Goal: Task Accomplishment & Management: Manage account settings

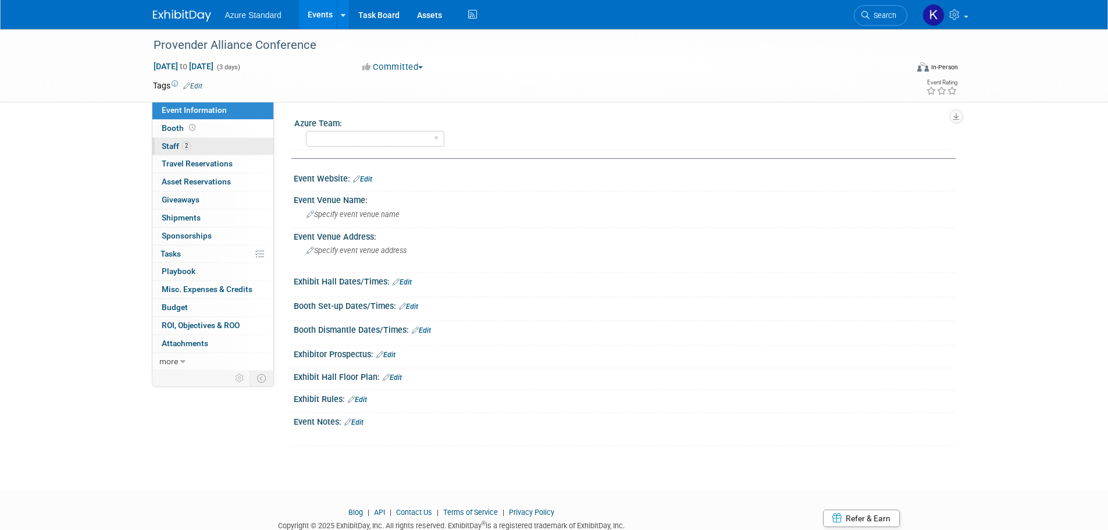
click at [180, 144] on span "Staff 2" at bounding box center [176, 145] width 29 height 9
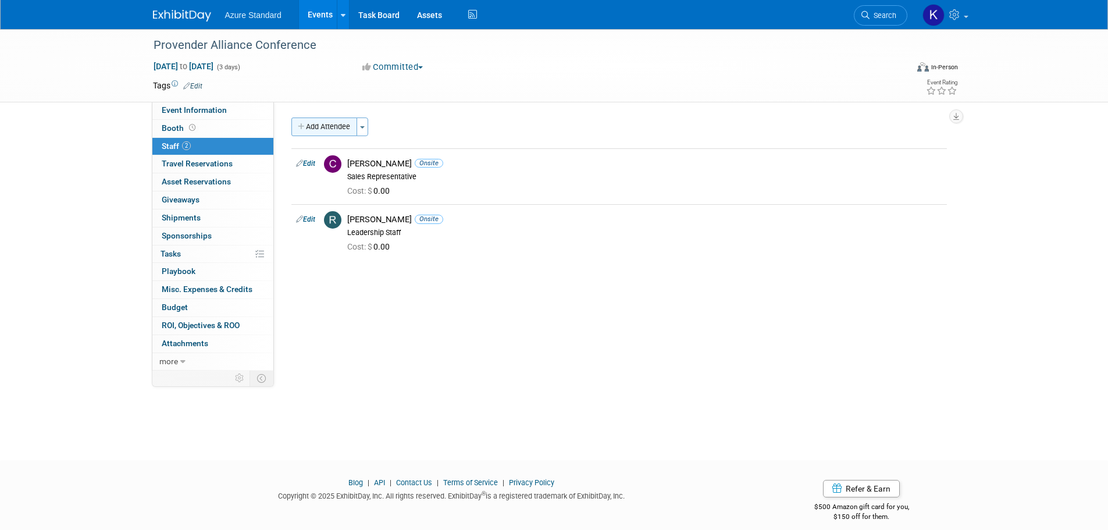
click at [328, 127] on button "Add Attendee" at bounding box center [325, 127] width 66 height 19
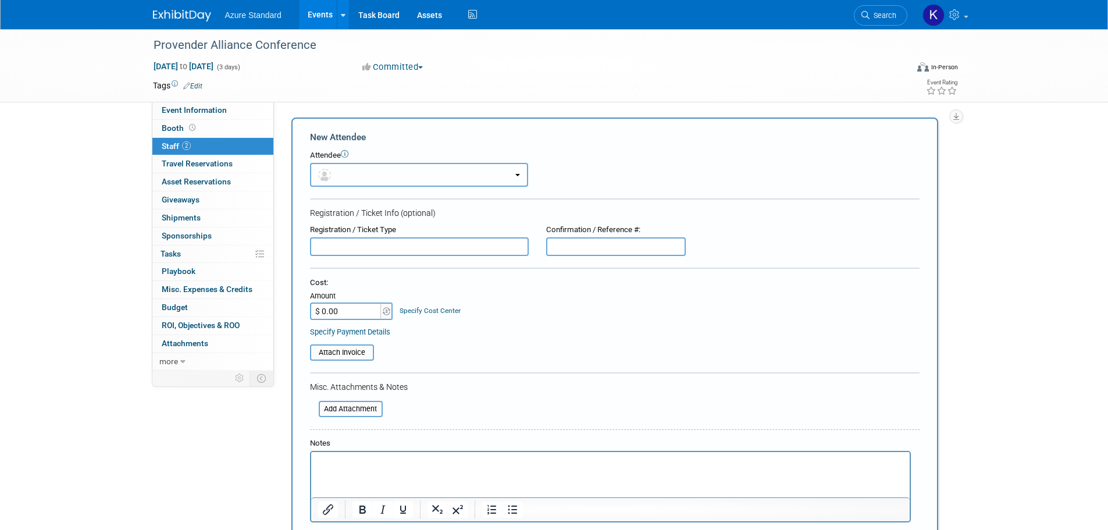
click at [375, 176] on button "button" at bounding box center [419, 175] width 218 height 24
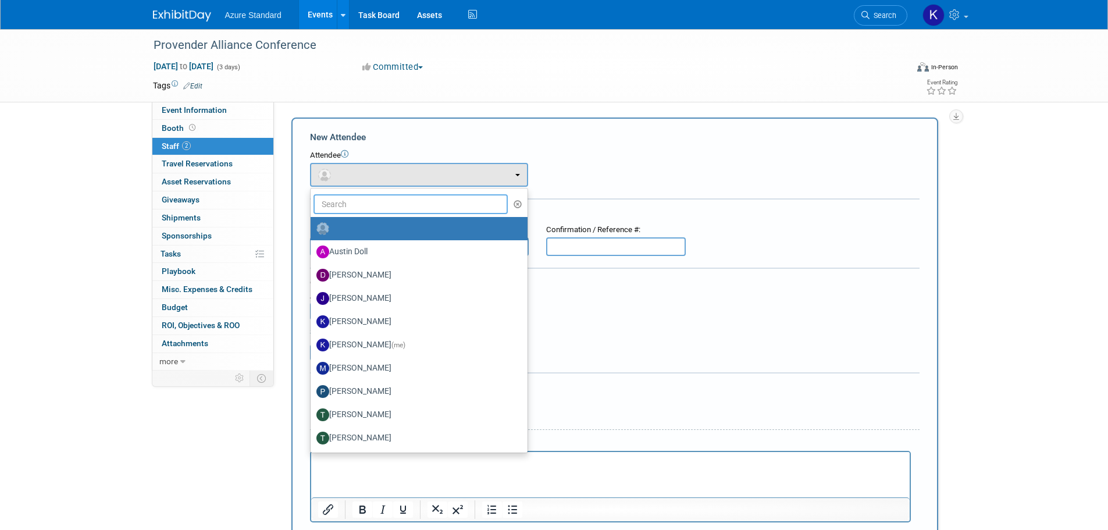
click at [385, 198] on input "text" at bounding box center [411, 204] width 195 height 20
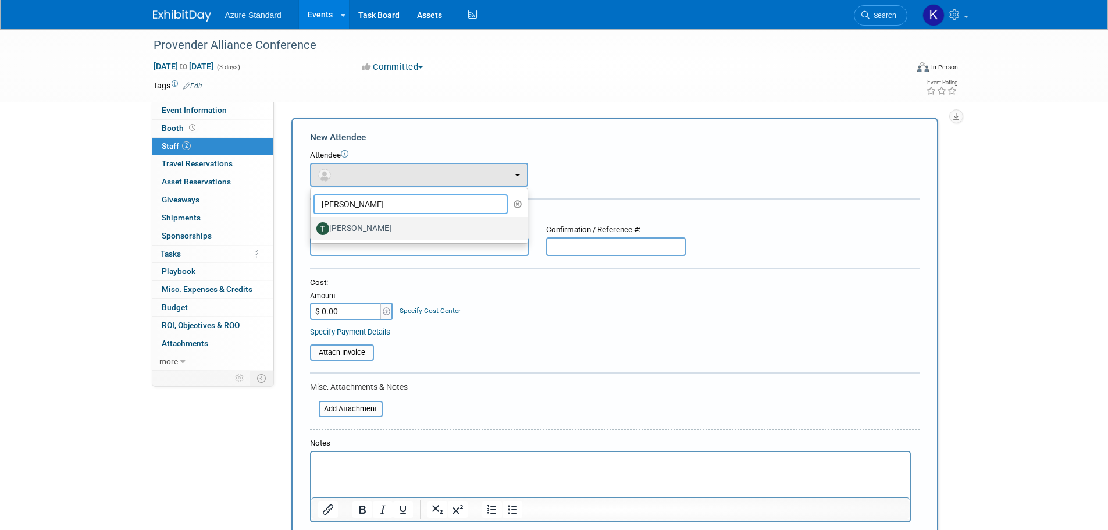
type input "[PERSON_NAME]"
click at [359, 235] on label "[PERSON_NAME]" at bounding box center [417, 228] width 200 height 19
click at [312, 231] on input "[PERSON_NAME]" at bounding box center [309, 227] width 8 height 8
select select "30ba978f-e059-41d1-a548-cc1692e0b710"
select select "1"
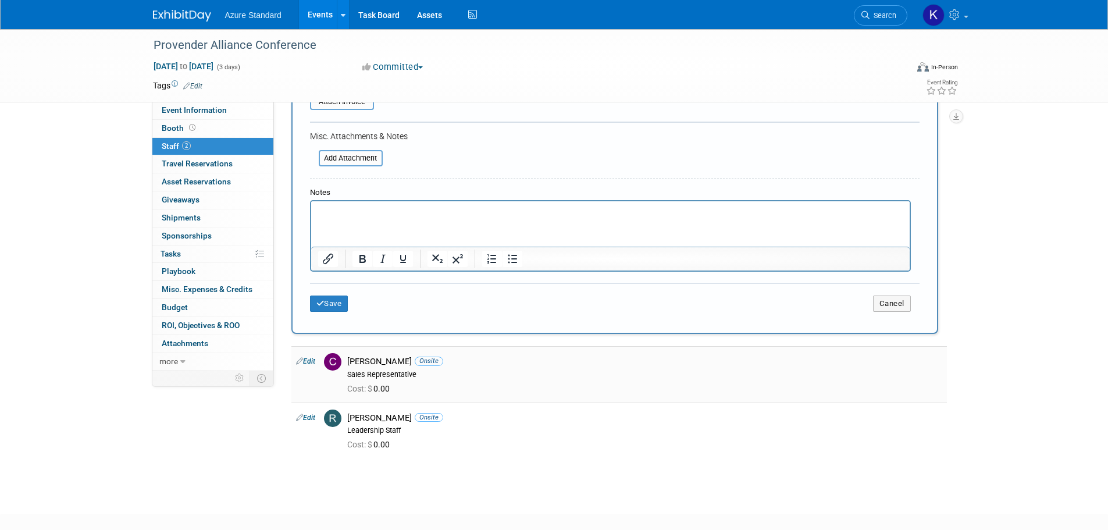
scroll to position [291, 0]
click at [343, 307] on button "Save" at bounding box center [329, 301] width 38 height 16
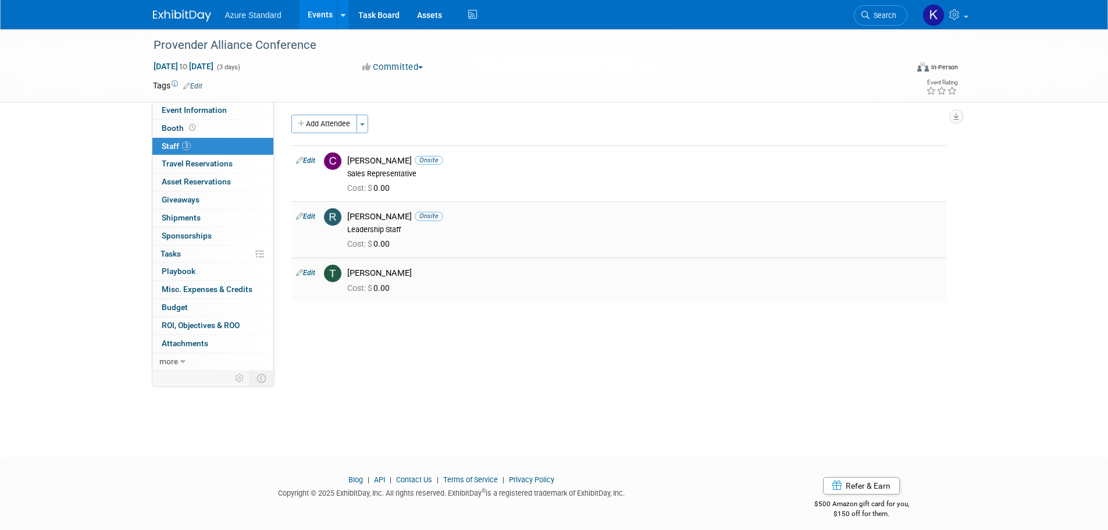
scroll to position [0, 0]
click at [324, 123] on button "Add Attendee" at bounding box center [325, 127] width 66 height 19
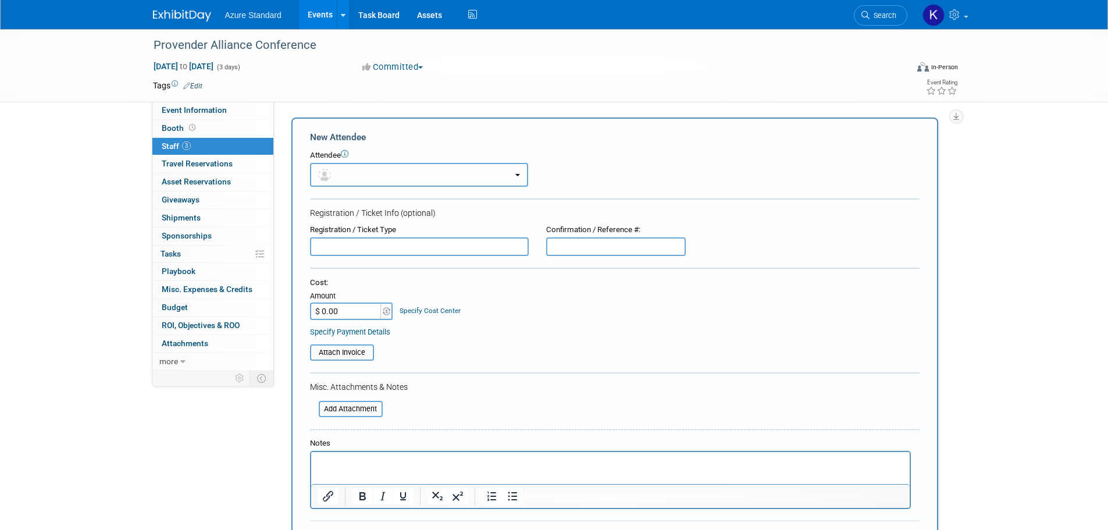
click at [350, 176] on button "button" at bounding box center [419, 175] width 218 height 24
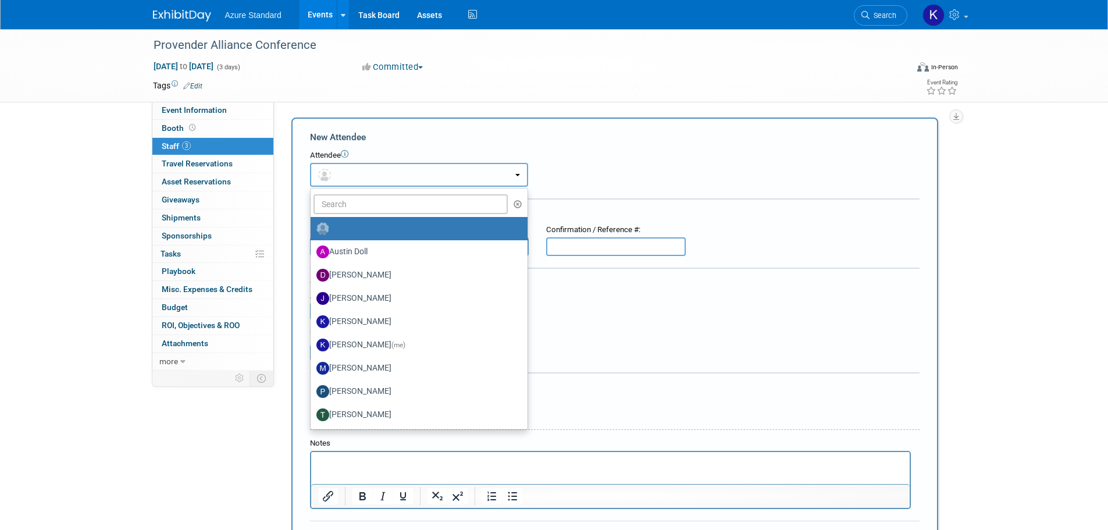
click at [378, 181] on button "button" at bounding box center [419, 175] width 218 height 24
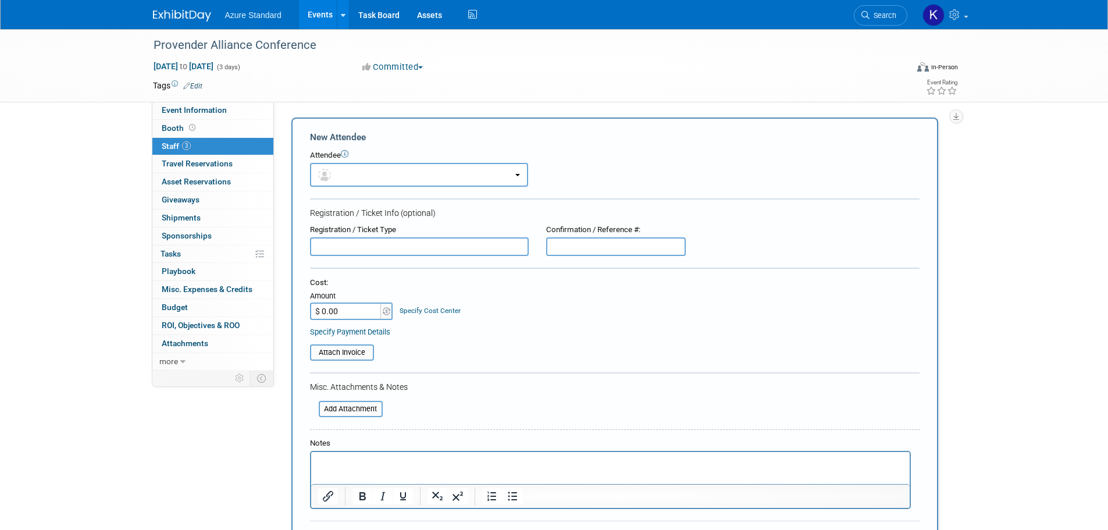
click at [371, 201] on div at bounding box center [615, 199] width 610 height 3
click at [353, 168] on button "button" at bounding box center [419, 175] width 218 height 24
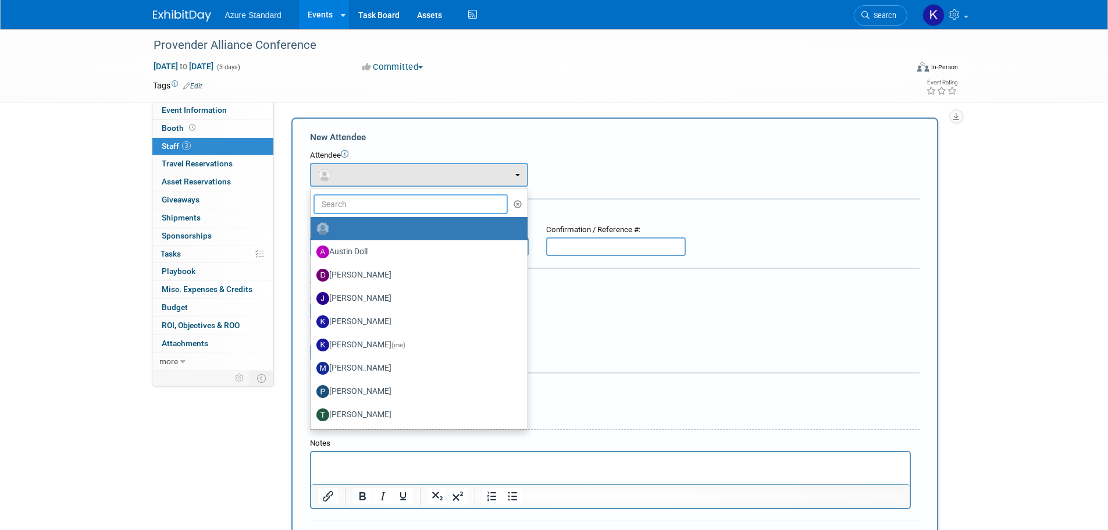
click at [344, 200] on input "text" at bounding box center [411, 204] width 195 height 20
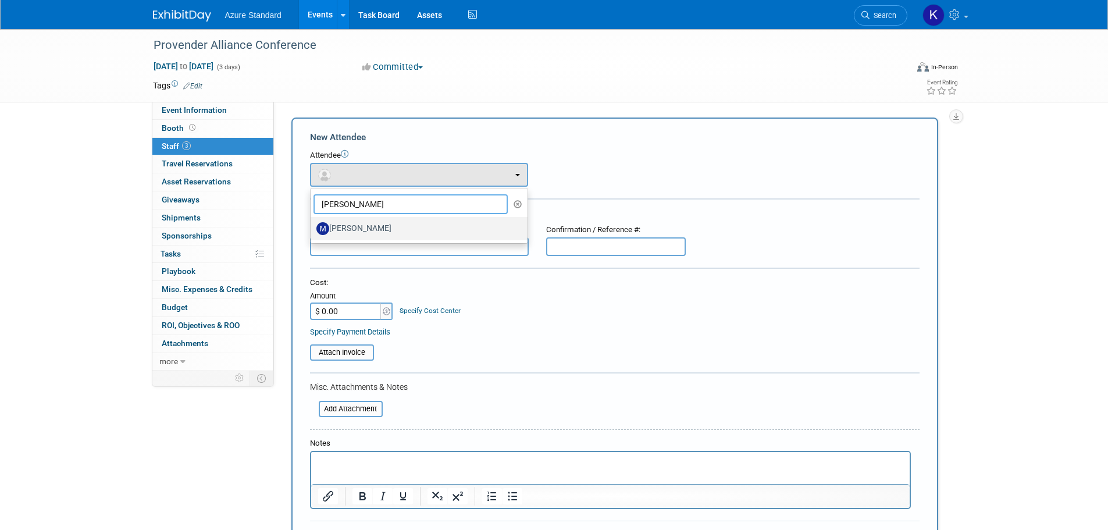
type input "[PERSON_NAME]"
click at [363, 226] on label "[PERSON_NAME]" at bounding box center [417, 228] width 200 height 19
click at [312, 226] on input "[PERSON_NAME]" at bounding box center [309, 227] width 8 height 8
select select "03b49916-7117-4320-8718-037e759e949b"
select select "1"
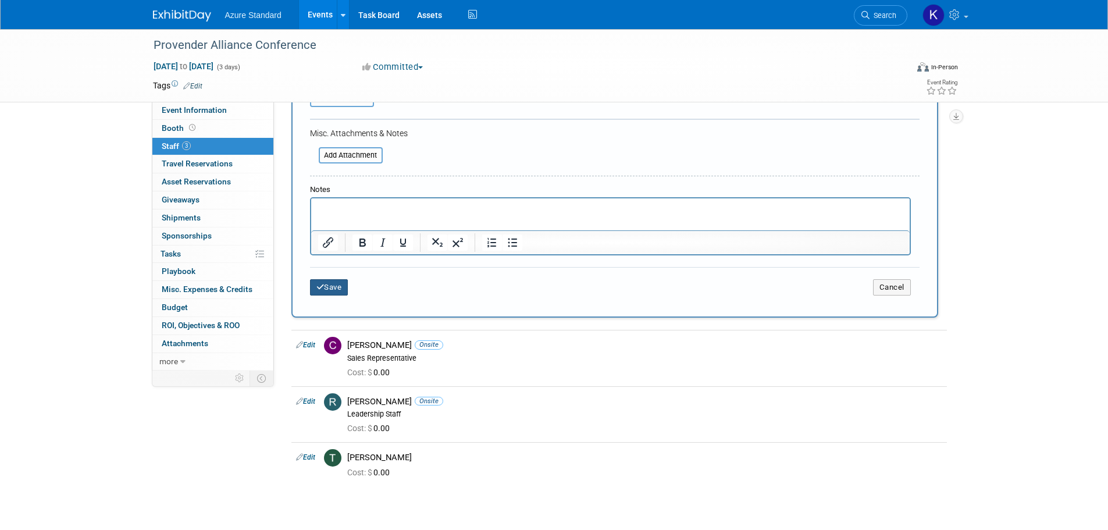
click at [333, 290] on button "Save" at bounding box center [329, 287] width 38 height 16
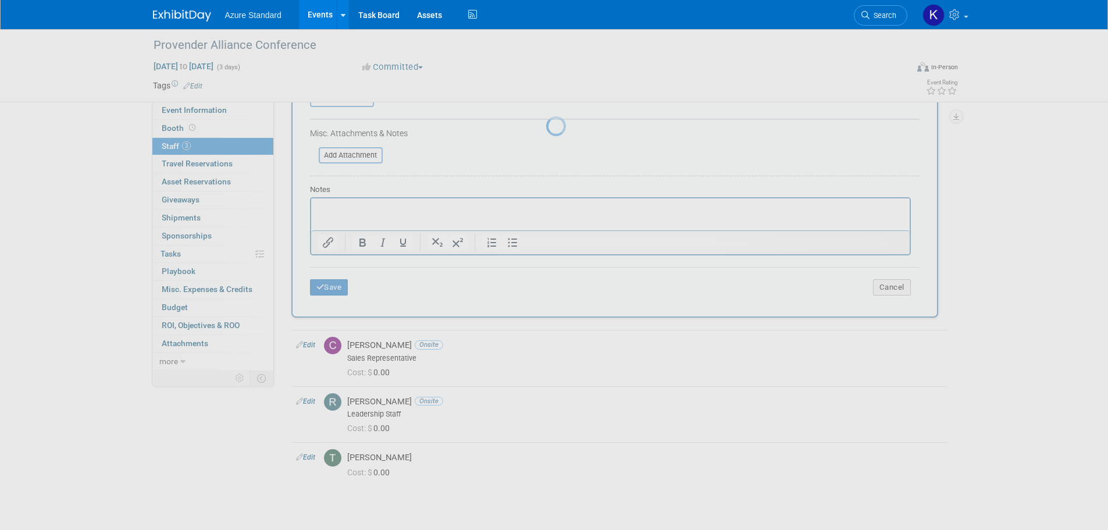
scroll to position [12, 0]
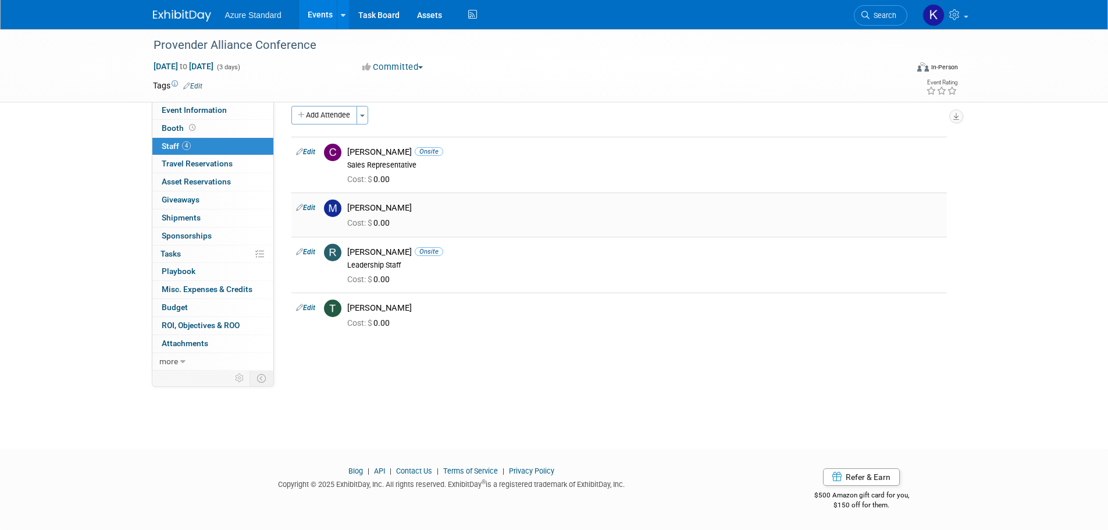
click at [404, 205] on div "[PERSON_NAME]" at bounding box center [644, 207] width 595 height 11
click at [309, 207] on link "Edit" at bounding box center [305, 208] width 19 height 8
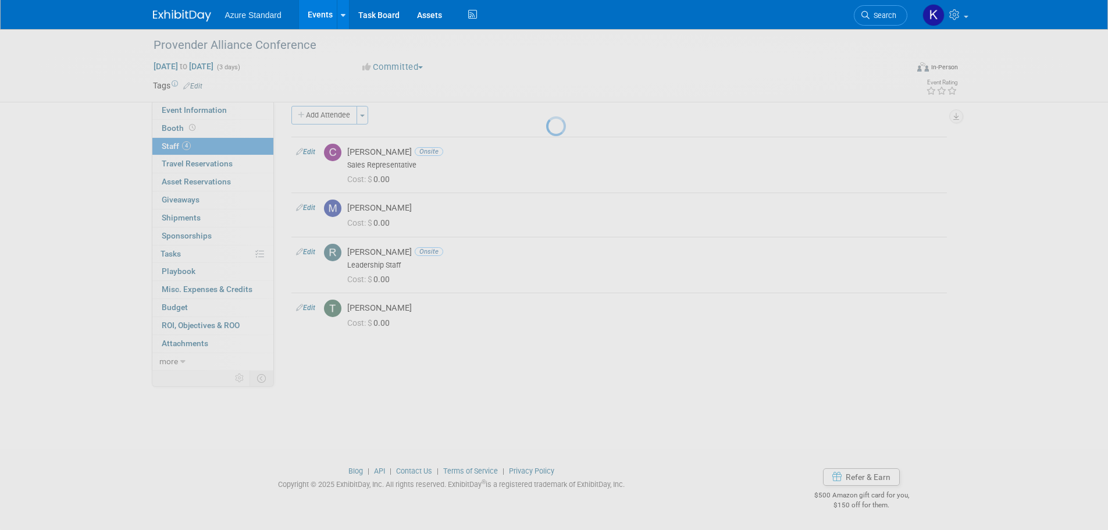
select select "03b49916-7117-4320-8718-037e759e949b"
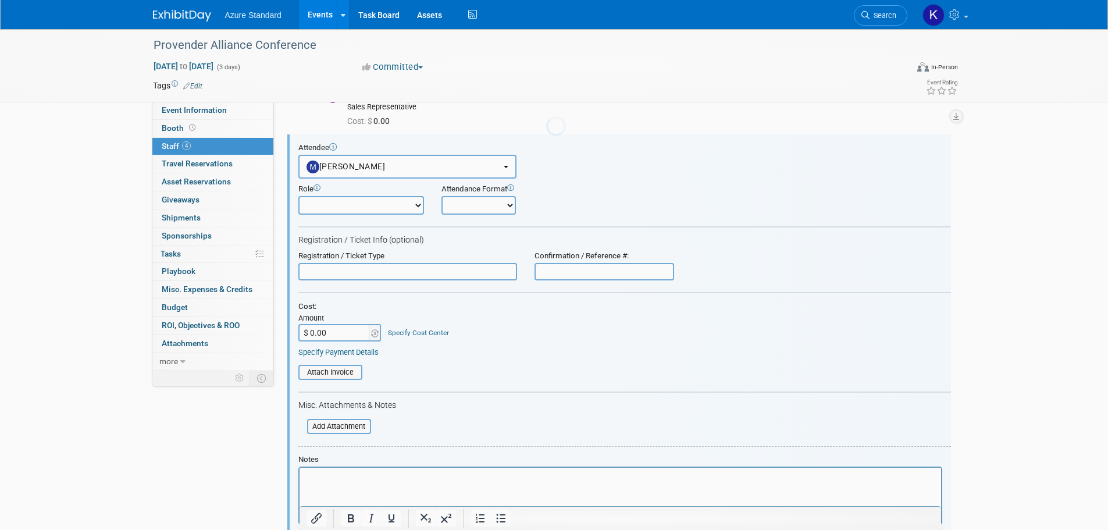
scroll to position [0, 0]
click at [347, 204] on select "Admin Staff Demonstrator General Attendee Host Leadership Staff Planner Present…" at bounding box center [362, 203] width 126 height 19
click at [493, 199] on select "Onsite Remote" at bounding box center [479, 203] width 74 height 19
select select "1"
click at [442, 194] on select "Onsite Remote" at bounding box center [479, 203] width 74 height 19
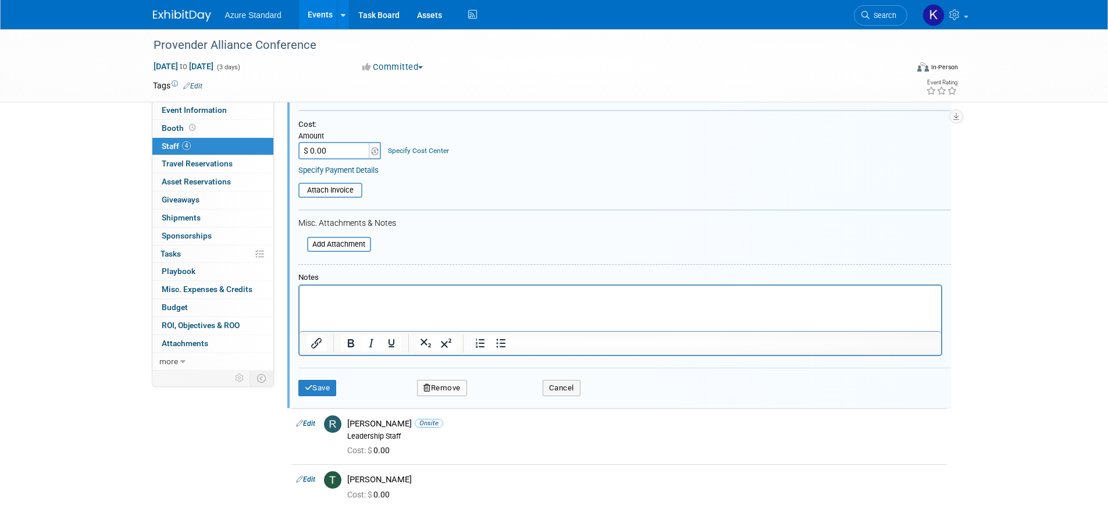
scroll to position [368, 0]
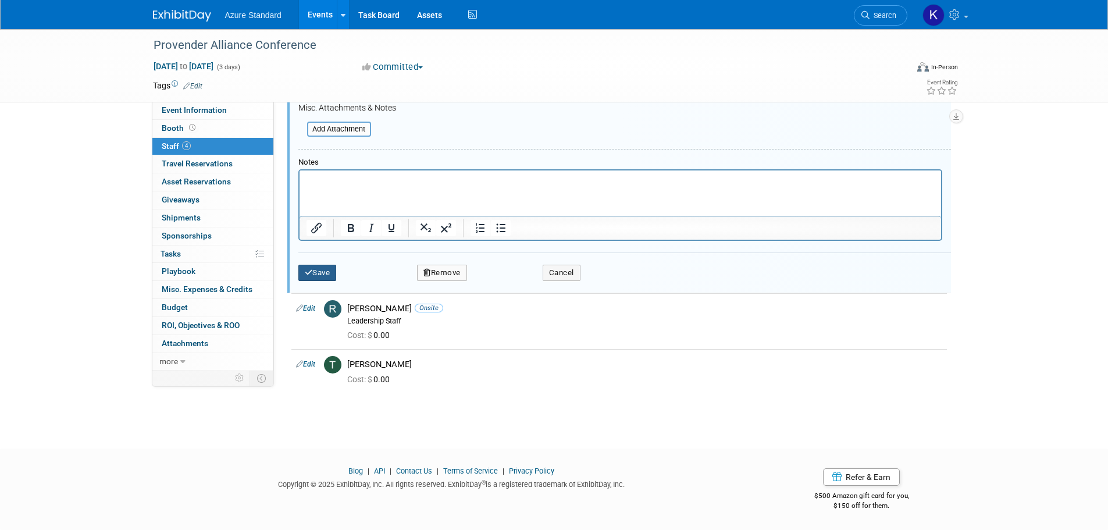
click at [329, 272] on button "Save" at bounding box center [318, 273] width 38 height 16
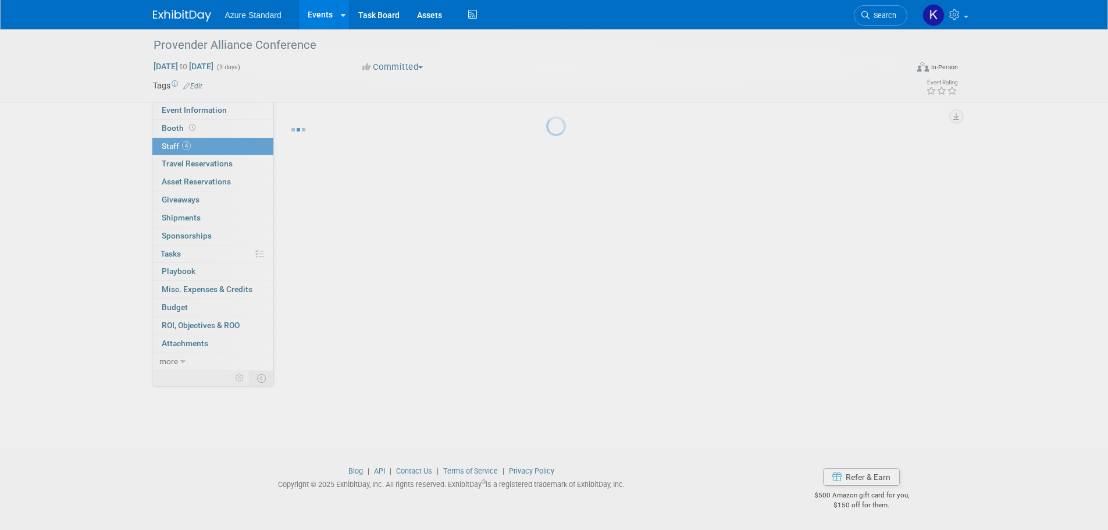
scroll to position [12, 0]
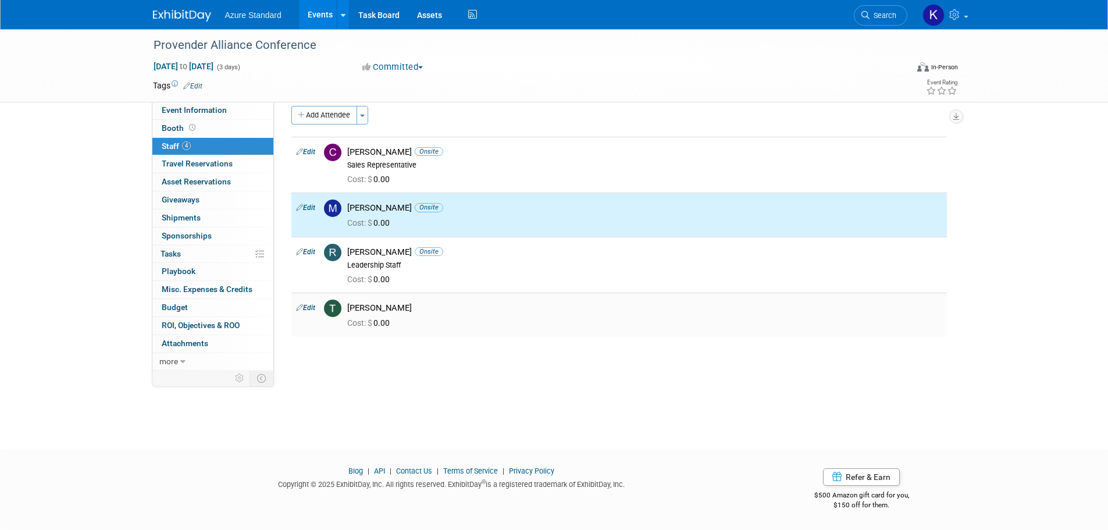
click at [408, 308] on div "[PERSON_NAME]" at bounding box center [644, 308] width 595 height 11
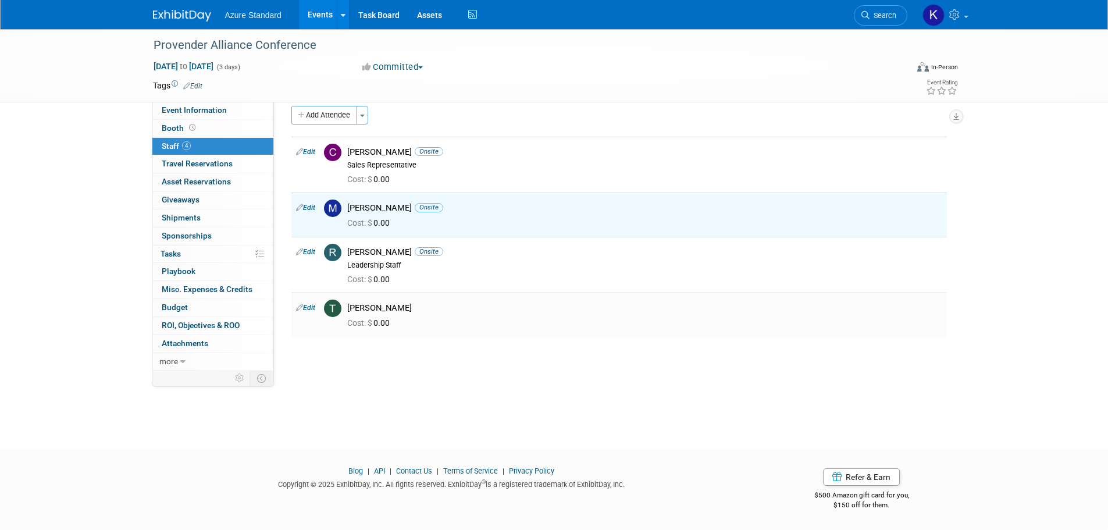
click at [312, 307] on link "Edit" at bounding box center [305, 308] width 19 height 8
select select "30ba978f-e059-41d1-a548-cc1692e0b710"
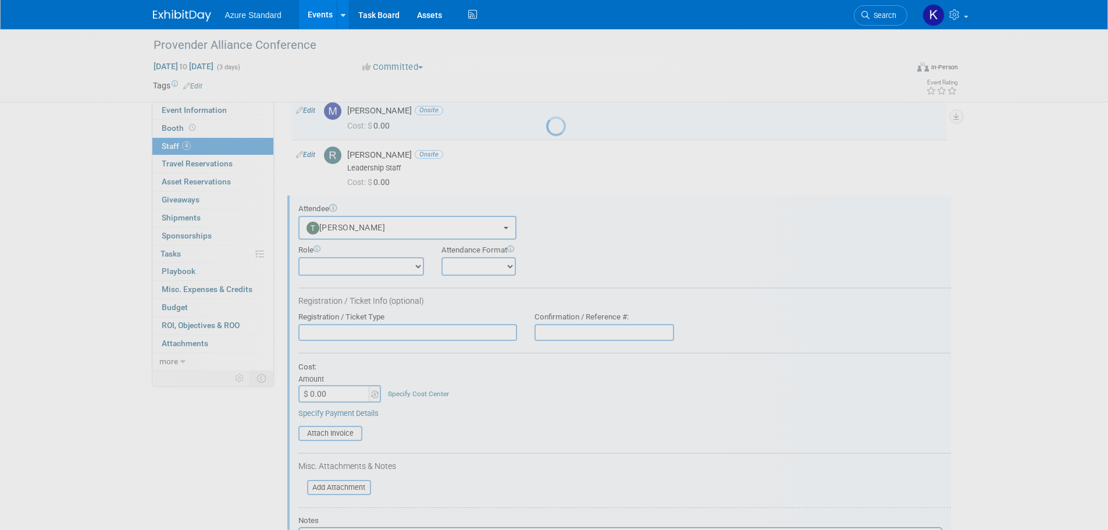
scroll to position [172, 0]
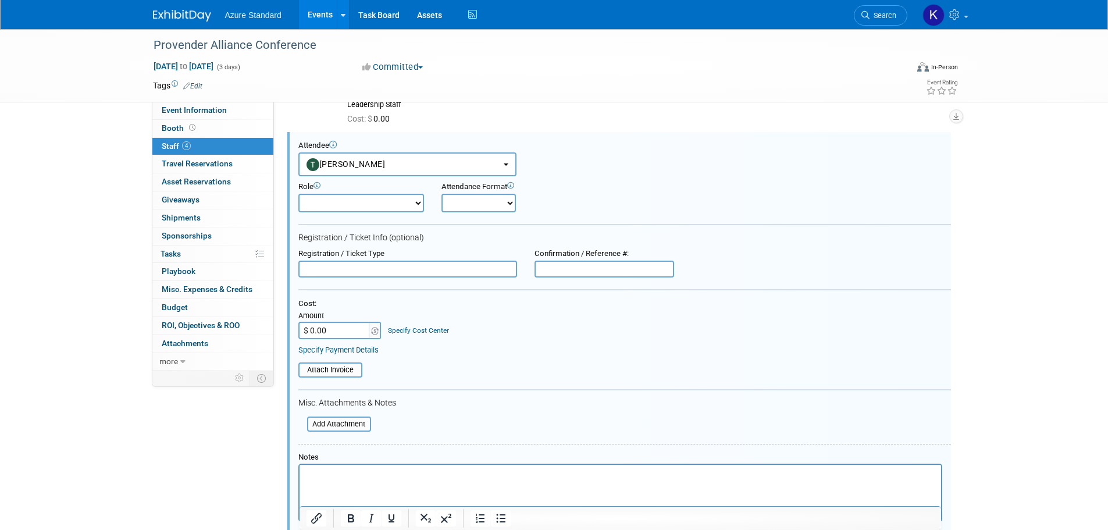
click at [517, 195] on div "Attendance Format Onsite Remote" at bounding box center [517, 197] width 150 height 30
click at [500, 205] on select "Onsite Remote" at bounding box center [479, 203] width 74 height 19
select select "1"
click at [442, 194] on select "Onsite Remote" at bounding box center [479, 203] width 74 height 19
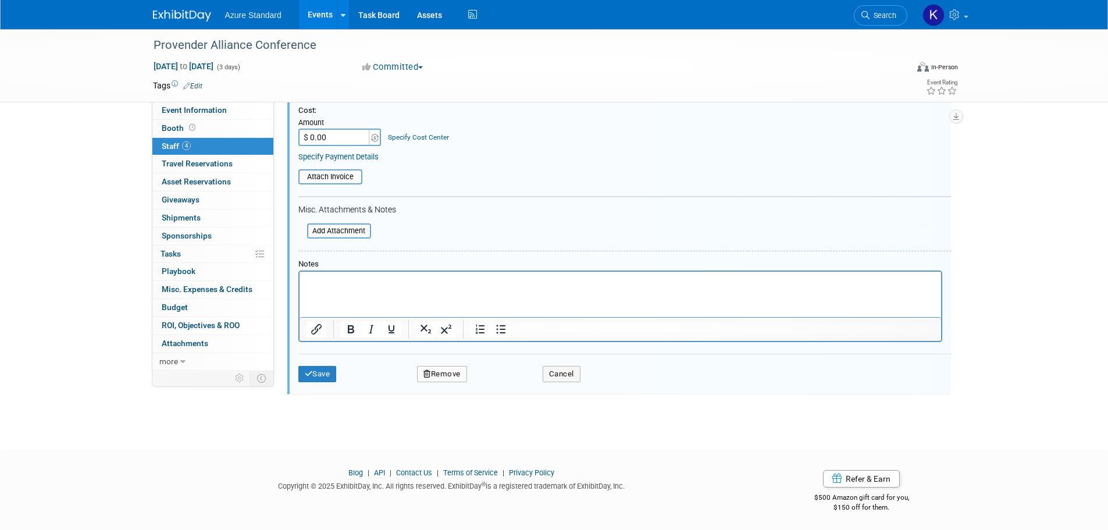
scroll to position [368, 0]
click at [322, 373] on button "Save" at bounding box center [318, 372] width 38 height 16
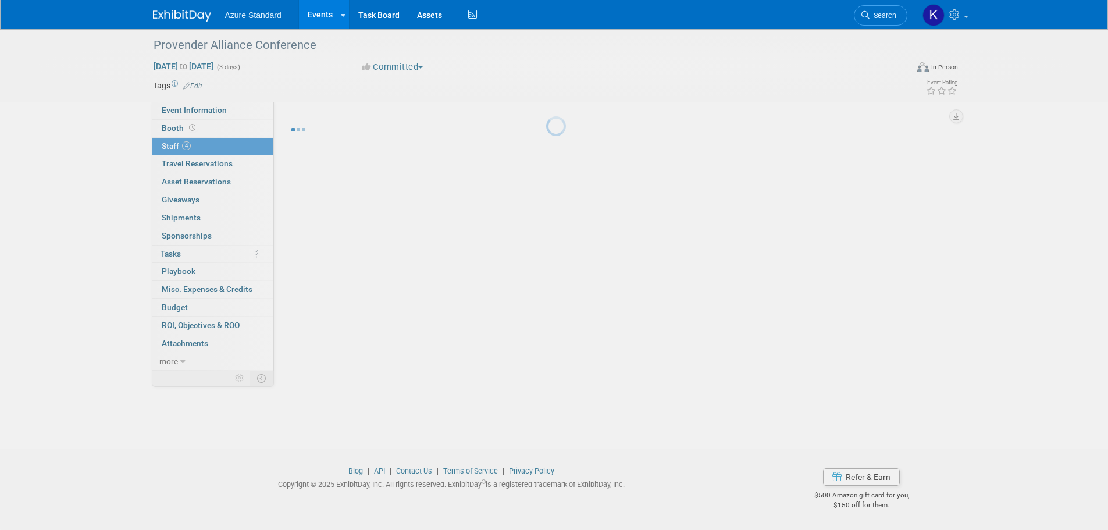
scroll to position [12, 0]
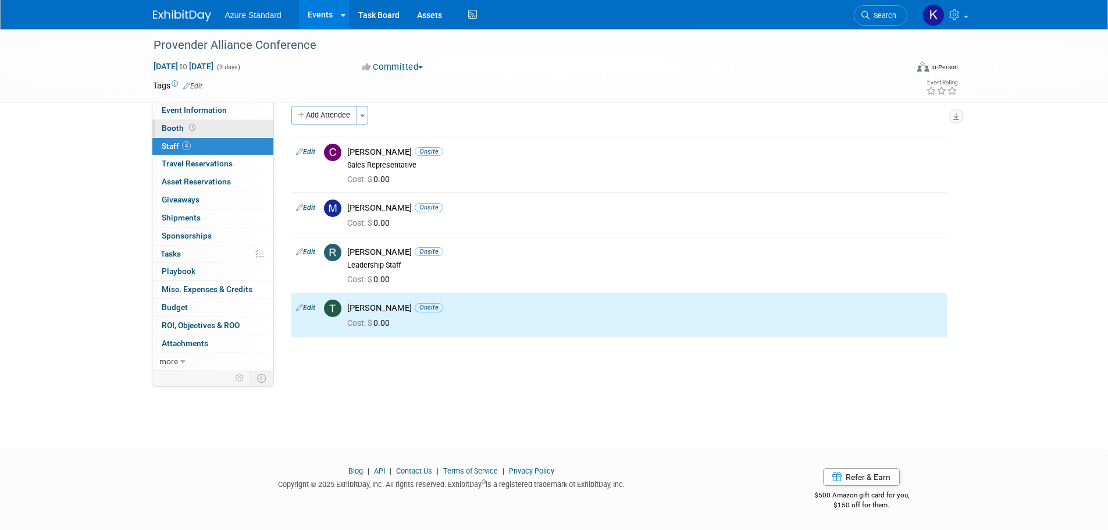
click at [206, 128] on link "Booth" at bounding box center [212, 128] width 121 height 17
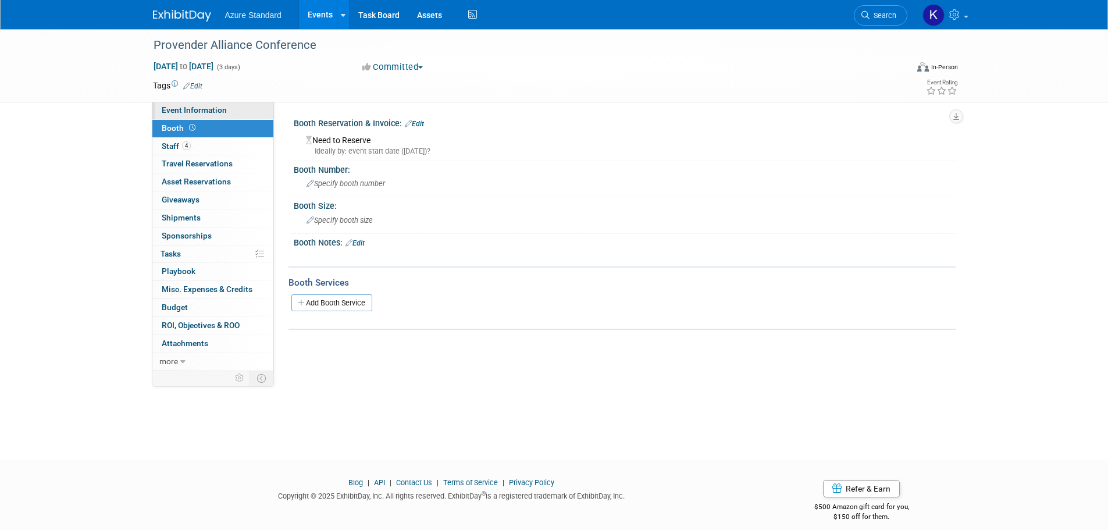
click at [200, 113] on span "Event Information" at bounding box center [194, 109] width 65 height 9
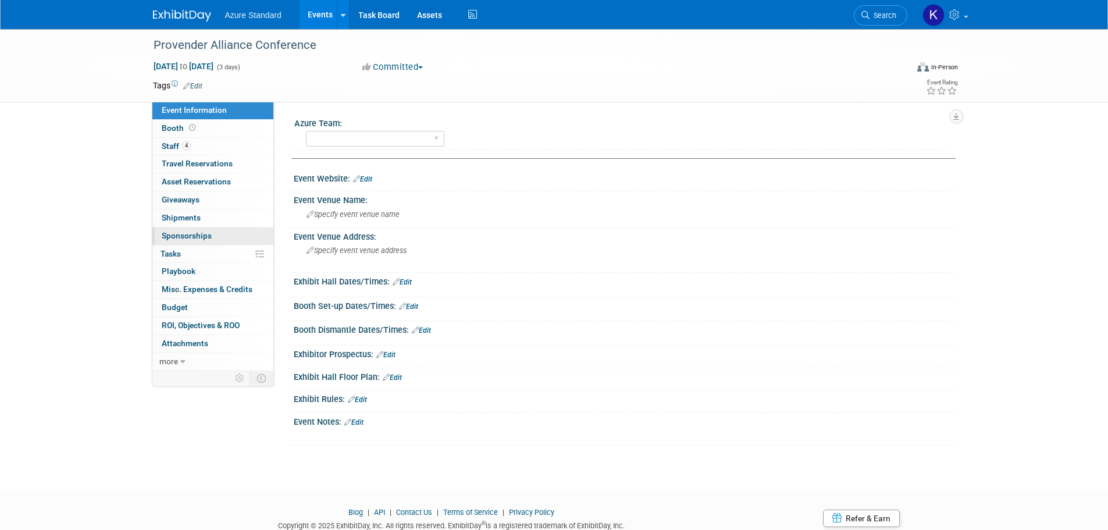
click at [182, 234] on span "Sponsorships 0" at bounding box center [187, 235] width 50 height 9
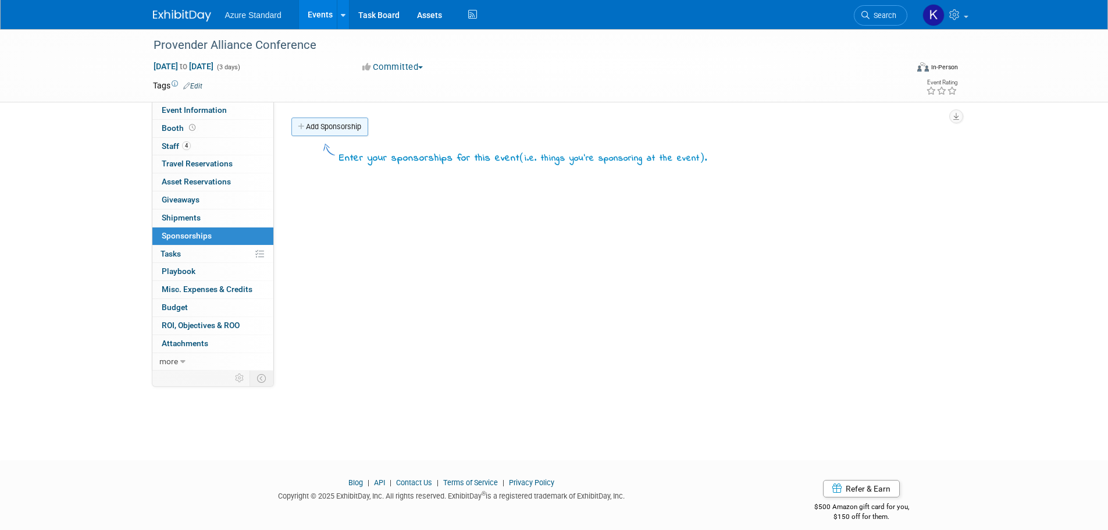
click at [324, 128] on link "Add Sponsorship" at bounding box center [330, 127] width 77 height 19
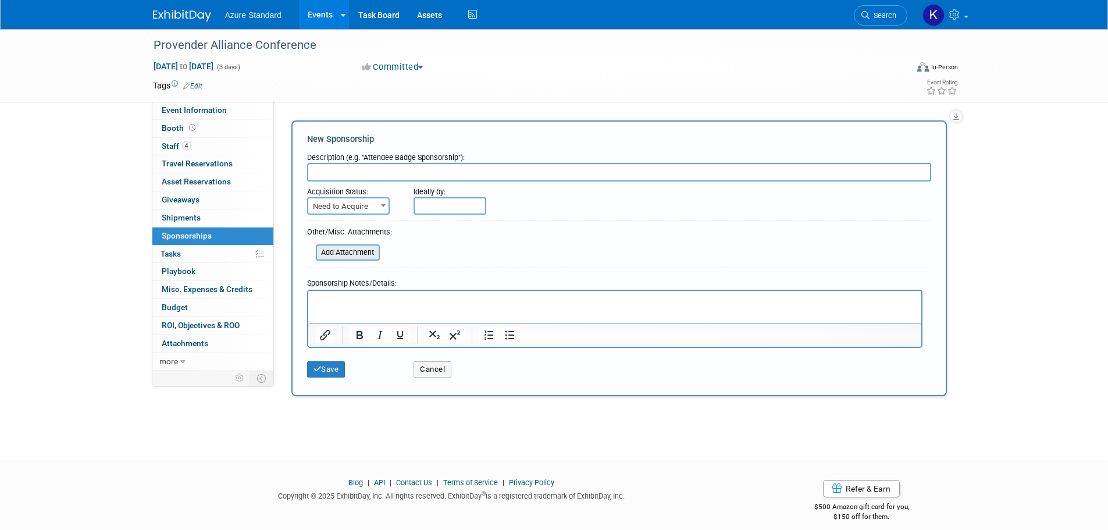
click at [331, 251] on input "file" at bounding box center [309, 253] width 138 height 14
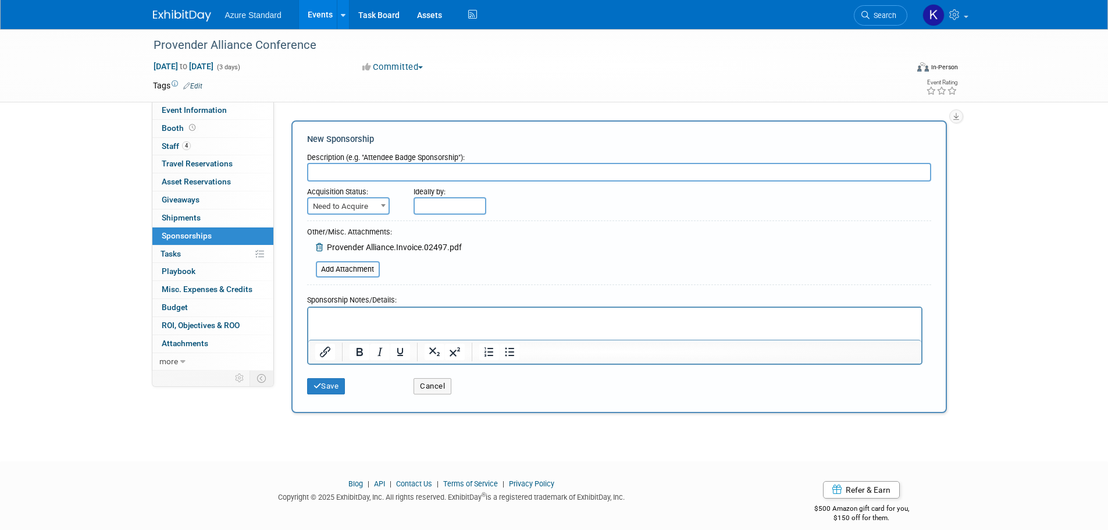
click at [337, 171] on input "text" at bounding box center [619, 172] width 624 height 19
click at [386, 202] on span at bounding box center [384, 205] width 12 height 15
click at [399, 166] on input "text" at bounding box center [619, 172] width 624 height 19
click at [396, 175] on input "text" at bounding box center [619, 172] width 624 height 19
click at [454, 168] on input "text" at bounding box center [619, 172] width 624 height 19
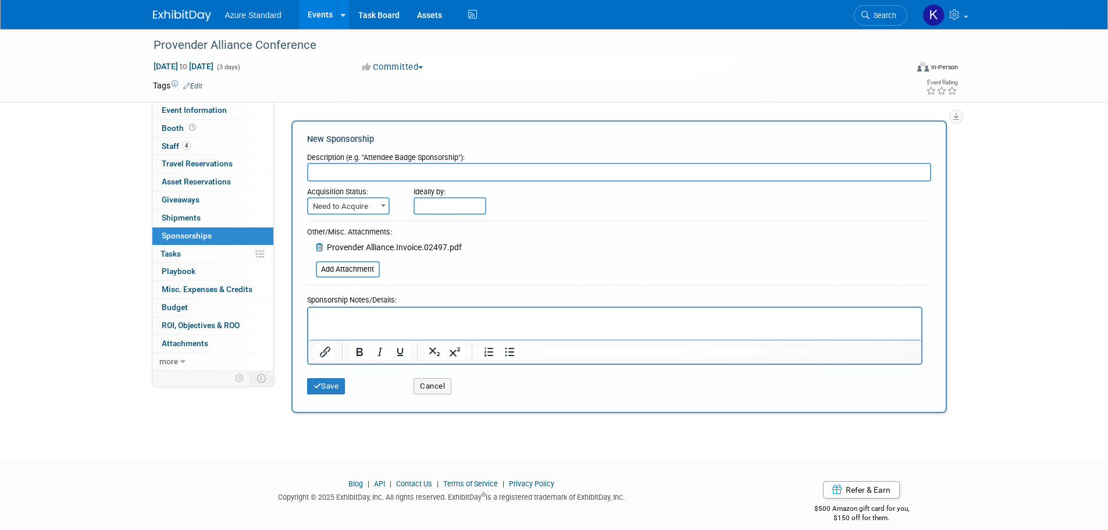
paste input "Bridge Builder"
type input "Bridge Builder"
click at [325, 381] on button "Save" at bounding box center [326, 386] width 38 height 16
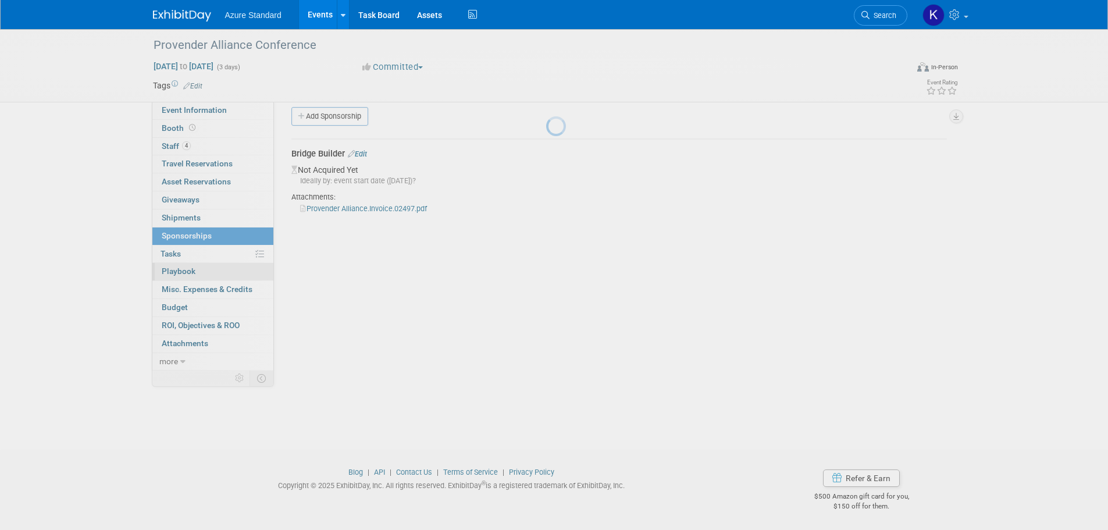
scroll to position [12, 0]
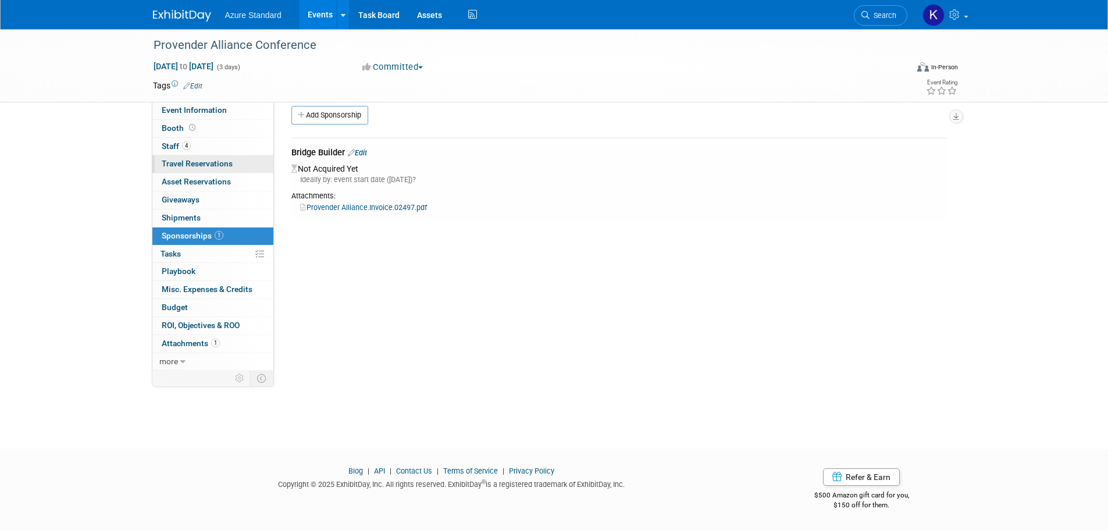
click at [207, 167] on span "Travel Reservations 0" at bounding box center [197, 163] width 71 height 9
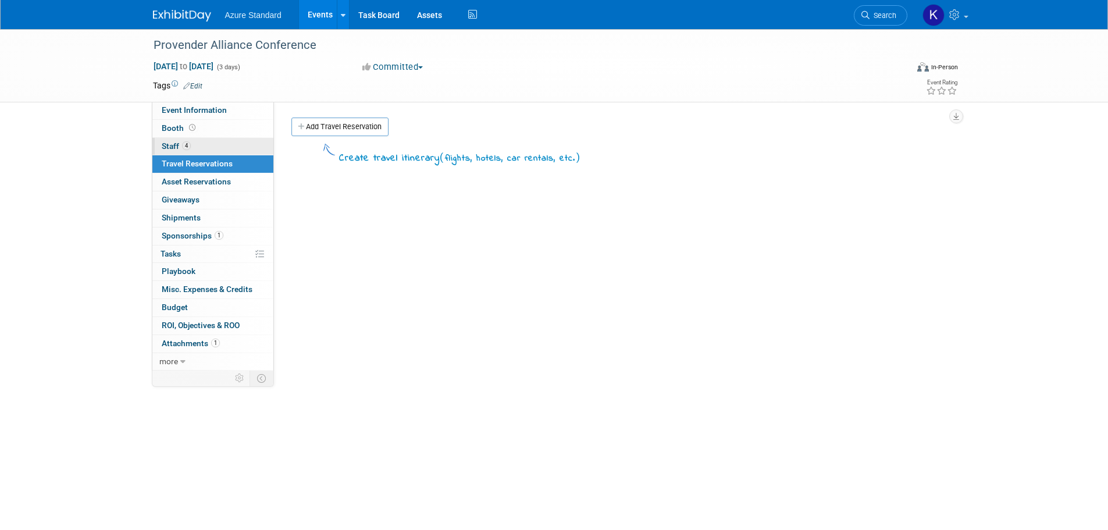
click at [180, 141] on link "4 Staff 4" at bounding box center [212, 146] width 121 height 17
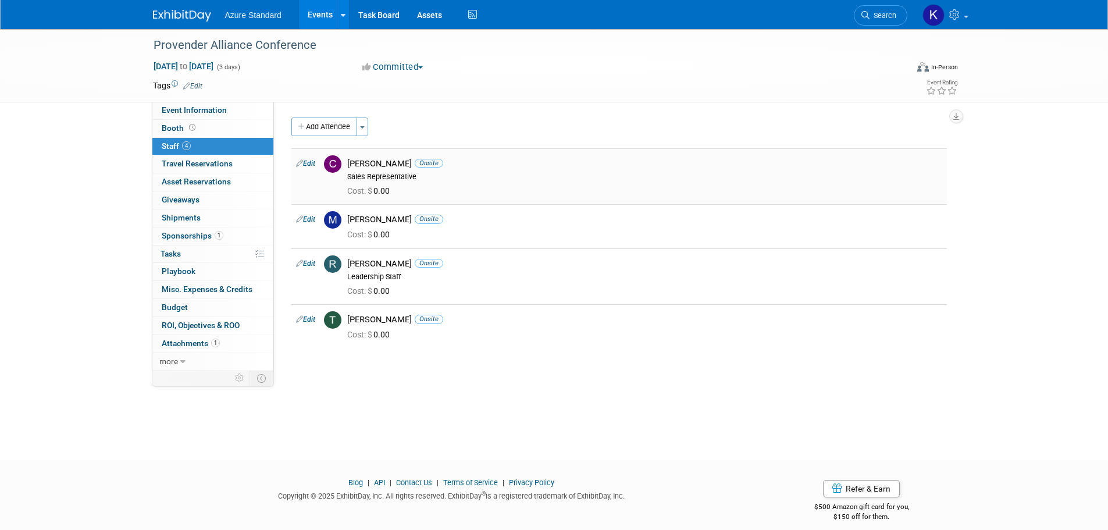
click at [357, 173] on div "Sales Representative" at bounding box center [644, 176] width 595 height 9
click at [309, 164] on link "Edit" at bounding box center [305, 163] width 19 height 8
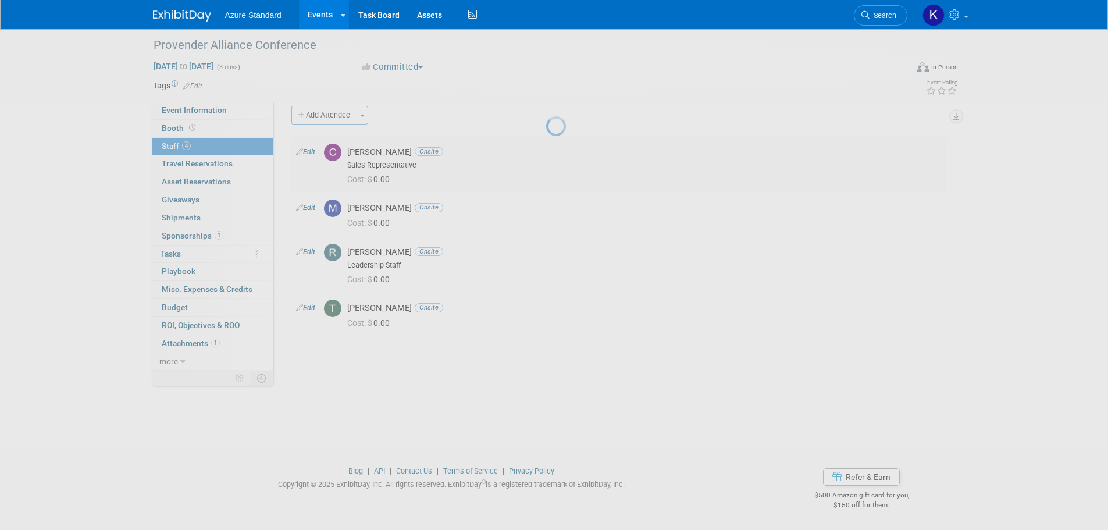
select select "e9de2784-deae-4da3-8a2d-8c95c4d74cf4"
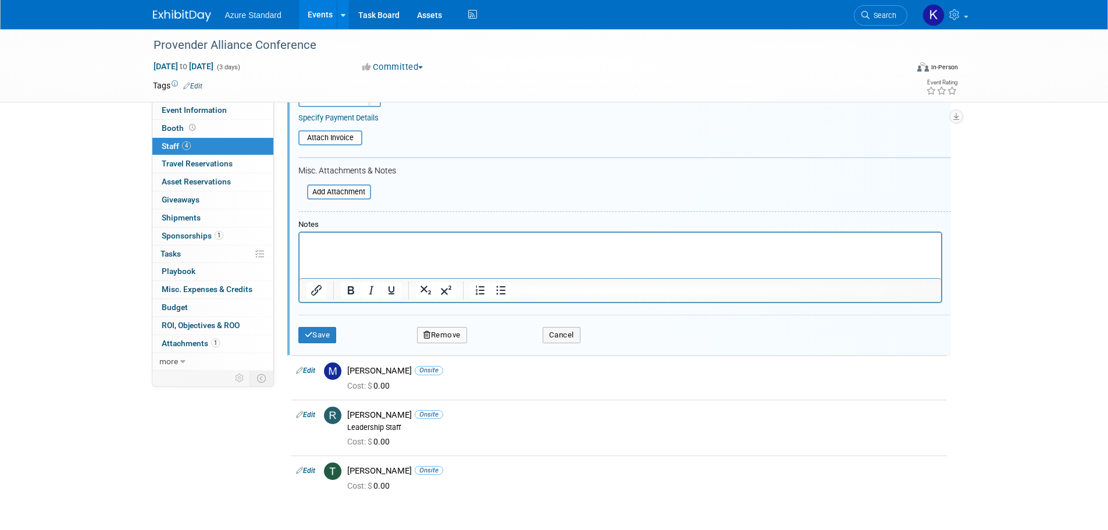
scroll to position [249, 0]
click at [314, 339] on button "Save" at bounding box center [318, 334] width 38 height 16
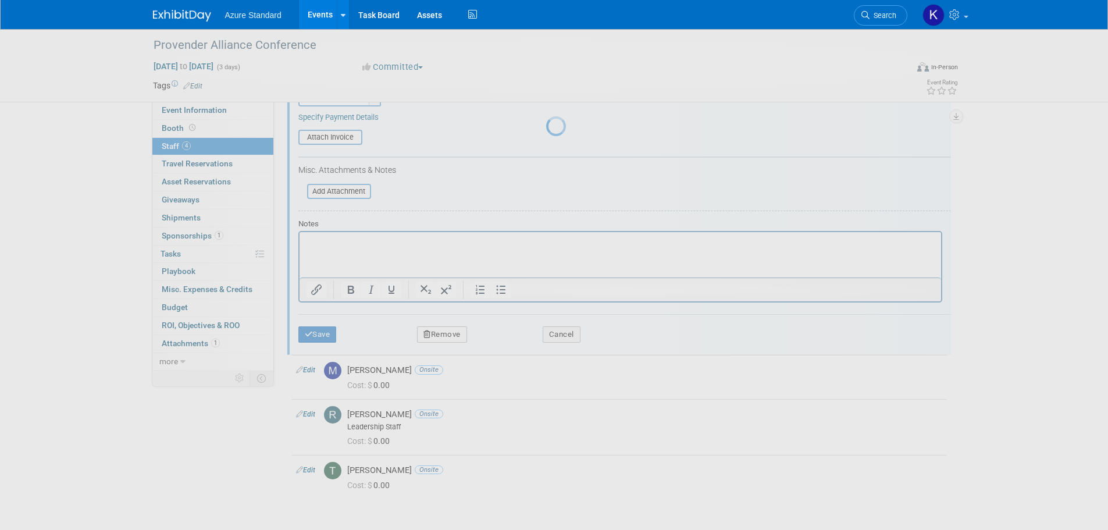
scroll to position [12, 0]
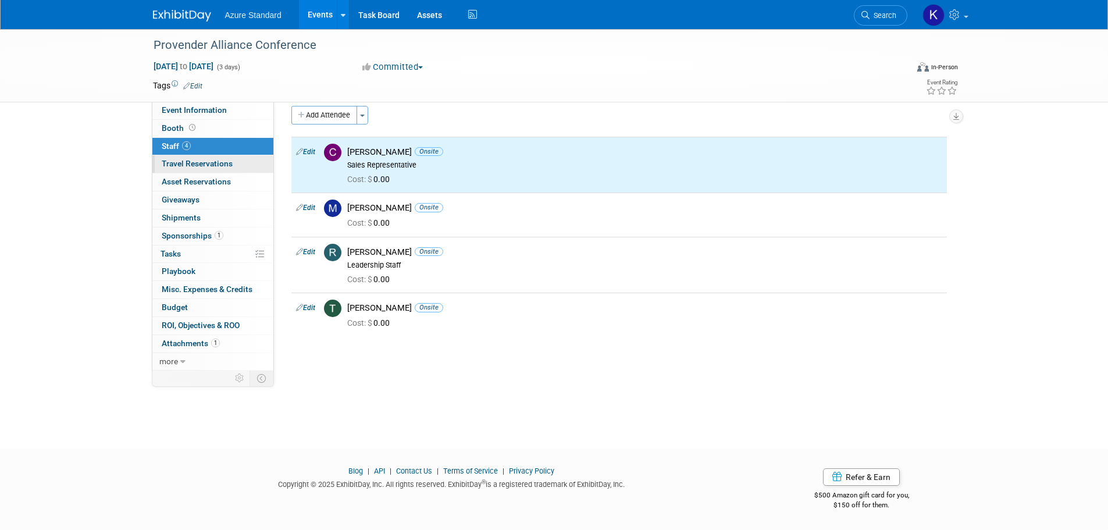
click at [204, 165] on span "Travel Reservations 0" at bounding box center [197, 163] width 71 height 9
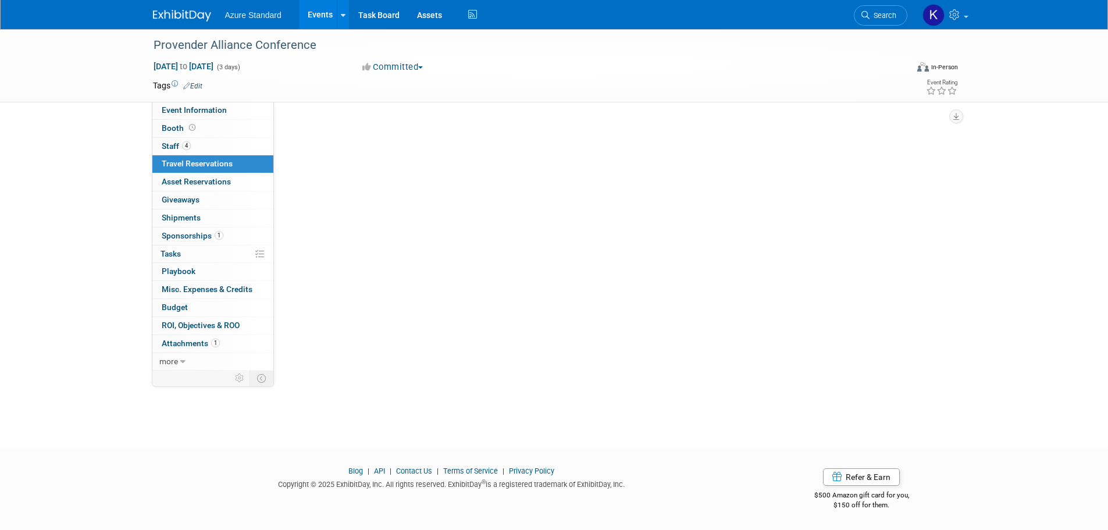
scroll to position [0, 0]
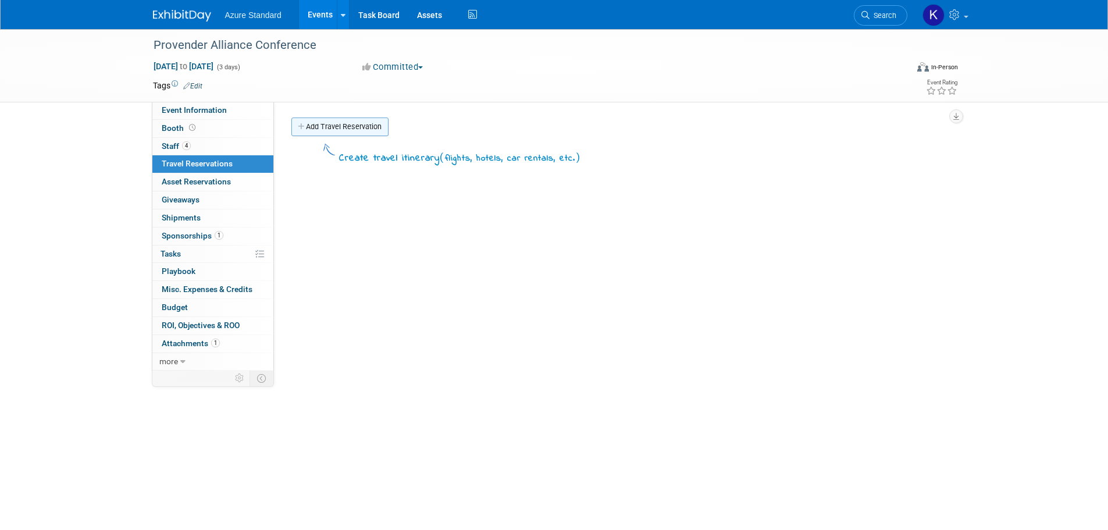
click at [329, 123] on link "Add Travel Reservation" at bounding box center [340, 127] width 97 height 19
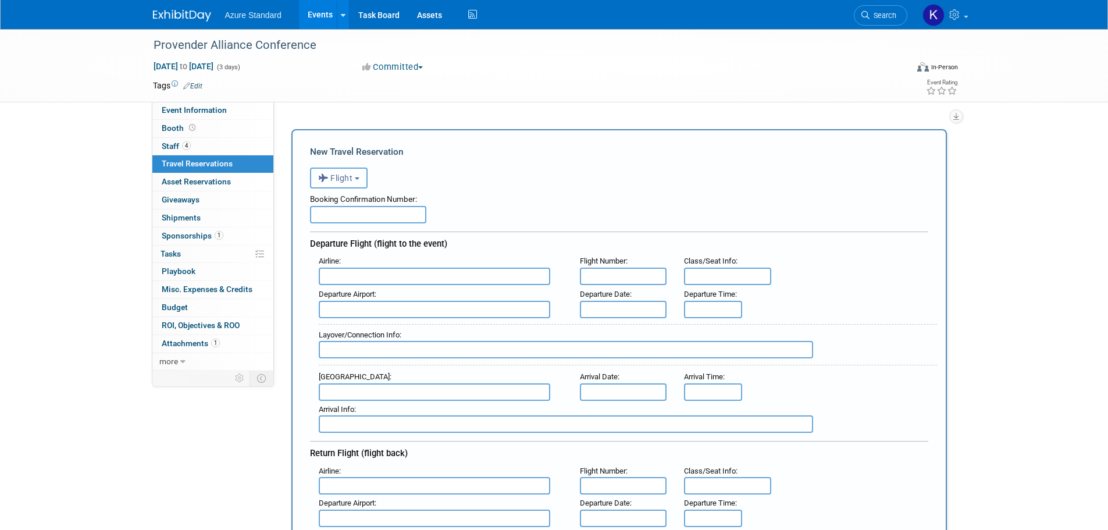
click at [358, 168] on button "Flight" at bounding box center [339, 178] width 58 height 21
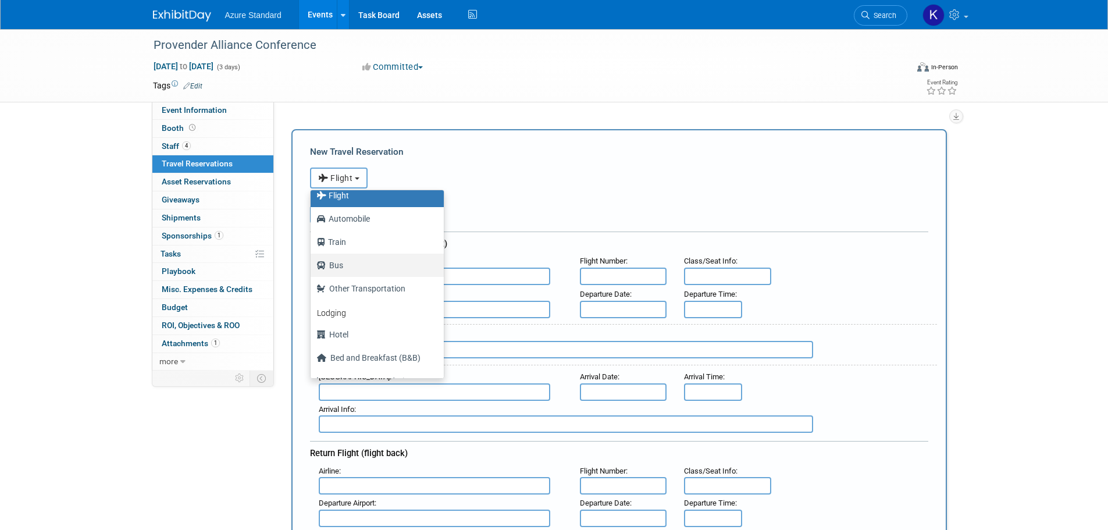
scroll to position [49, 0]
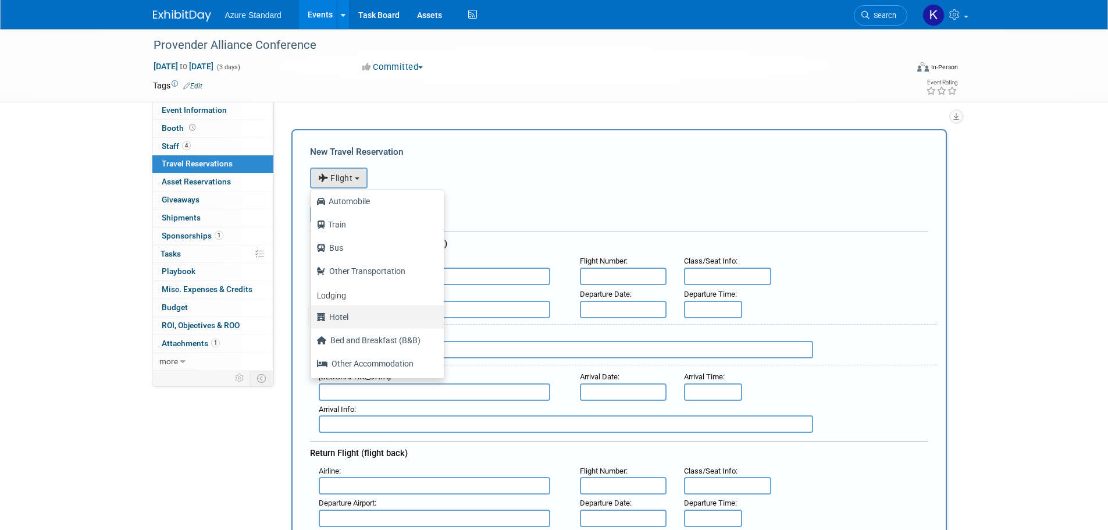
click at [349, 311] on label "Hotel" at bounding box center [375, 317] width 116 height 19
click at [312, 312] on input "Hotel" at bounding box center [309, 316] width 8 height 8
select select "6"
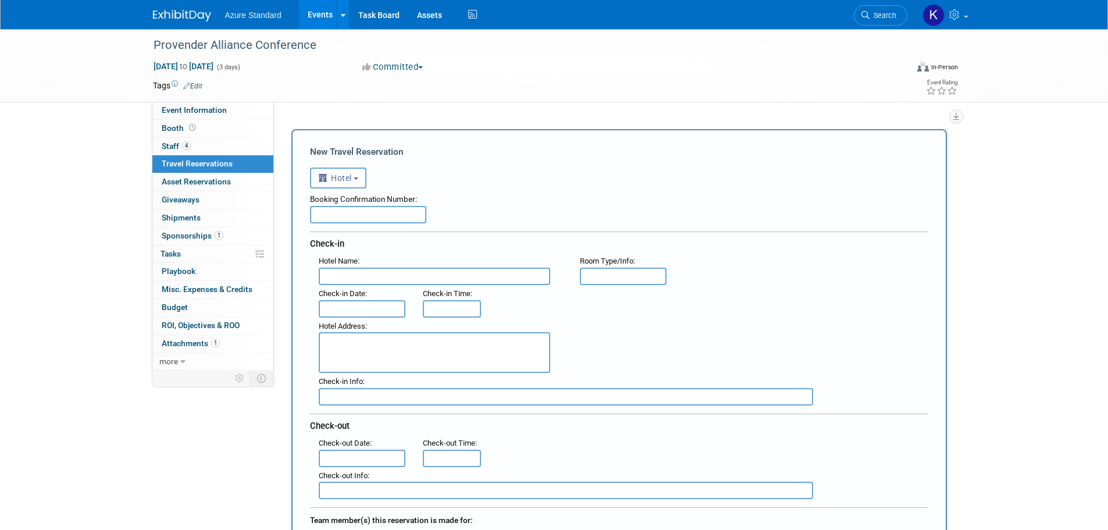
click at [356, 278] on input "text" at bounding box center [435, 276] width 232 height 17
click at [390, 285] on div "Check-in Date :" at bounding box center [362, 301] width 105 height 33
click at [389, 274] on input "text" at bounding box center [435, 276] width 232 height 17
paste input "BEST WESTERN PLUS HOOD RIVER"
type input "BEST WESTERN PLUS HOOD RIVER"
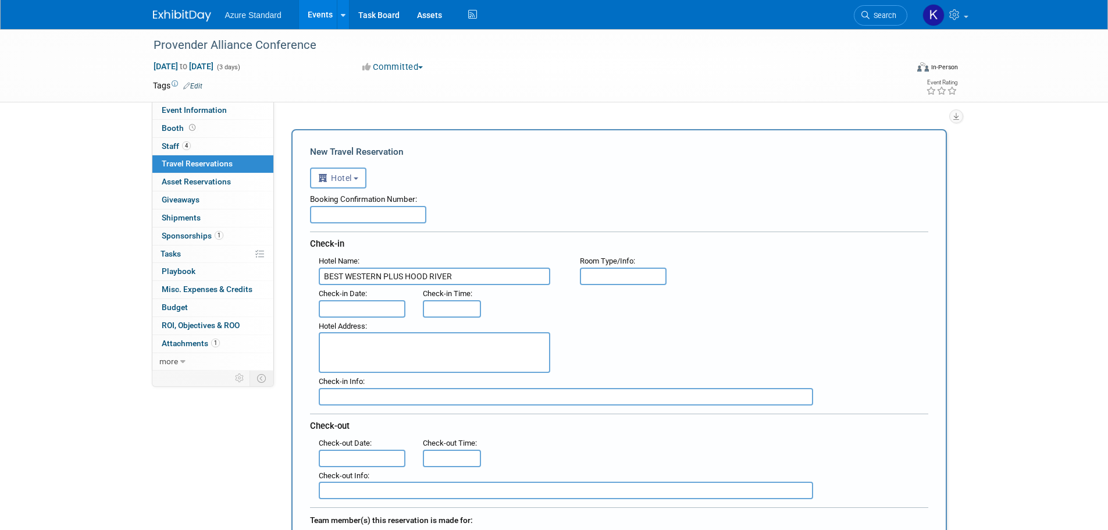
click at [355, 304] on input "text" at bounding box center [362, 308] width 87 height 17
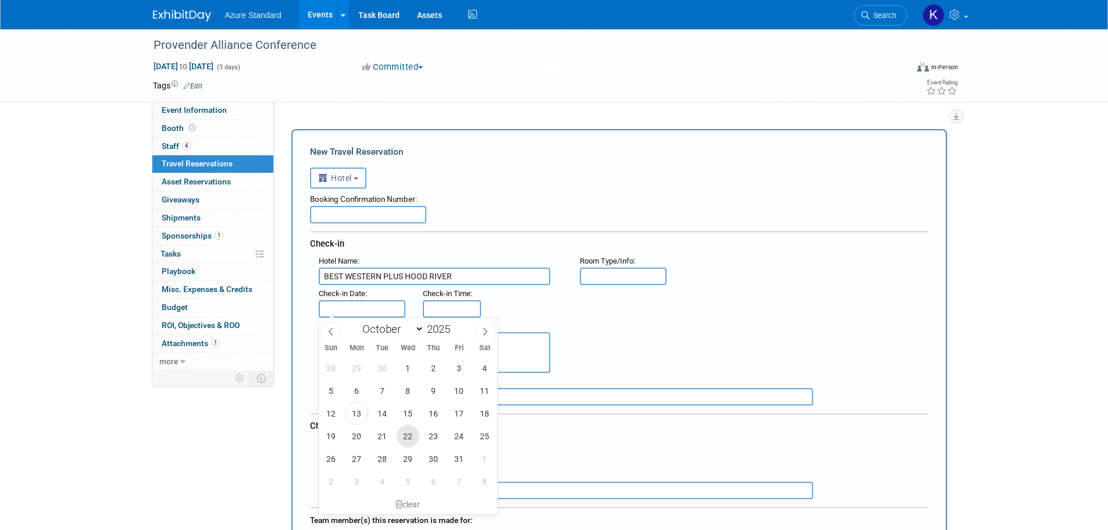
click at [404, 439] on span "22" at bounding box center [408, 436] width 23 height 23
type input "[DATE]"
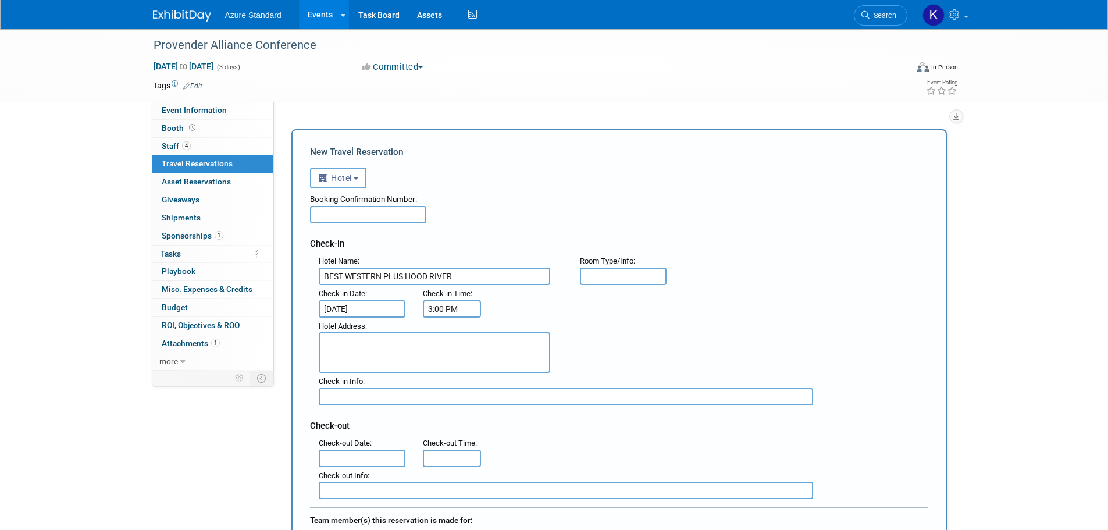
click at [453, 315] on input "3:00 PM" at bounding box center [452, 308] width 58 height 17
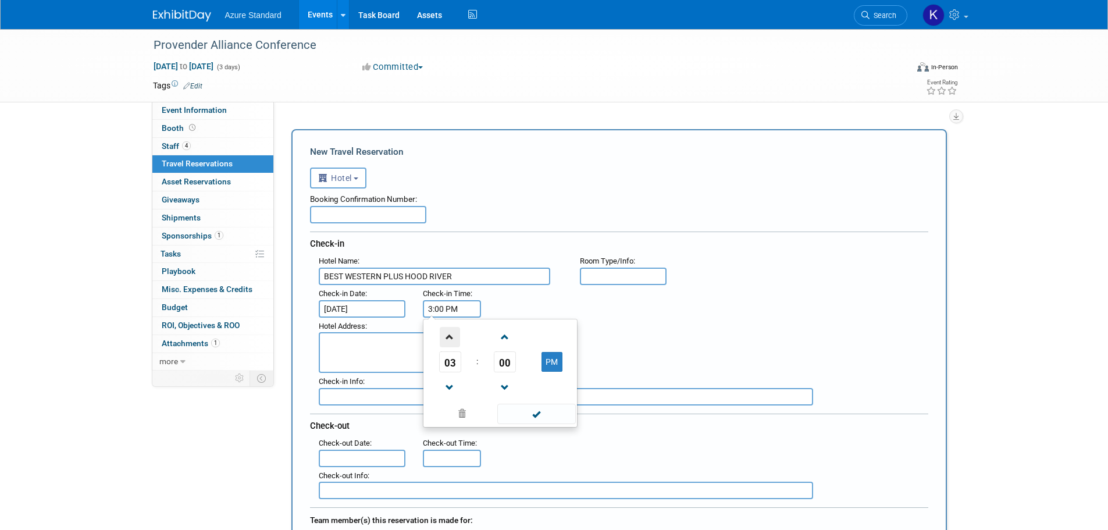
click at [449, 335] on span at bounding box center [450, 337] width 20 height 20
type input "4:00 PM"
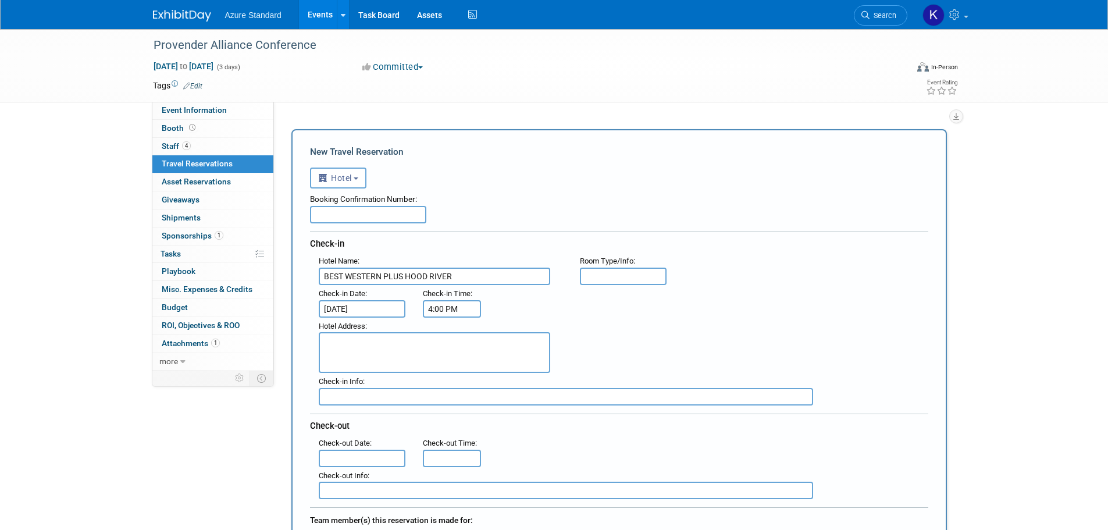
click at [529, 296] on div ": Check-in Date : [DATE] Check-in Time : 4:00 PM" at bounding box center [623, 301] width 627 height 33
click at [351, 351] on textarea at bounding box center [435, 352] width 232 height 41
type textarea "[STREET_ADDRESS]. 97031"
click at [392, 453] on input "text" at bounding box center [362, 458] width 87 height 17
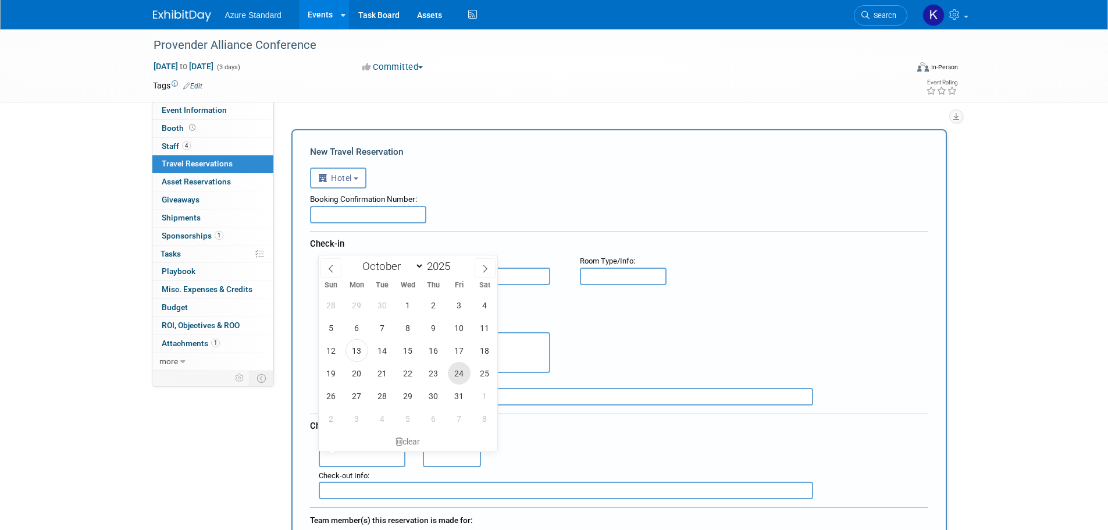
click at [463, 377] on span "24" at bounding box center [459, 373] width 23 height 23
type input "[DATE]"
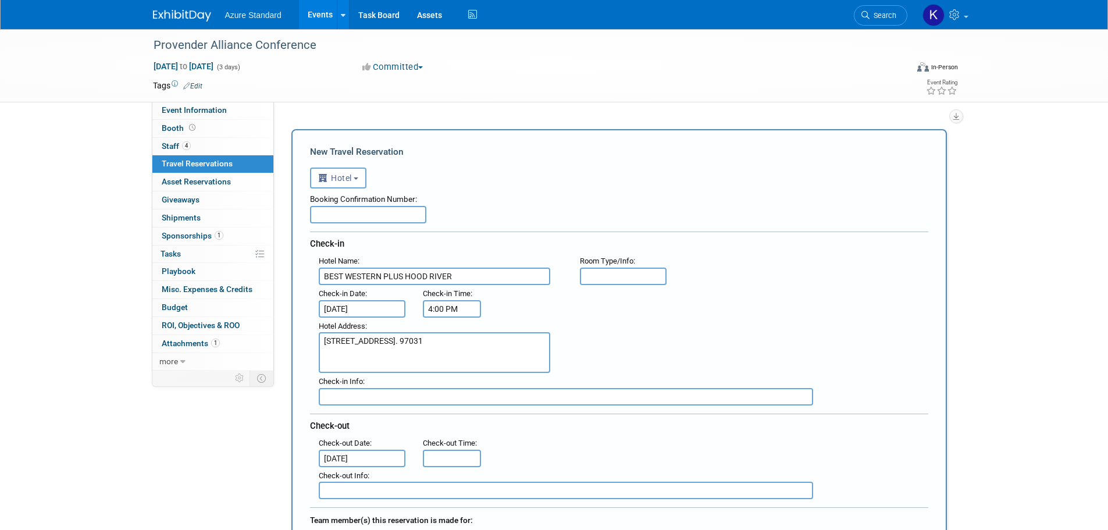
type input "11:00 AM"
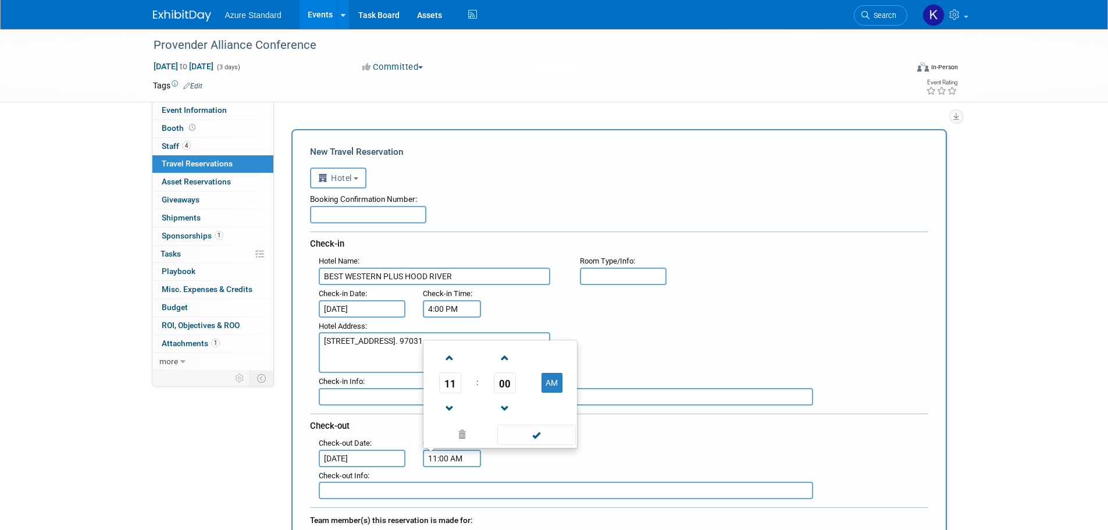
click at [453, 452] on input "11:00 AM" at bounding box center [452, 458] width 58 height 17
click at [628, 454] on div ": Check-out Date : [DATE] Check-out Time : 11:00 AM 11 : 00 AM 12 01 02 03 04 0…" at bounding box center [623, 451] width 627 height 33
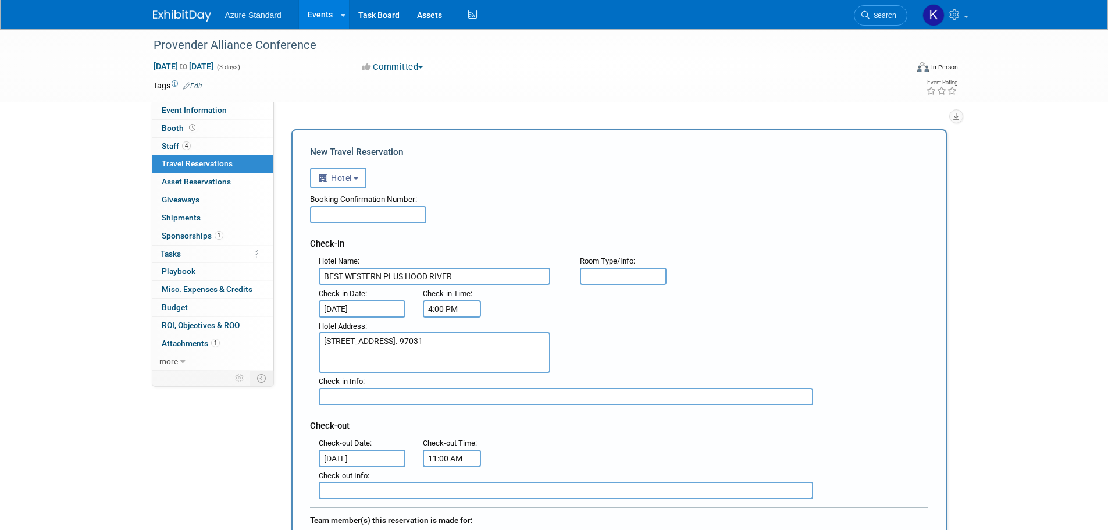
scroll to position [58, 0]
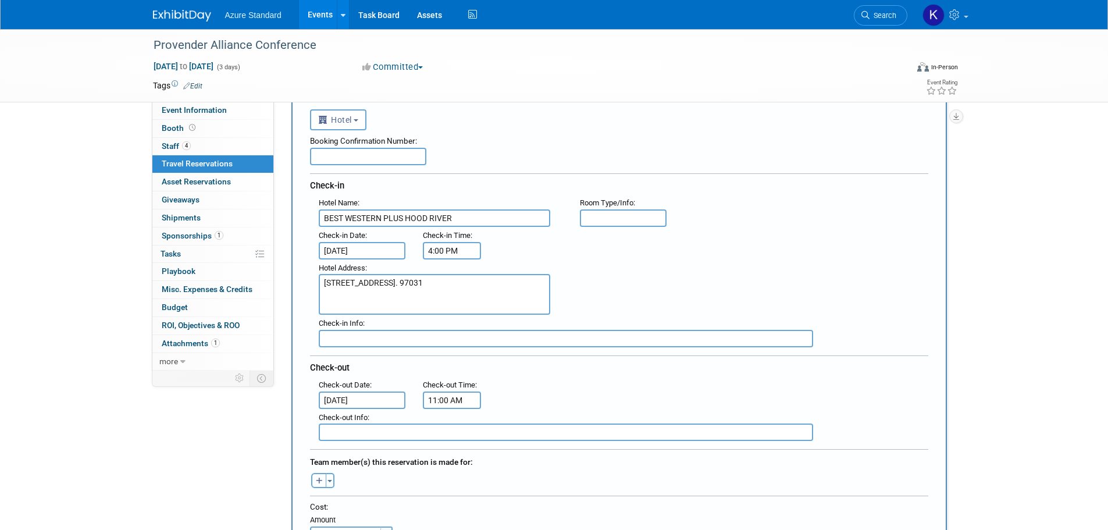
click at [318, 481] on icon "button" at bounding box center [319, 482] width 7 height 8
select select
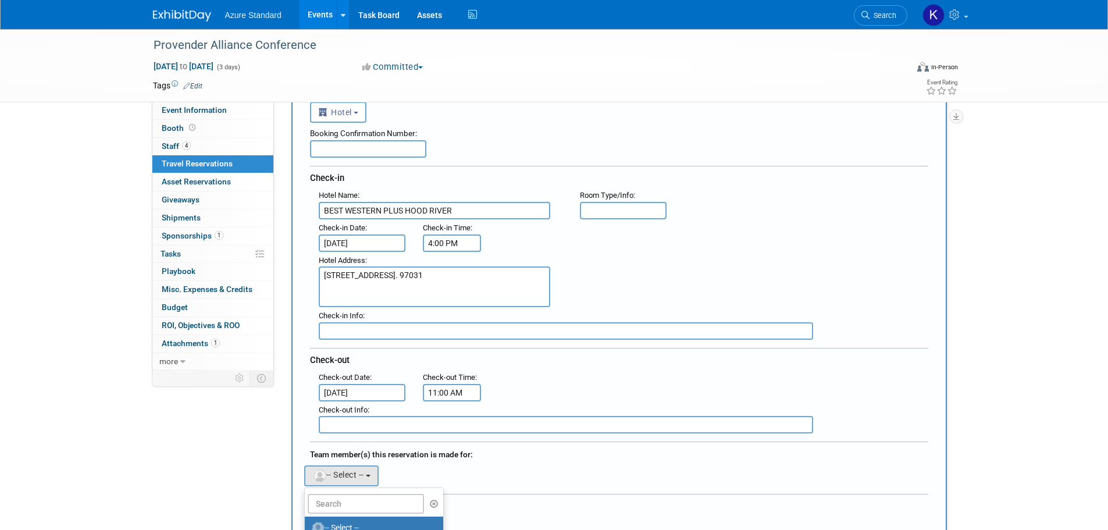
scroll to position [175, 0]
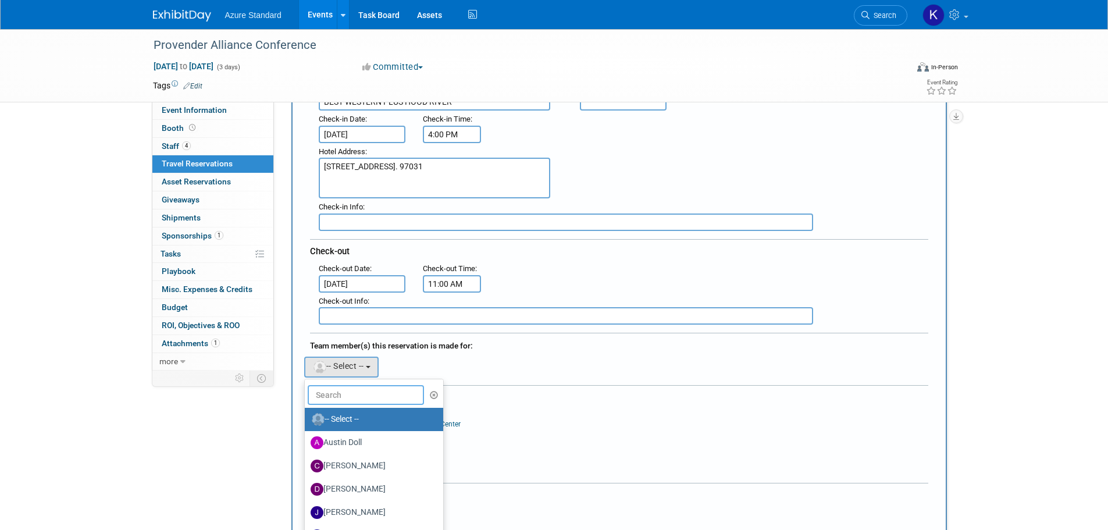
click at [366, 397] on input "text" at bounding box center [366, 395] width 116 height 20
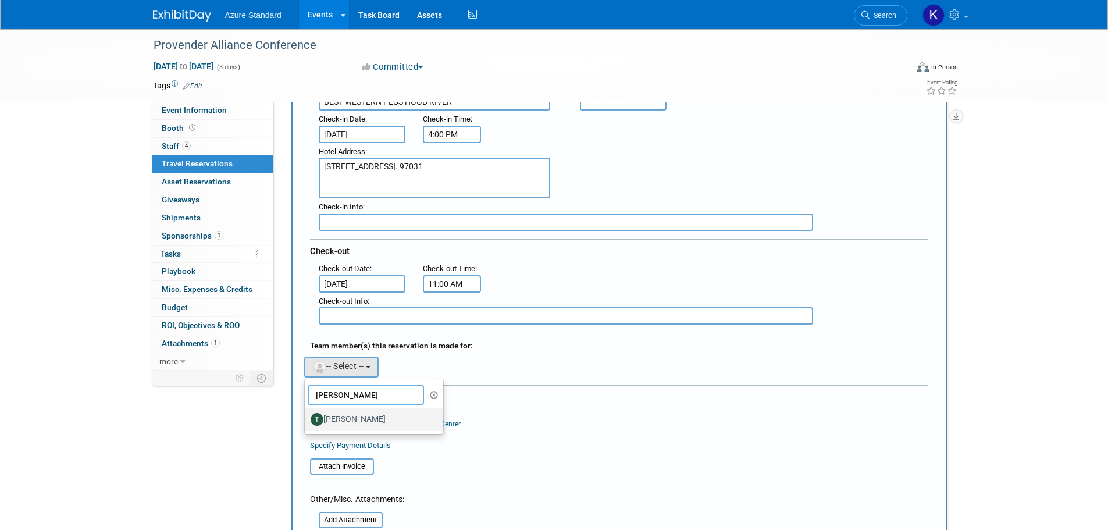
type input "[PERSON_NAME]"
click at [362, 422] on label "[PERSON_NAME]" at bounding box center [372, 419] width 122 height 19
click at [307, 422] on input "[PERSON_NAME]" at bounding box center [303, 418] width 8 height 8
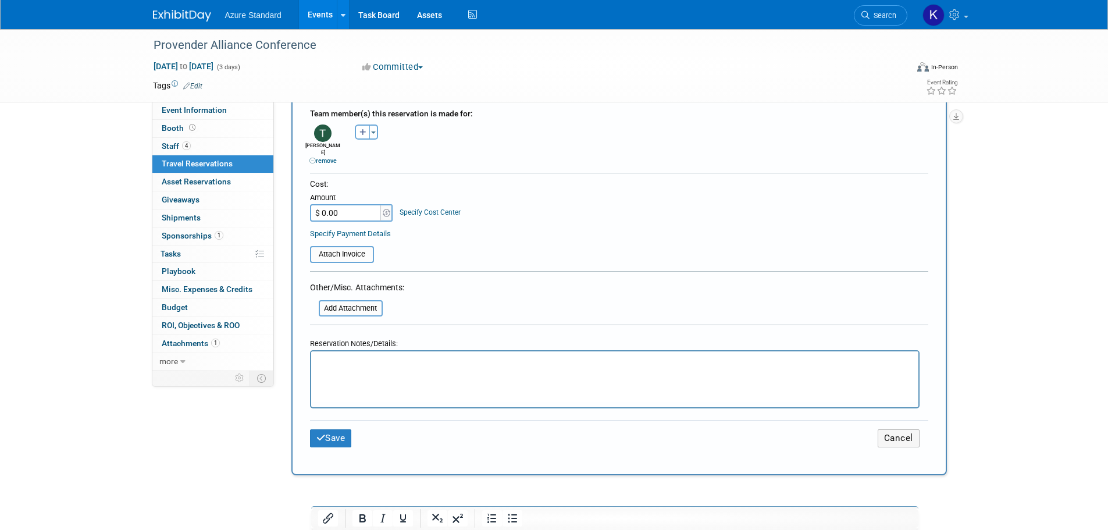
scroll to position [407, 0]
click at [331, 429] on button "Save" at bounding box center [331, 438] width 42 height 18
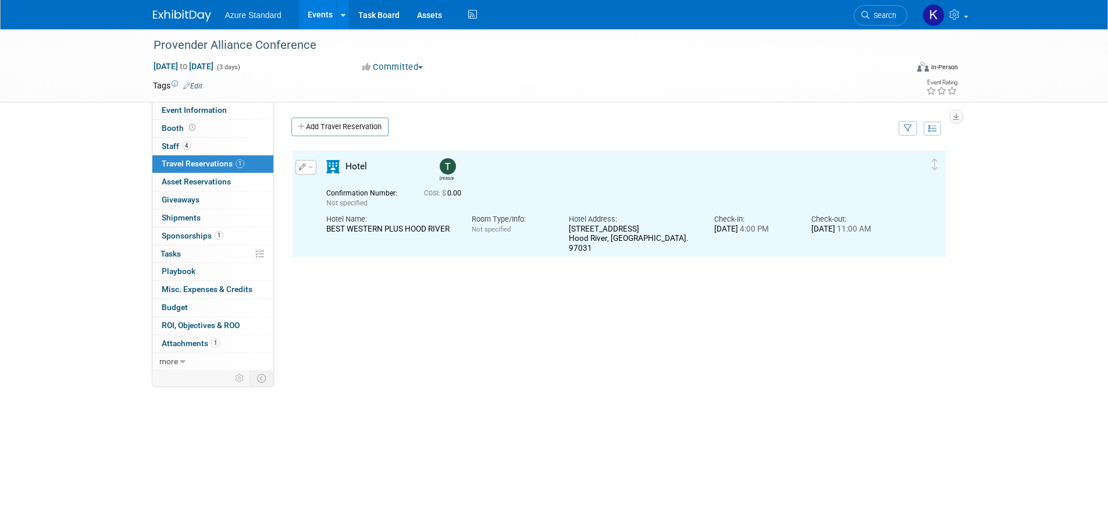
scroll to position [0, 0]
click at [332, 120] on link "Add Travel Reservation" at bounding box center [340, 127] width 97 height 19
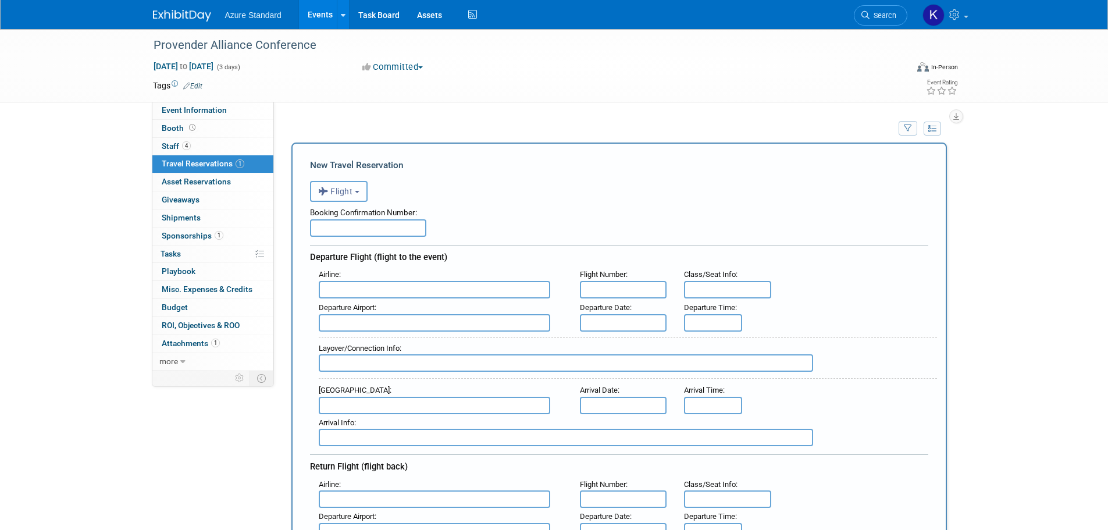
click at [351, 191] on span "Flight" at bounding box center [335, 191] width 35 height 9
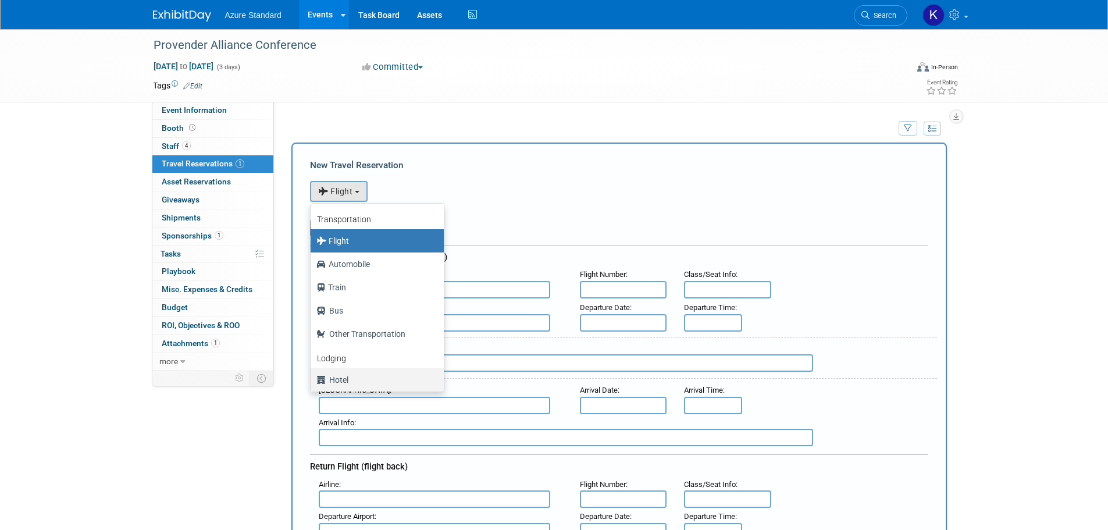
click at [352, 379] on label "Hotel" at bounding box center [375, 380] width 116 height 19
click at [312, 379] on input "Hotel" at bounding box center [309, 379] width 8 height 8
select select "6"
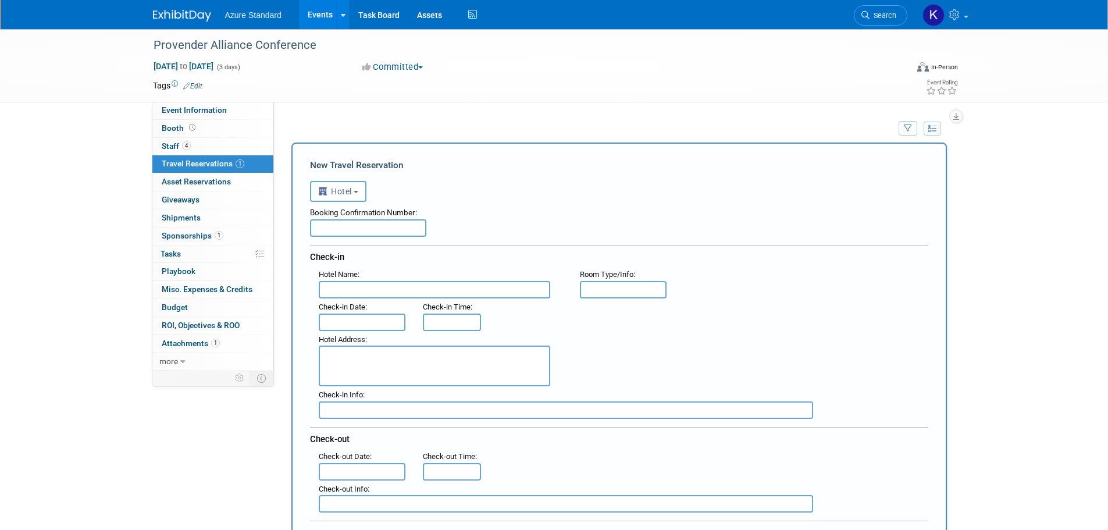
click at [369, 286] on input "text" at bounding box center [435, 289] width 232 height 17
click at [343, 190] on span "Hotel" at bounding box center [335, 191] width 34 height 9
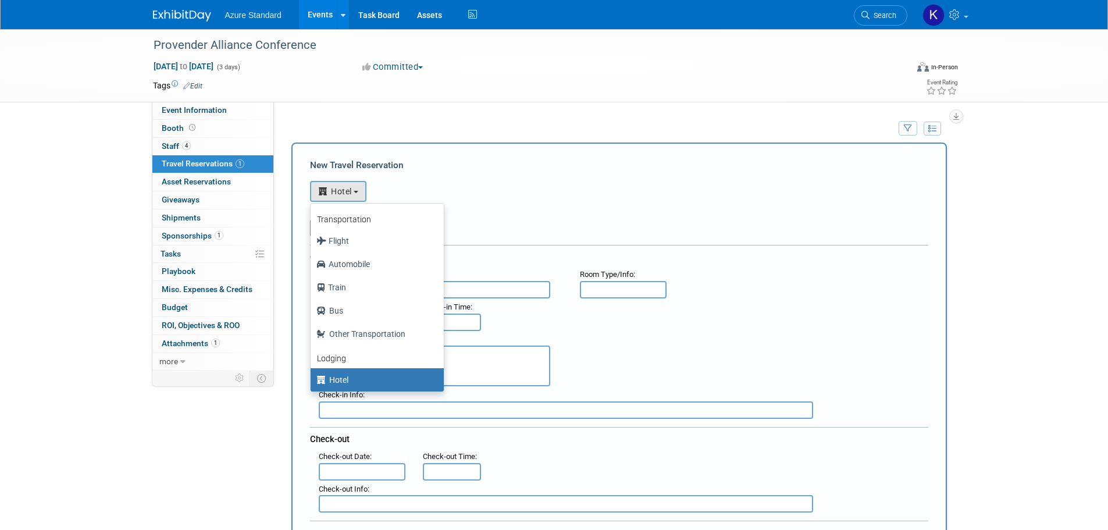
click at [524, 187] on div "<i class="fas fa-plane" style="padding: 6px 4px 6px 1px;"></i> Flight <i class=…" at bounding box center [619, 190] width 619 height 24
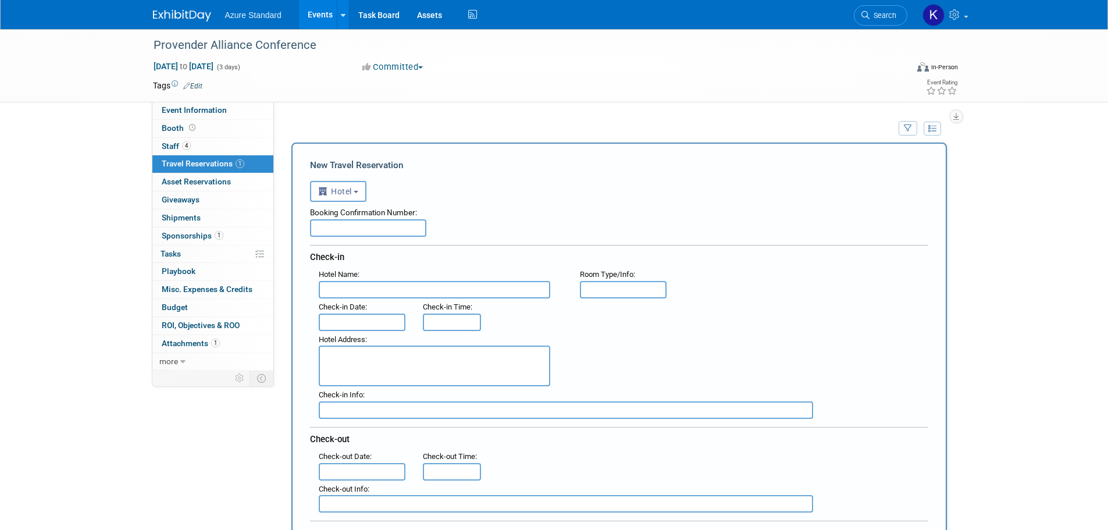
click at [385, 289] on input "text" at bounding box center [435, 289] width 232 height 17
click at [383, 290] on input "text" at bounding box center [435, 289] width 232 height 17
paste input "BEST WESTERN PLUS HOOD RIVER"
type input "BEST WESTERN PLUS HOOD RIVER"
click at [367, 328] on input "text" at bounding box center [362, 322] width 87 height 17
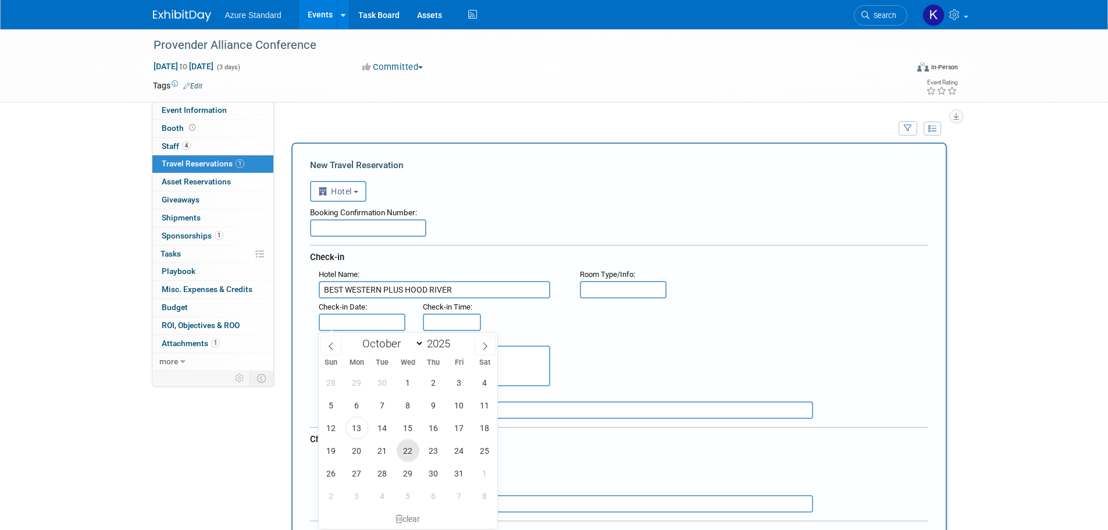
click at [416, 445] on span "22" at bounding box center [408, 450] width 23 height 23
type input "[DATE]"
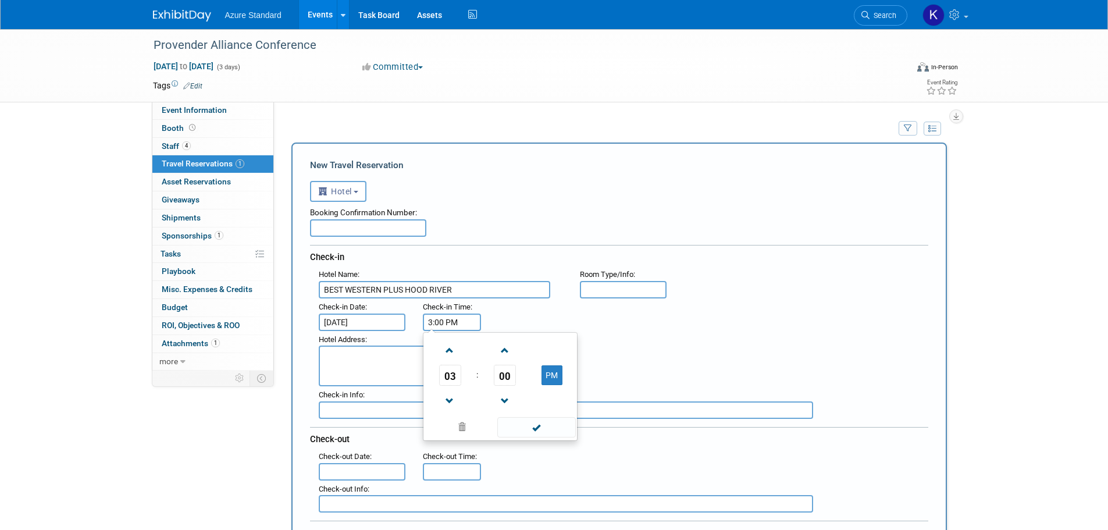
click at [447, 325] on input "3:00 PM" at bounding box center [452, 322] width 58 height 17
click at [446, 345] on span at bounding box center [450, 350] width 20 height 20
type input "4:00 PM"
click at [660, 347] on div "Hotel Address :" at bounding box center [623, 359] width 627 height 56
click at [346, 467] on input "text" at bounding box center [362, 471] width 87 height 17
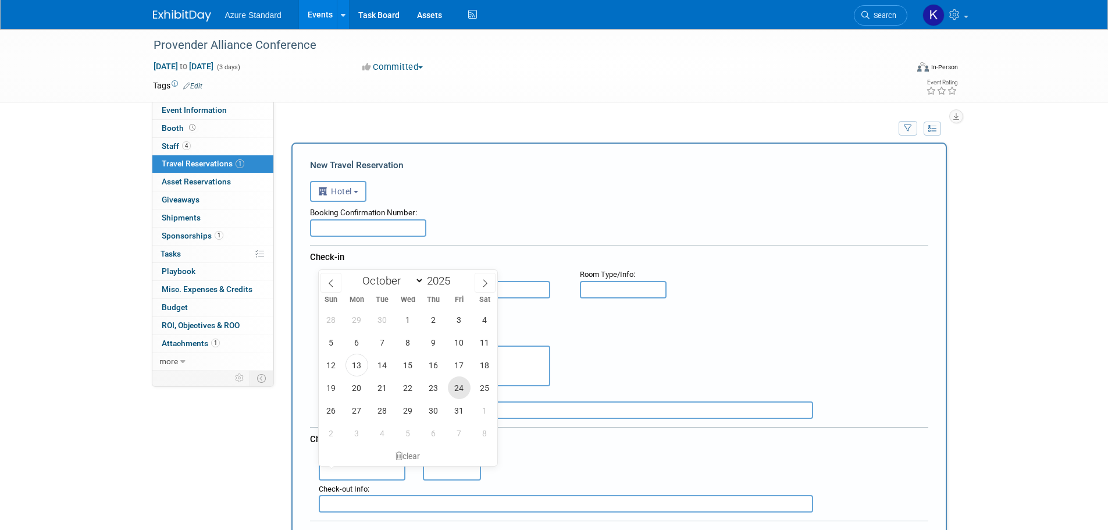
click at [464, 385] on span "24" at bounding box center [459, 387] width 23 height 23
type input "[DATE]"
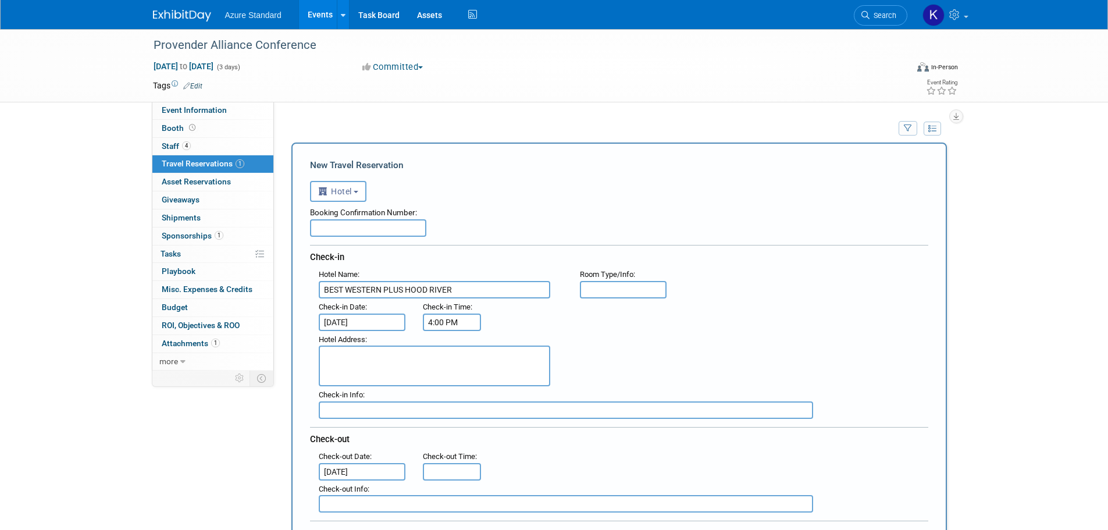
type input "11:00 AM"
click at [452, 471] on input "11:00 AM" at bounding box center [452, 471] width 58 height 17
click at [624, 350] on div "Hotel Address :" at bounding box center [623, 359] width 627 height 56
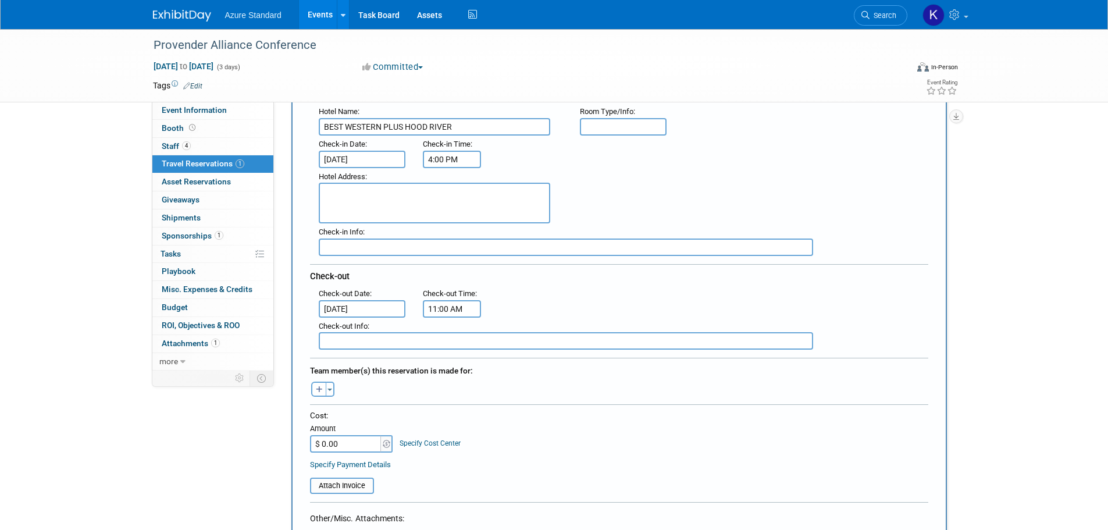
scroll to position [175, 0]
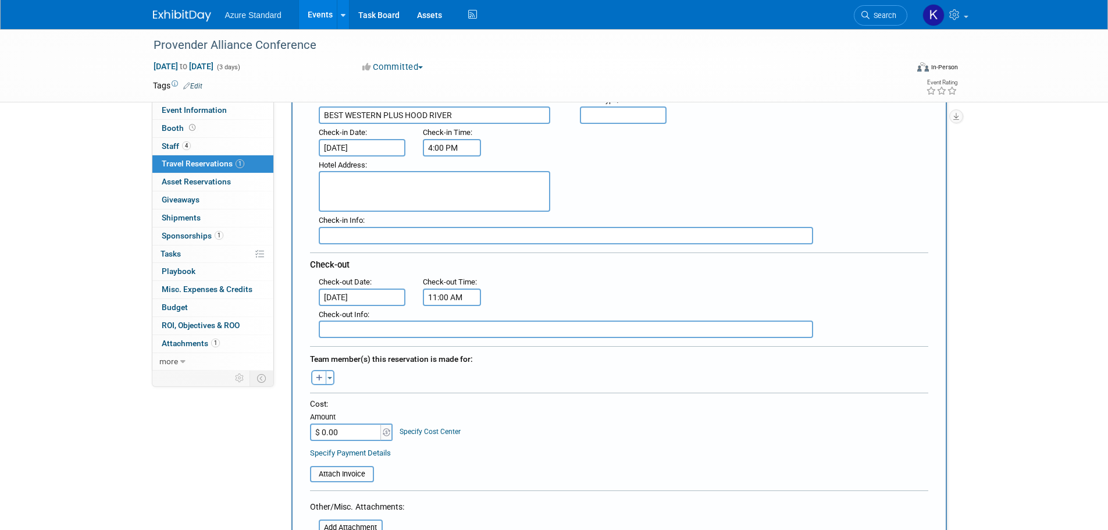
click at [324, 378] on button "button" at bounding box center [318, 377] width 15 height 15
select select
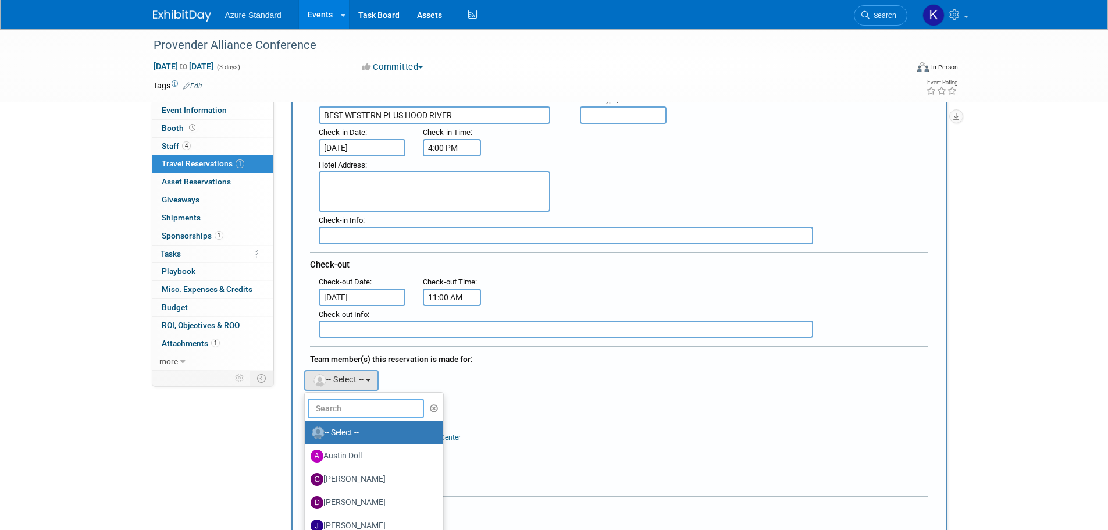
click at [374, 410] on input "text" at bounding box center [366, 409] width 116 height 20
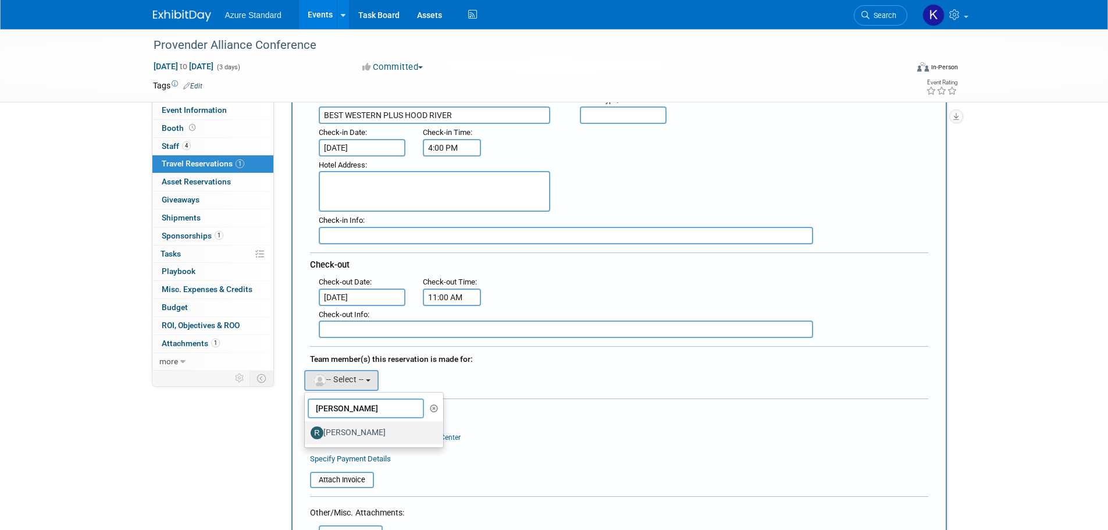
type input "[PERSON_NAME]"
click at [368, 431] on label "[PERSON_NAME]" at bounding box center [372, 433] width 122 height 19
click at [307, 431] on input "[PERSON_NAME]" at bounding box center [303, 432] width 8 height 8
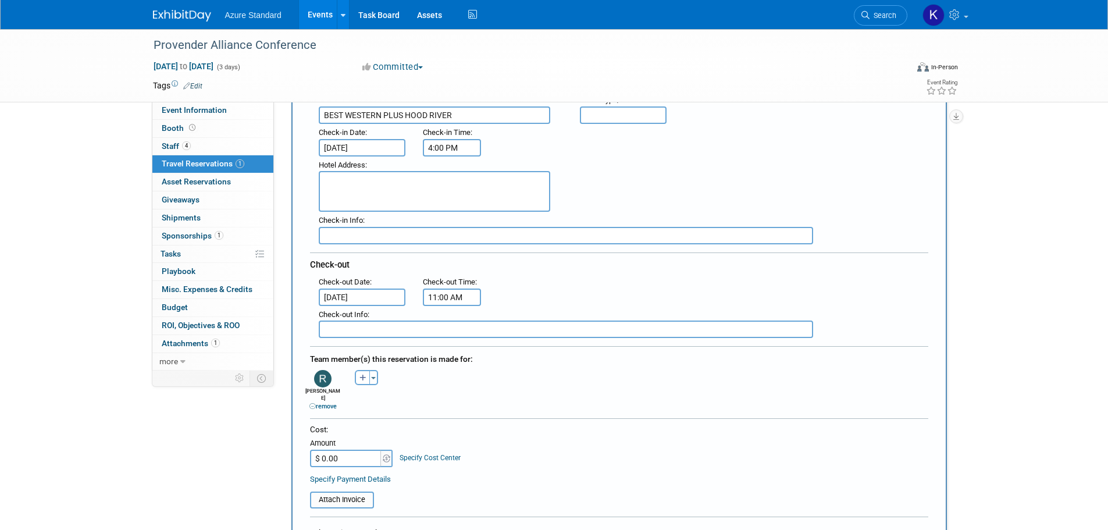
click at [391, 173] on textarea at bounding box center [435, 191] width 232 height 41
click at [358, 175] on textarea at bounding box center [435, 191] width 232 height 41
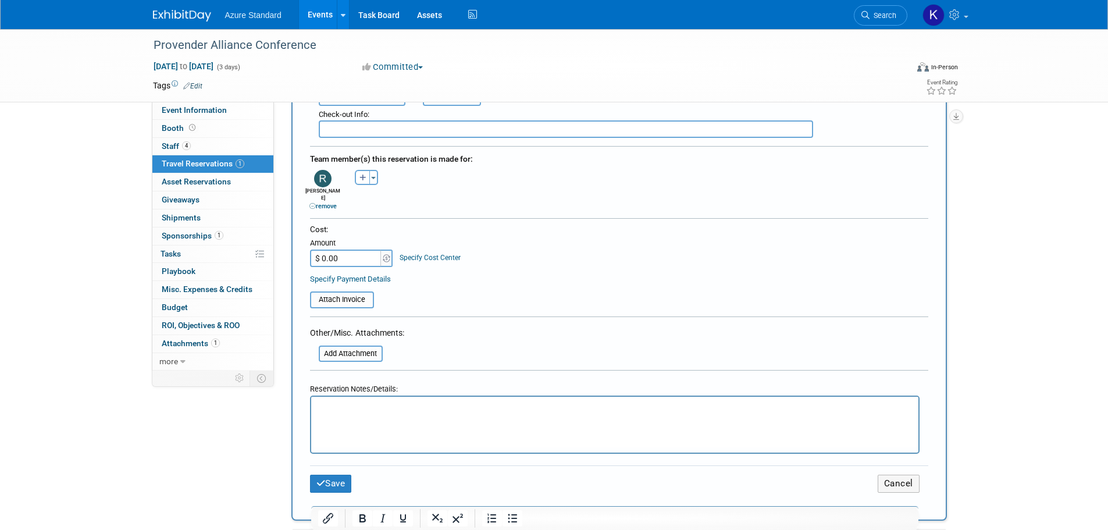
scroll to position [407, 0]
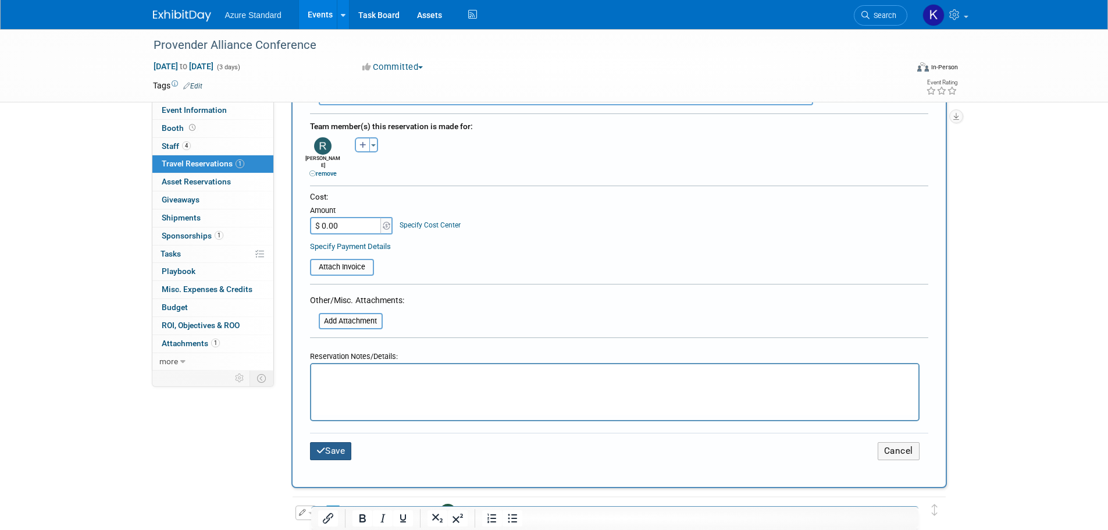
type textarea "[STREET_ADDRESS]. 97031"
click at [331, 443] on button "Save" at bounding box center [331, 451] width 42 height 18
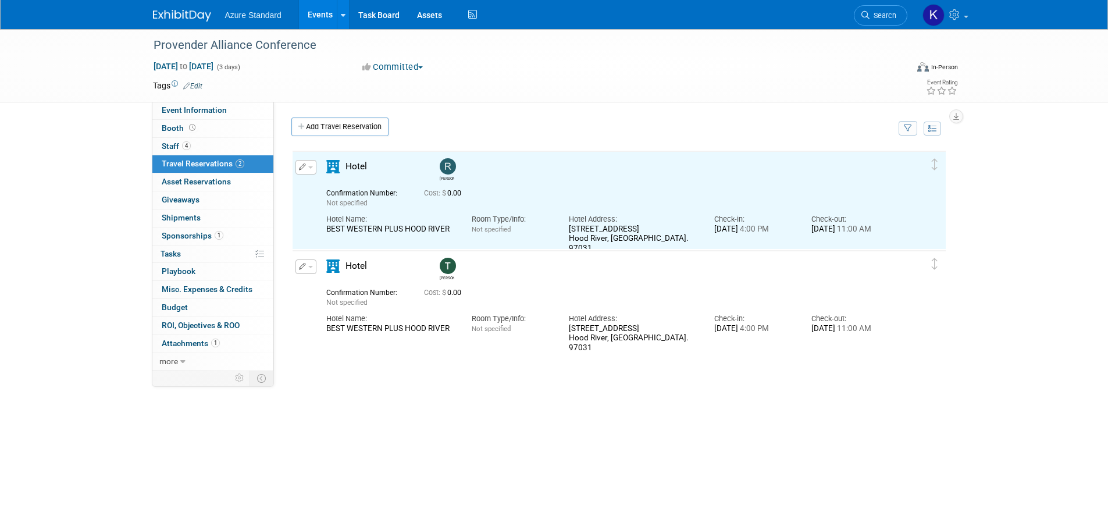
scroll to position [0, 0]
click at [351, 128] on link "Add Travel Reservation" at bounding box center [340, 127] width 97 height 19
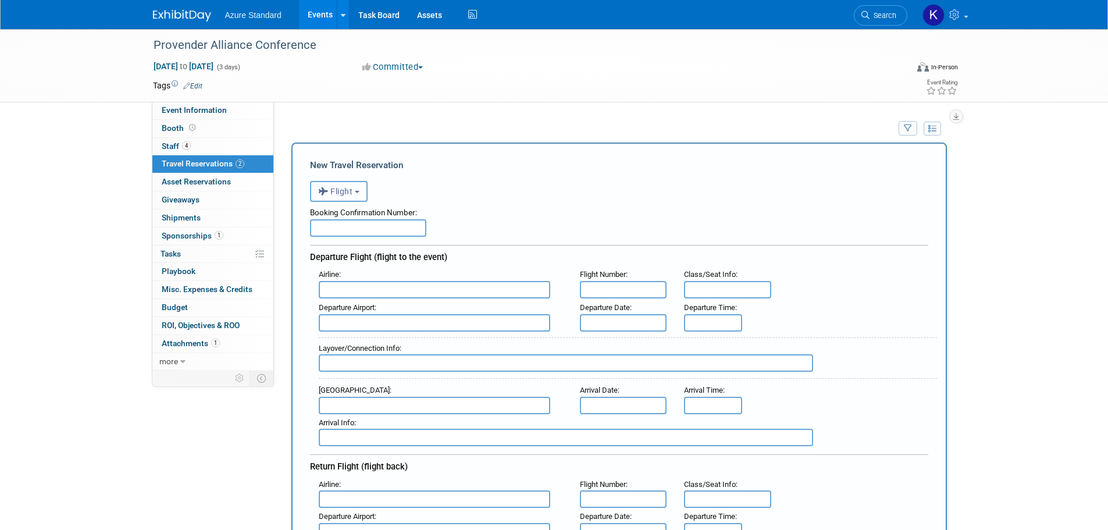
click at [357, 193] on b "button" at bounding box center [357, 192] width 5 height 2
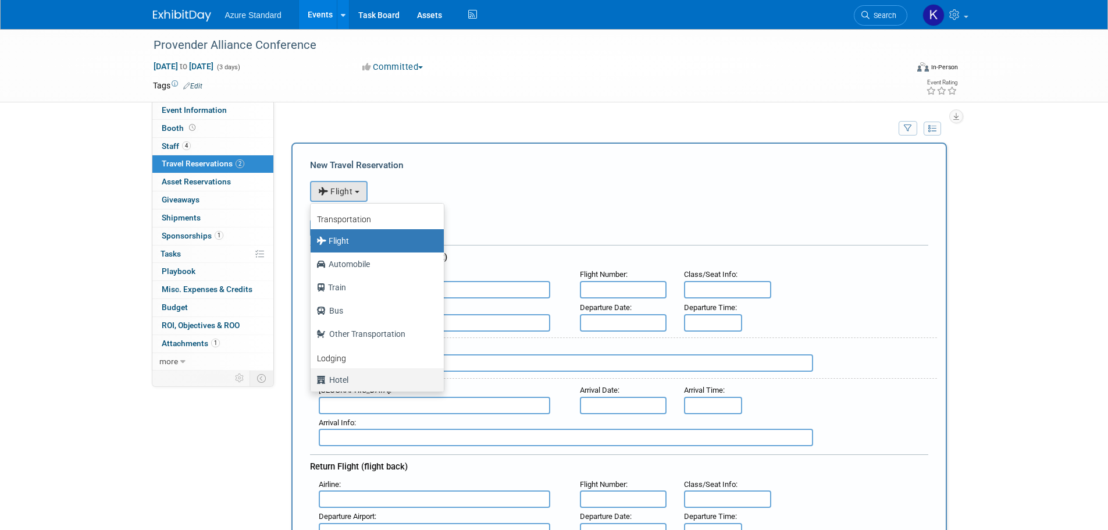
click at [350, 382] on label "Hotel" at bounding box center [375, 380] width 116 height 19
click at [312, 382] on input "Hotel" at bounding box center [309, 379] width 8 height 8
select select "6"
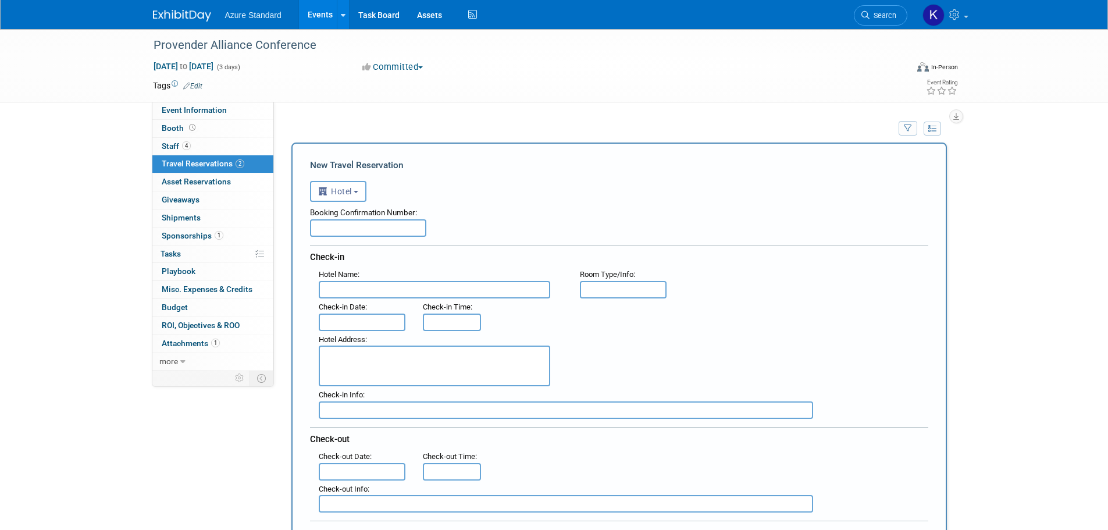
click at [379, 296] on input "text" at bounding box center [435, 289] width 232 height 17
type input "Best Western Plus Hood River"
click at [410, 362] on textarea at bounding box center [435, 366] width 232 height 41
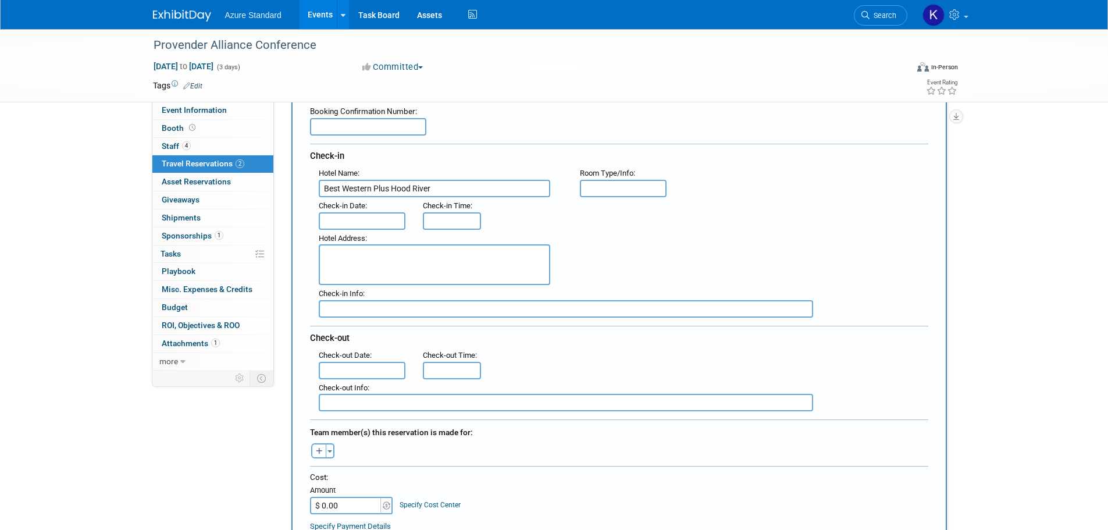
scroll to position [116, 0]
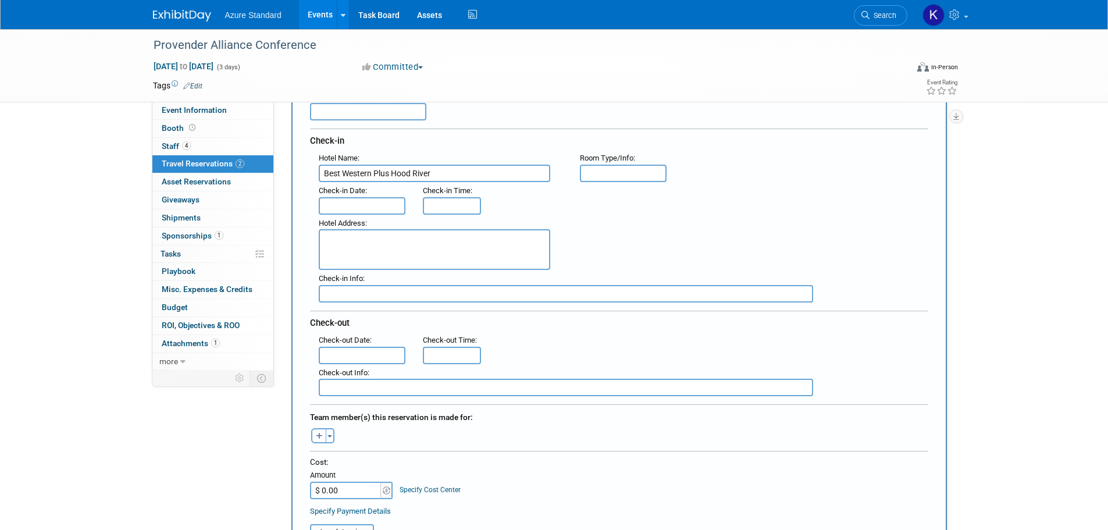
click at [416, 248] on textarea at bounding box center [435, 249] width 232 height 41
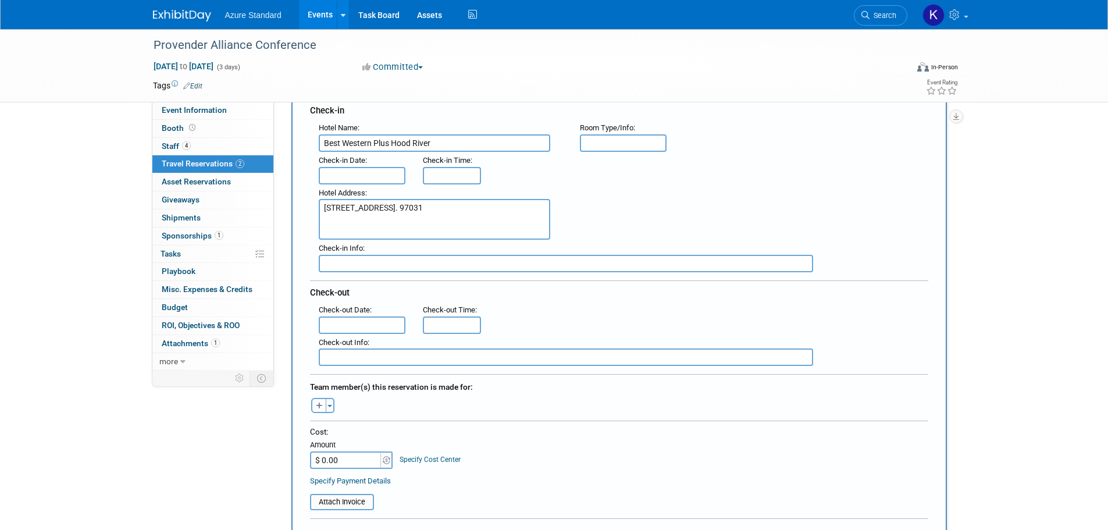
scroll to position [175, 0]
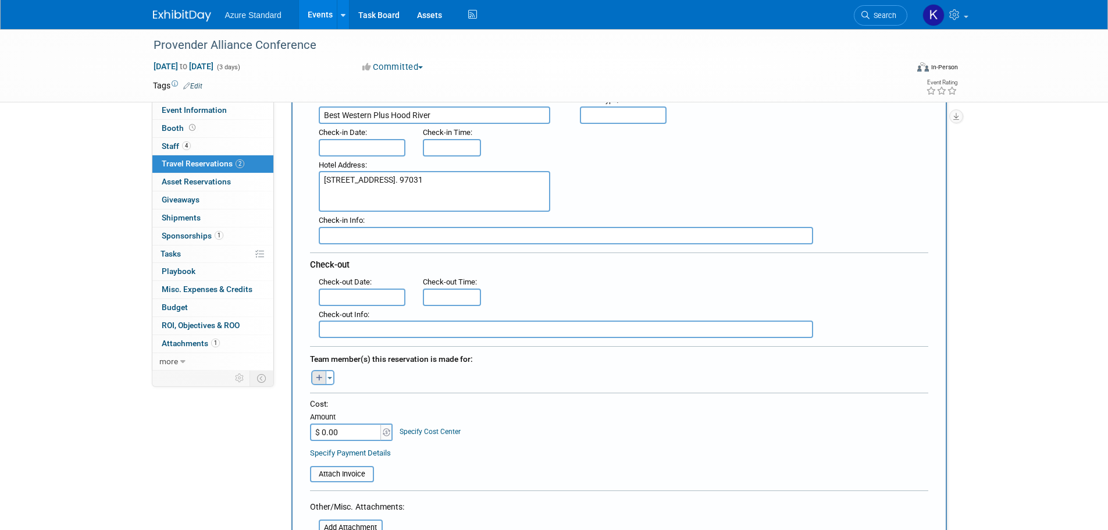
type textarea "[STREET_ADDRESS]. 97031"
click at [317, 382] on button "button" at bounding box center [318, 377] width 15 height 15
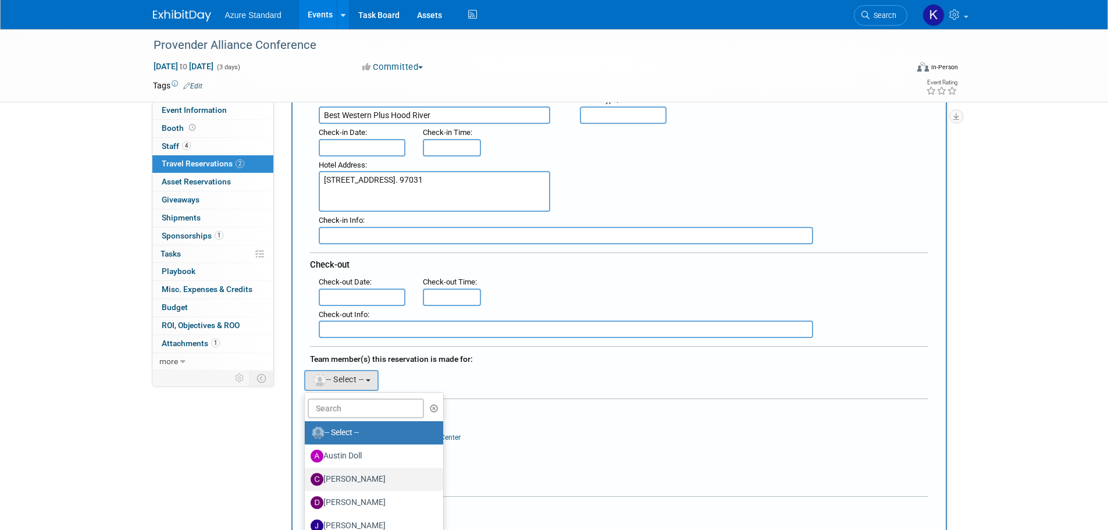
click at [371, 479] on label "[PERSON_NAME]" at bounding box center [372, 479] width 122 height 19
click at [307, 479] on input "[PERSON_NAME]" at bounding box center [303, 478] width 8 height 8
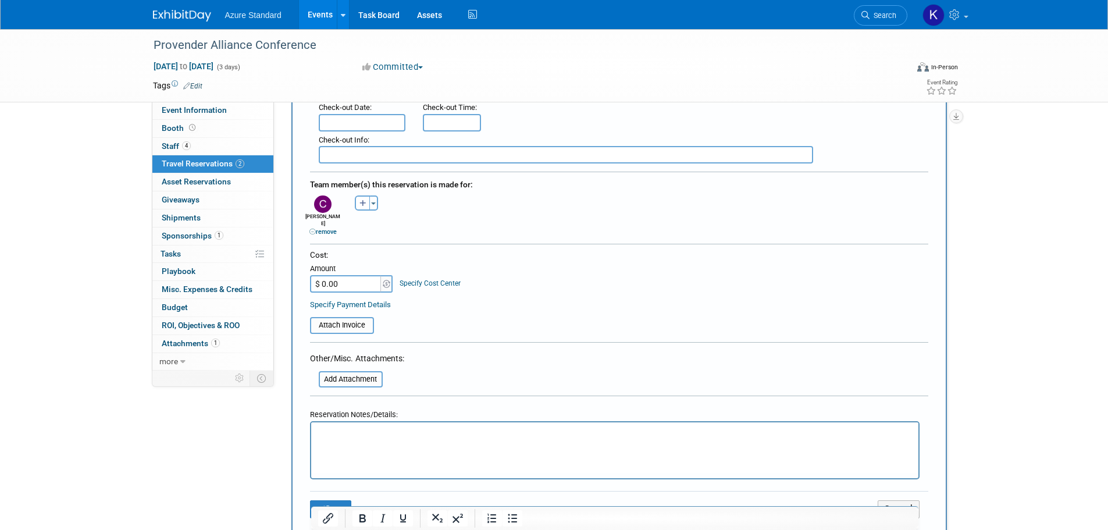
scroll to position [407, 0]
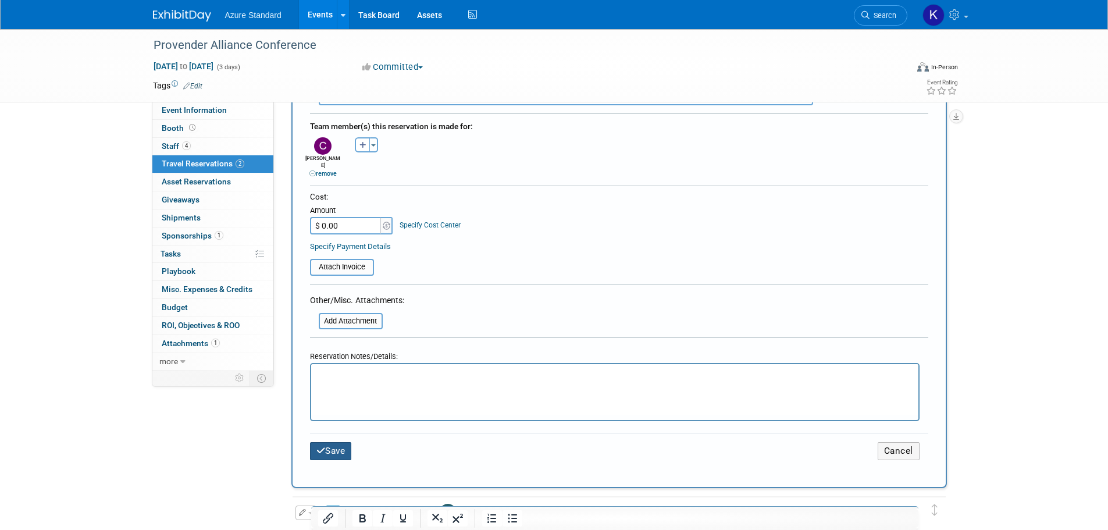
click at [342, 442] on button "Save" at bounding box center [331, 451] width 42 height 18
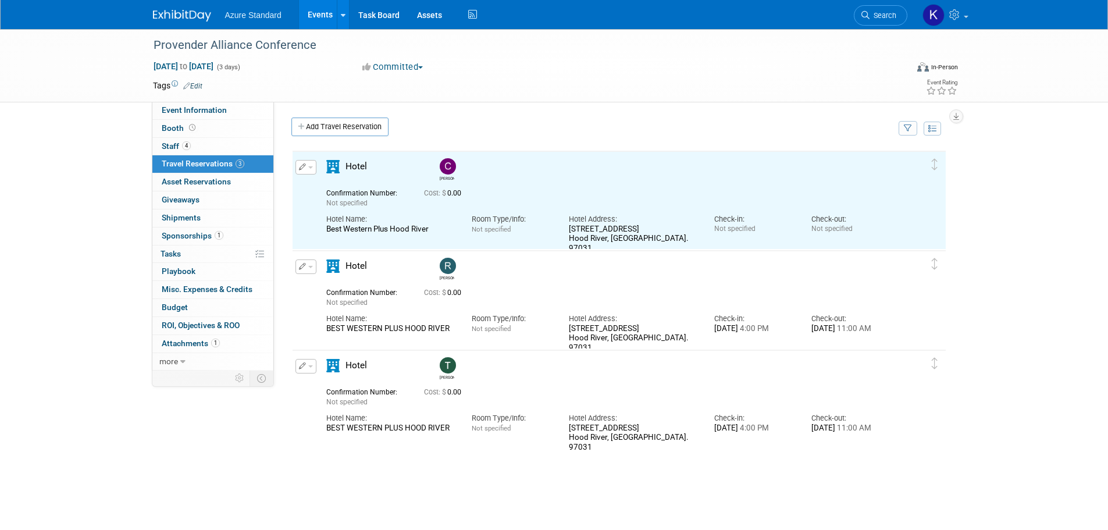
scroll to position [0, 0]
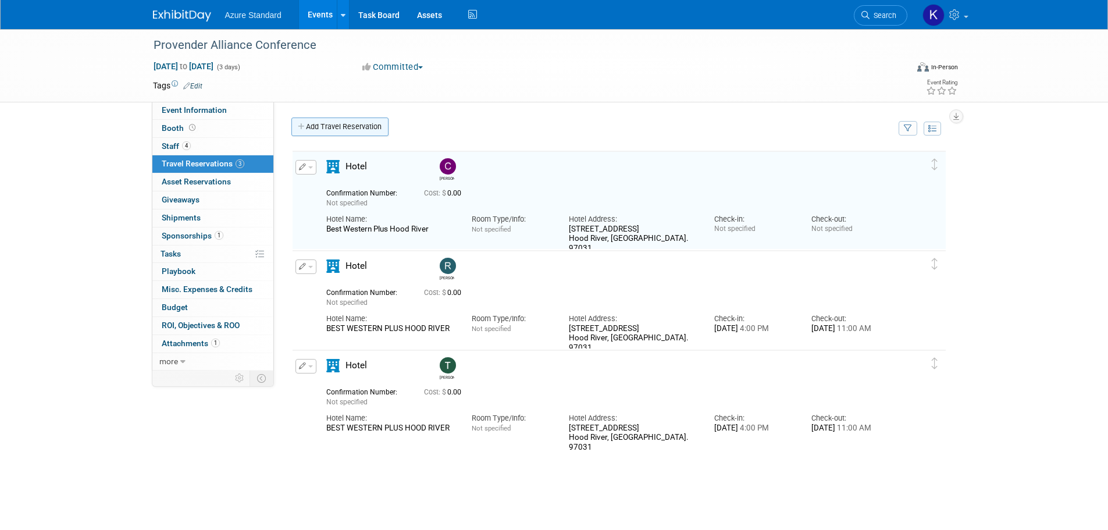
click at [320, 132] on link "Add Travel Reservation" at bounding box center [340, 127] width 97 height 19
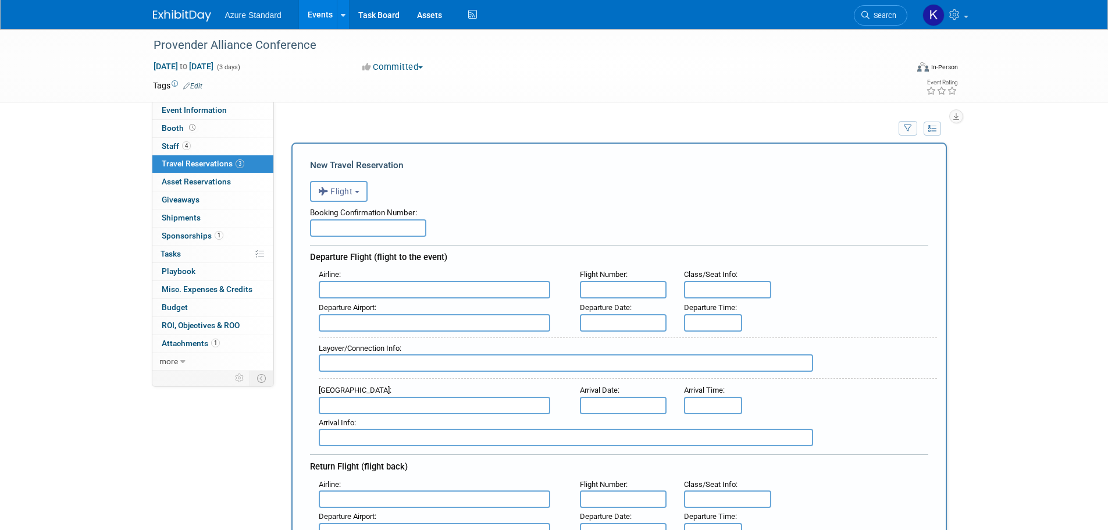
click at [336, 194] on span "Flight" at bounding box center [335, 191] width 35 height 9
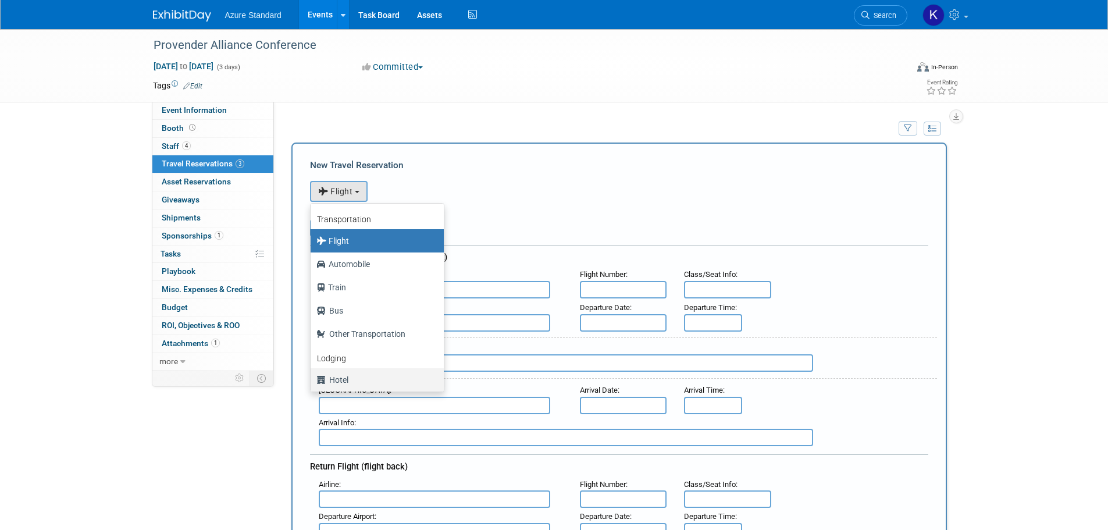
click at [345, 382] on label "Hotel" at bounding box center [375, 380] width 116 height 19
click at [312, 382] on input "Hotel" at bounding box center [309, 379] width 8 height 8
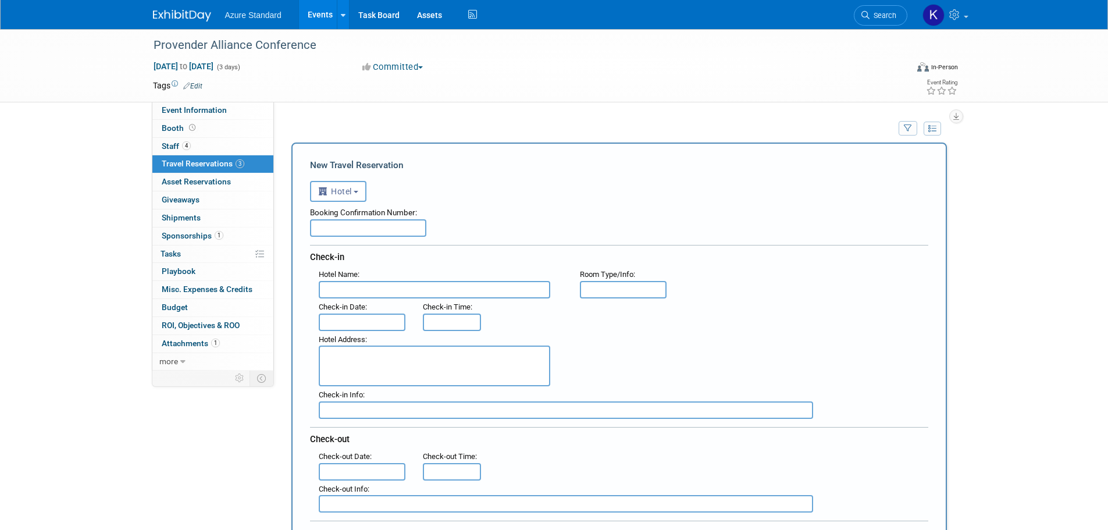
select select "6"
click at [360, 296] on input "text" at bounding box center [435, 289] width 232 height 17
type input "Best Western Plus Hood River"
click at [369, 364] on textarea at bounding box center [435, 366] width 232 height 41
click at [436, 364] on textarea "1108" at bounding box center [435, 366] width 232 height 41
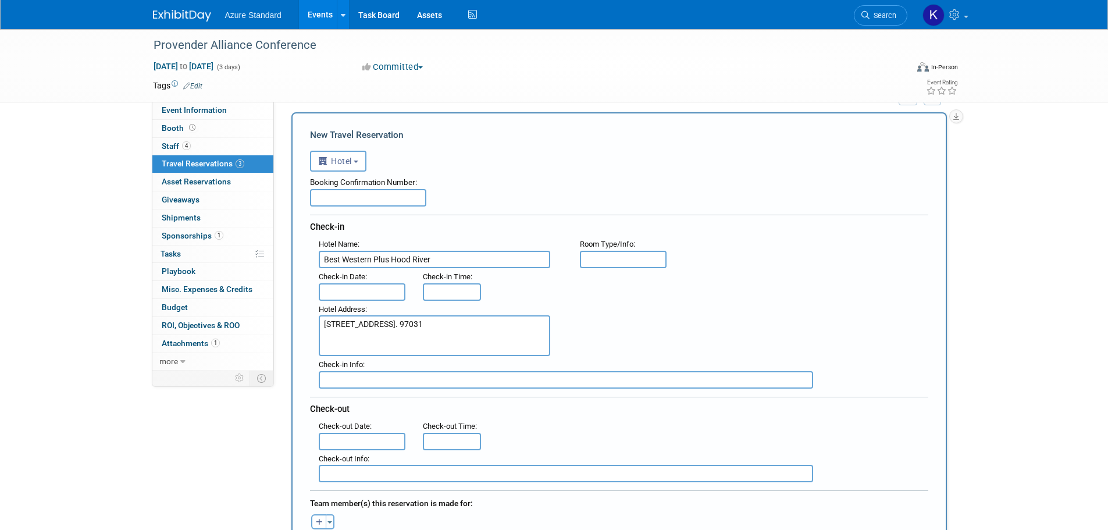
scroll to position [58, 0]
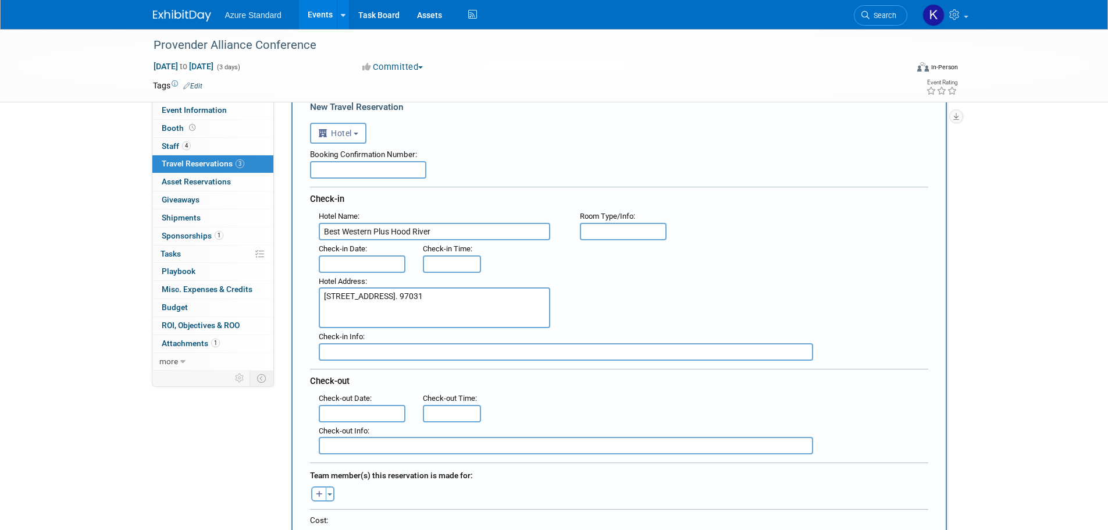
type textarea "[STREET_ADDRESS]. 97031"
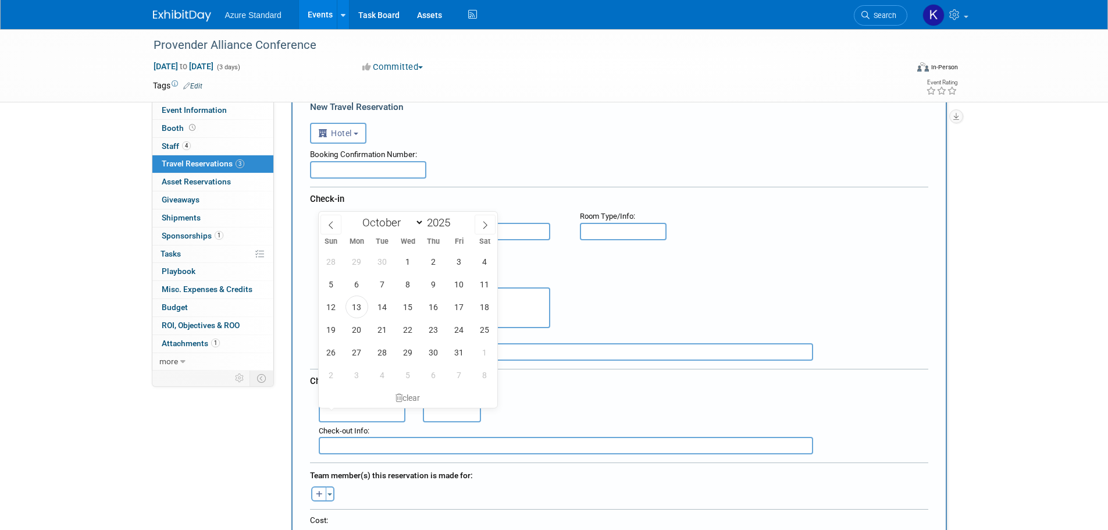
click at [371, 408] on input "text" at bounding box center [362, 413] width 87 height 17
click at [402, 332] on span "22" at bounding box center [408, 329] width 23 height 23
type input "[DATE]"
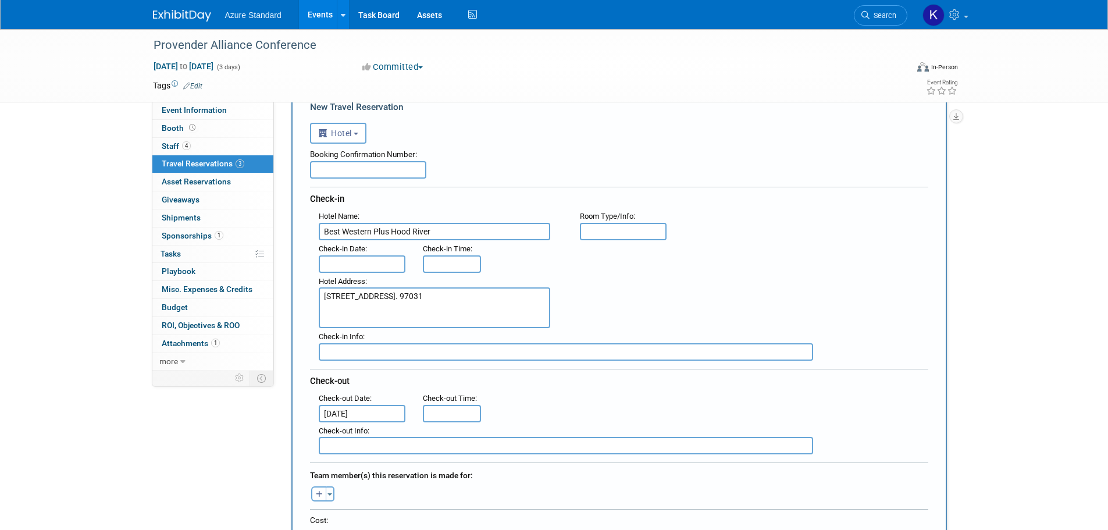
type input "11:00 AM"
click at [465, 410] on input "11:00 AM" at bounding box center [452, 413] width 58 height 17
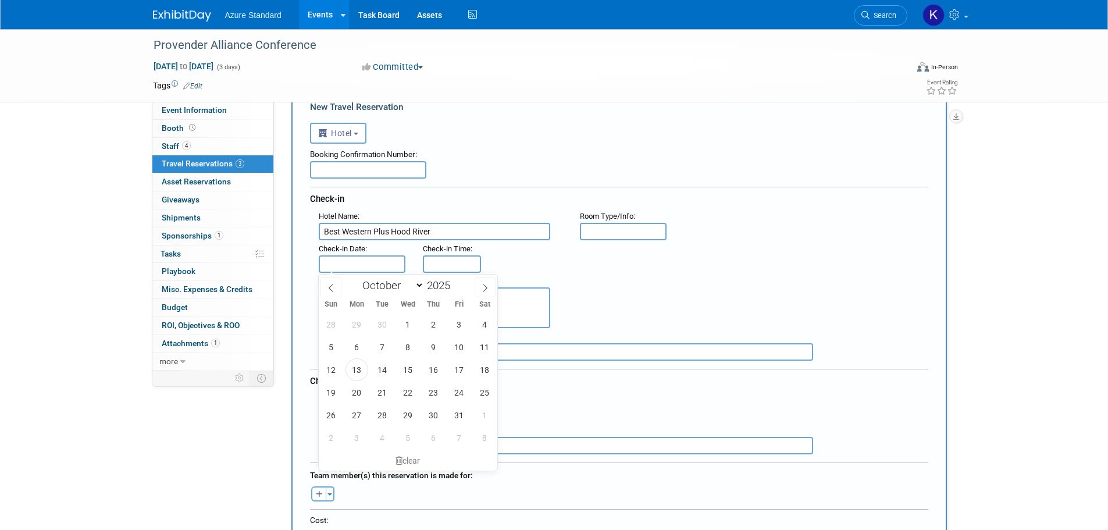
click at [355, 264] on input "text" at bounding box center [362, 263] width 87 height 17
click at [404, 393] on span "22" at bounding box center [408, 392] width 23 height 23
type input "[DATE]"
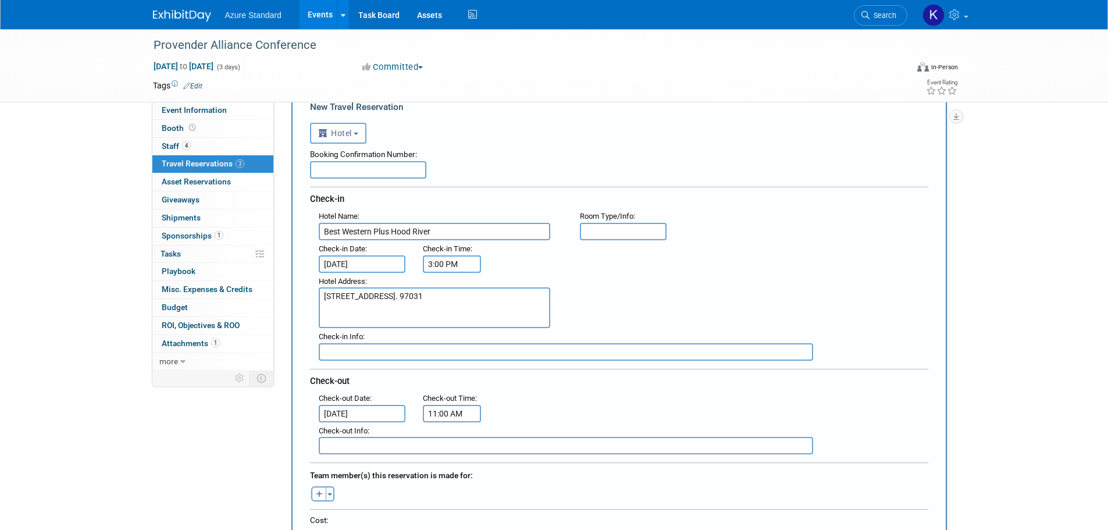
click at [467, 255] on input "3:00 PM" at bounding box center [452, 263] width 58 height 17
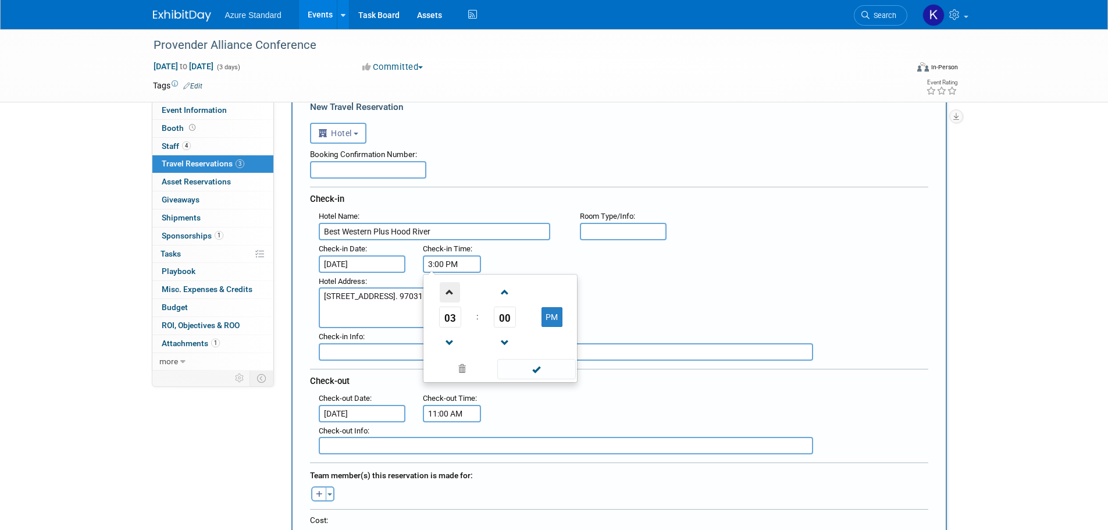
click at [459, 293] on span at bounding box center [450, 292] width 20 height 20
type input "4:00 PM"
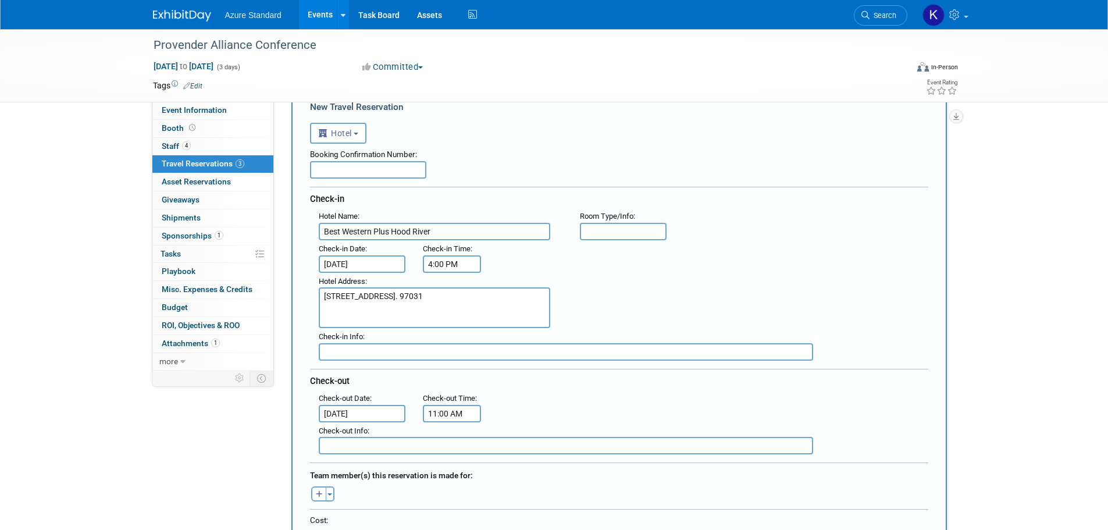
click at [639, 283] on div "Hotel Address : [STREET_ADDRESS] 97031" at bounding box center [623, 301] width 627 height 56
click at [389, 411] on input "[DATE]" at bounding box center [362, 413] width 87 height 17
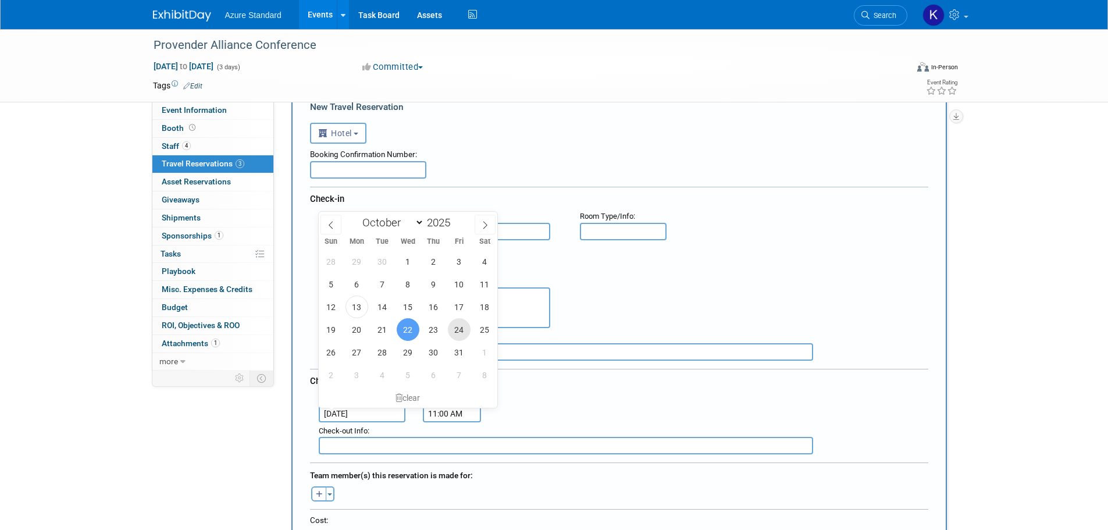
click at [467, 329] on span "24" at bounding box center [459, 329] width 23 height 23
type input "[DATE]"
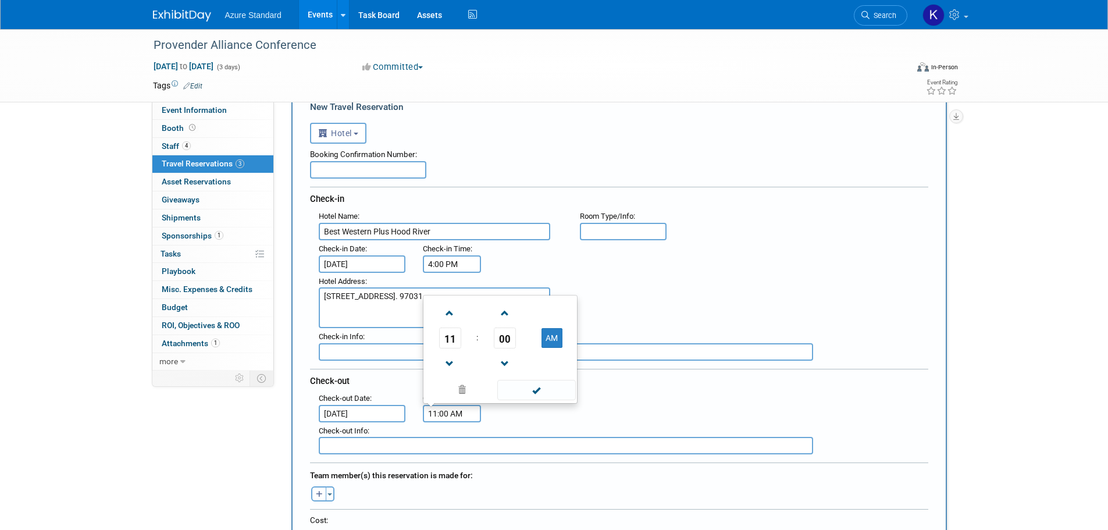
click at [463, 408] on input "11:00 AM" at bounding box center [452, 413] width 58 height 17
click at [624, 411] on div ": Check-out Date : [DATE] Check-out Time : 11:00 AM" at bounding box center [623, 406] width 627 height 33
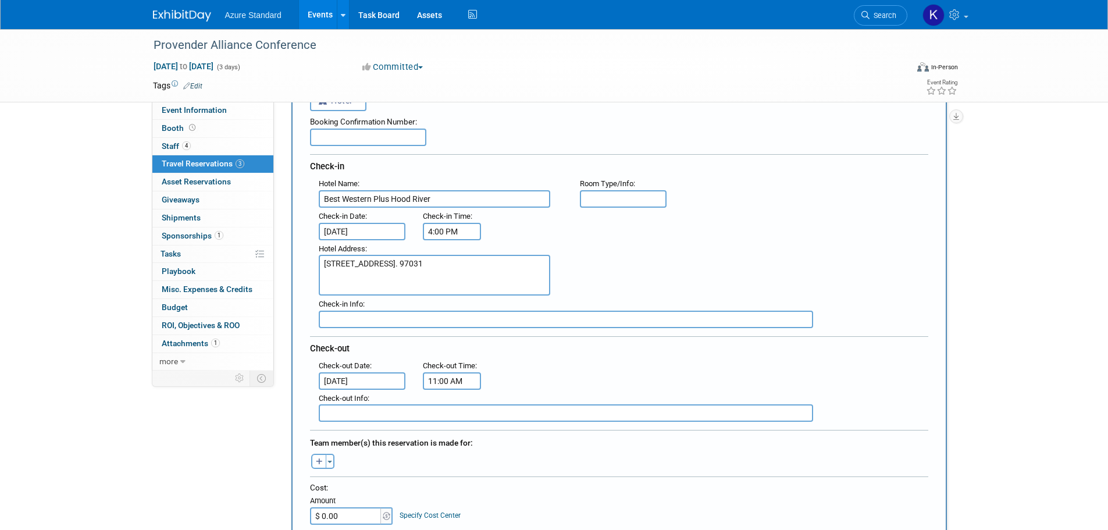
scroll to position [116, 0]
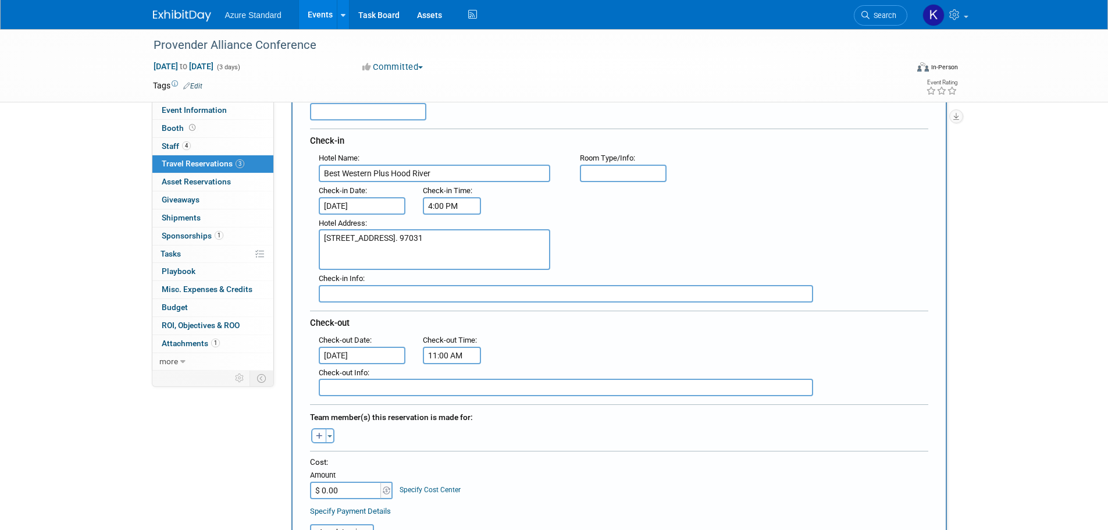
click at [318, 434] on icon "button" at bounding box center [319, 437] width 7 height 8
select select
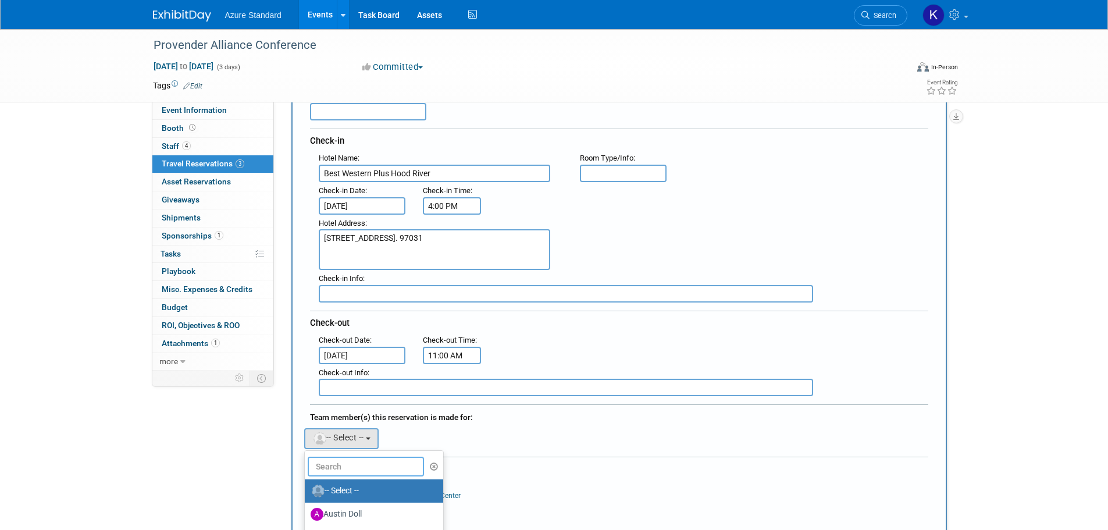
click at [374, 467] on input "text" at bounding box center [366, 467] width 116 height 20
type input "[PERSON_NAME]"
click at [376, 492] on label "[PERSON_NAME]" at bounding box center [372, 491] width 122 height 19
click at [307, 492] on input "[PERSON_NAME]" at bounding box center [303, 490] width 8 height 8
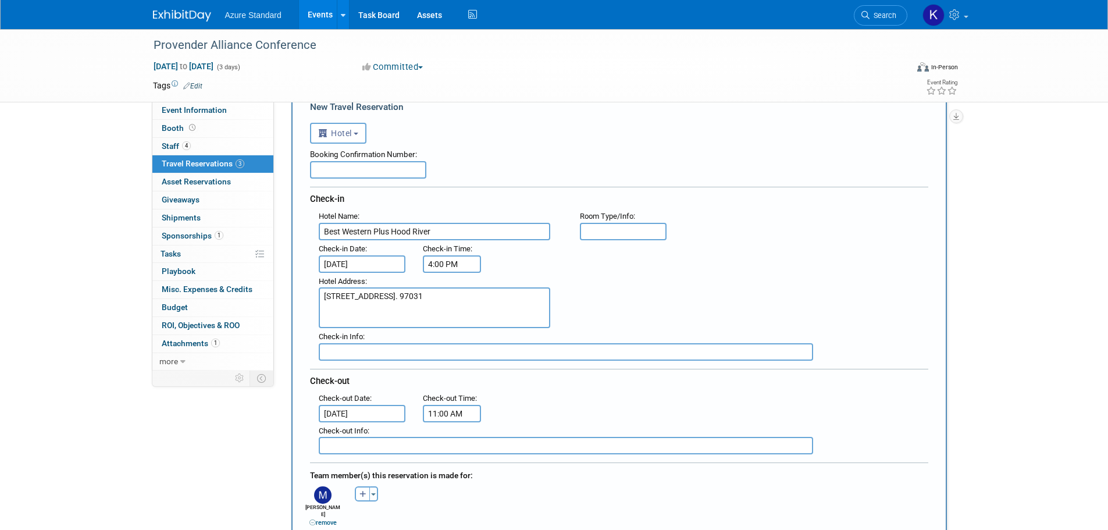
scroll to position [0, 0]
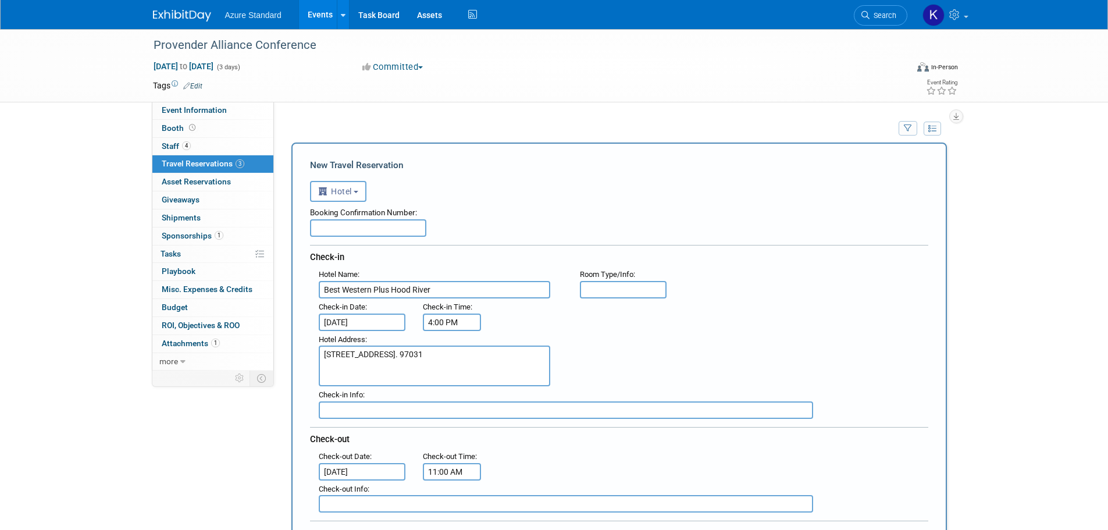
click at [345, 226] on input "text" at bounding box center [368, 227] width 116 height 17
paste input "4182366588"
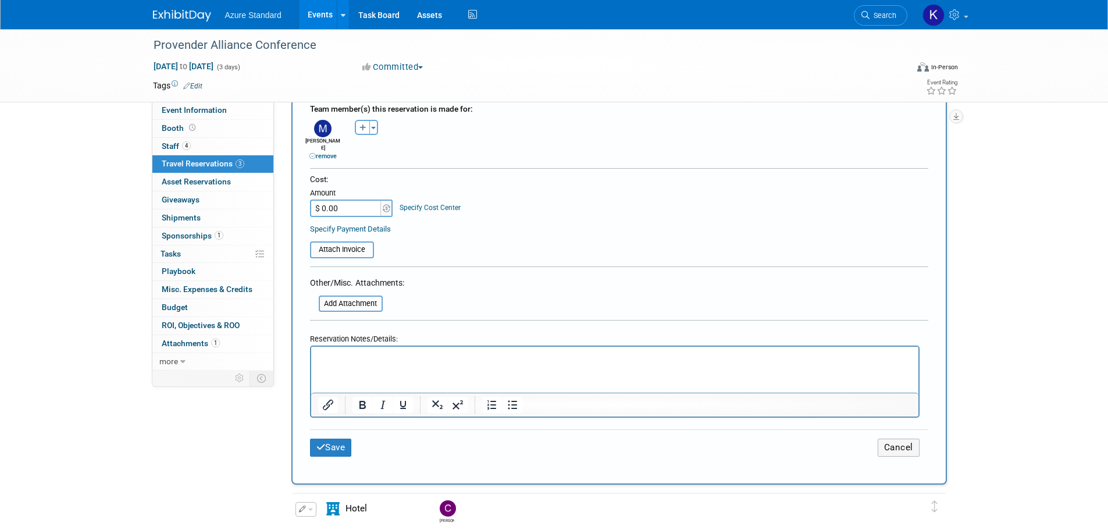
scroll to position [582, 0]
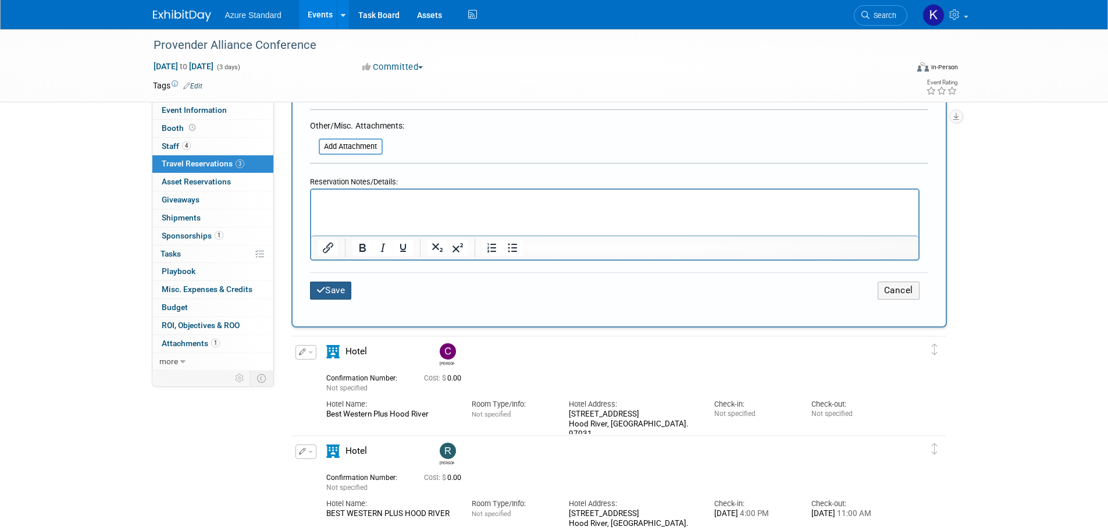
type input "4182366588"
click at [331, 289] on button "Save" at bounding box center [331, 291] width 42 height 18
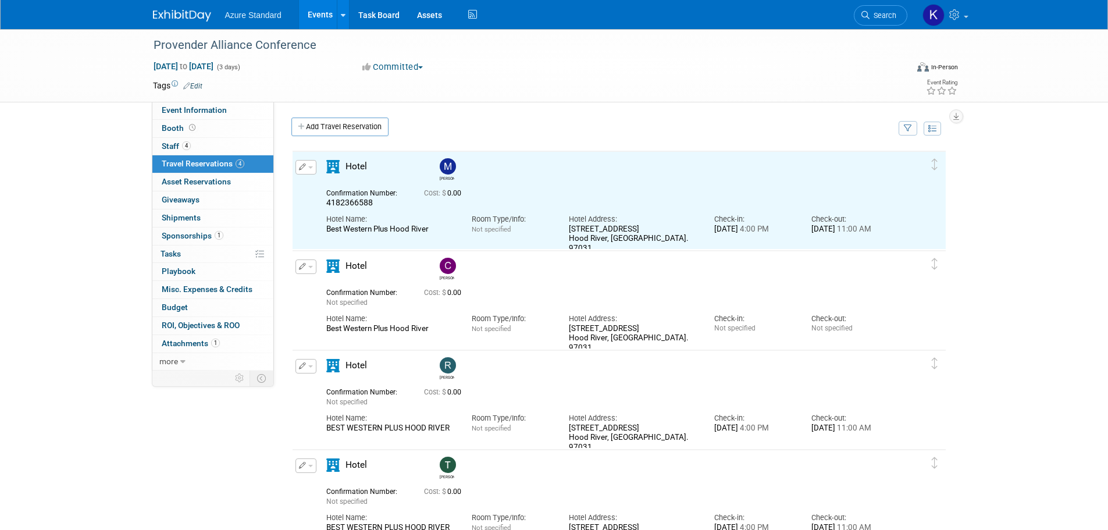
scroll to position [0, 0]
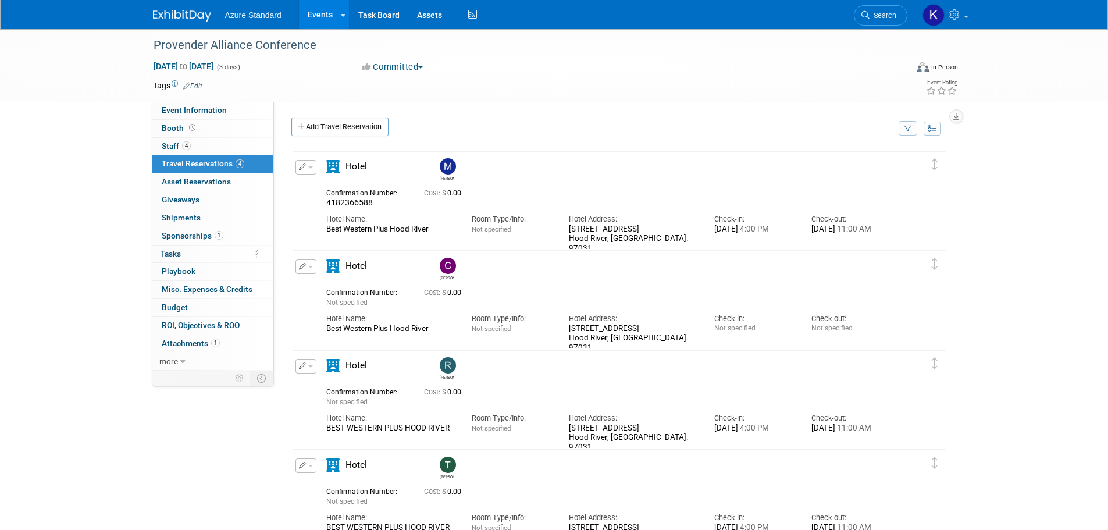
click at [306, 271] on button "button" at bounding box center [306, 267] width 21 height 15
click at [351, 285] on button "Edit Reservation" at bounding box center [345, 287] width 98 height 17
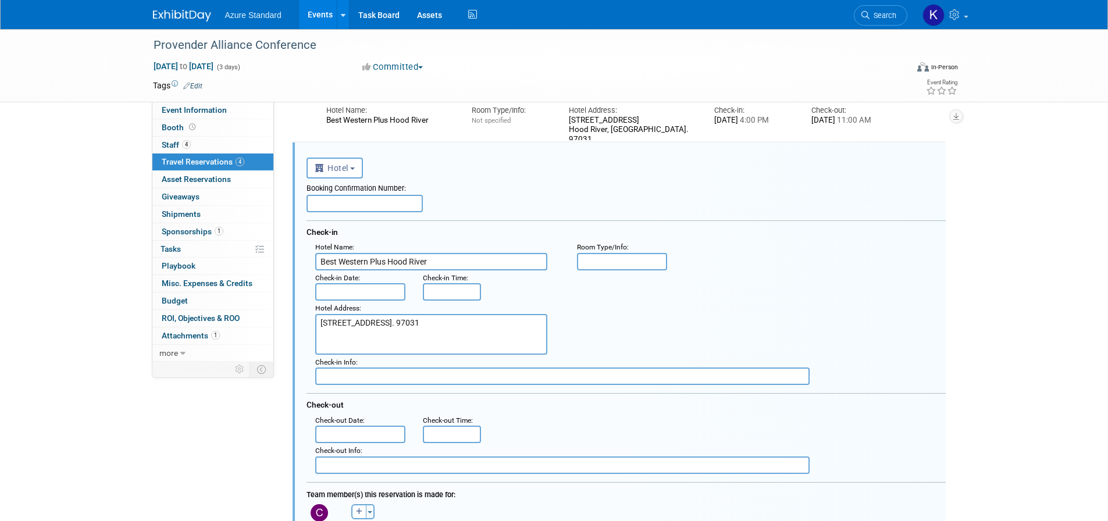
scroll to position [120, 0]
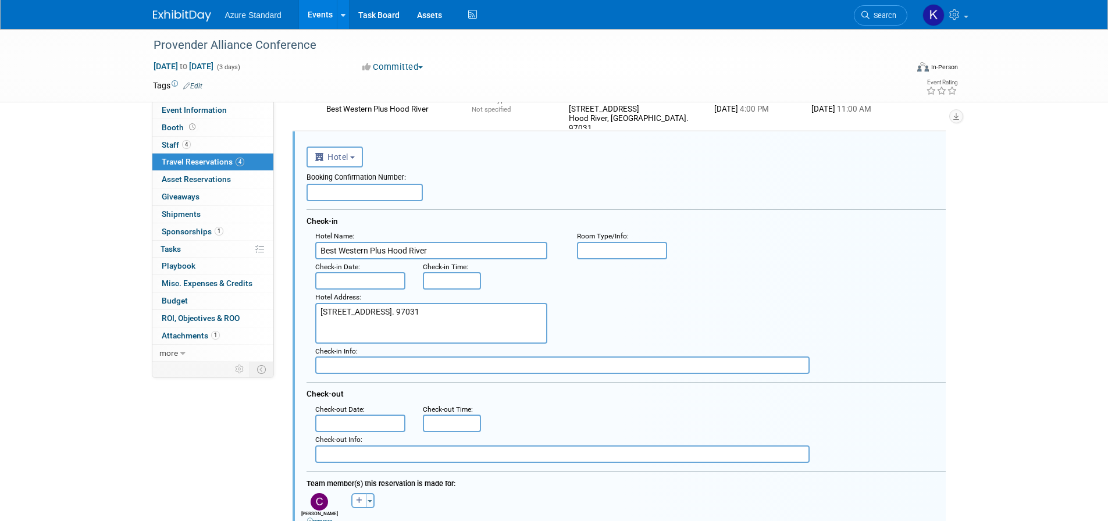
click at [358, 189] on input "text" at bounding box center [365, 192] width 116 height 17
paste input "1618136799"
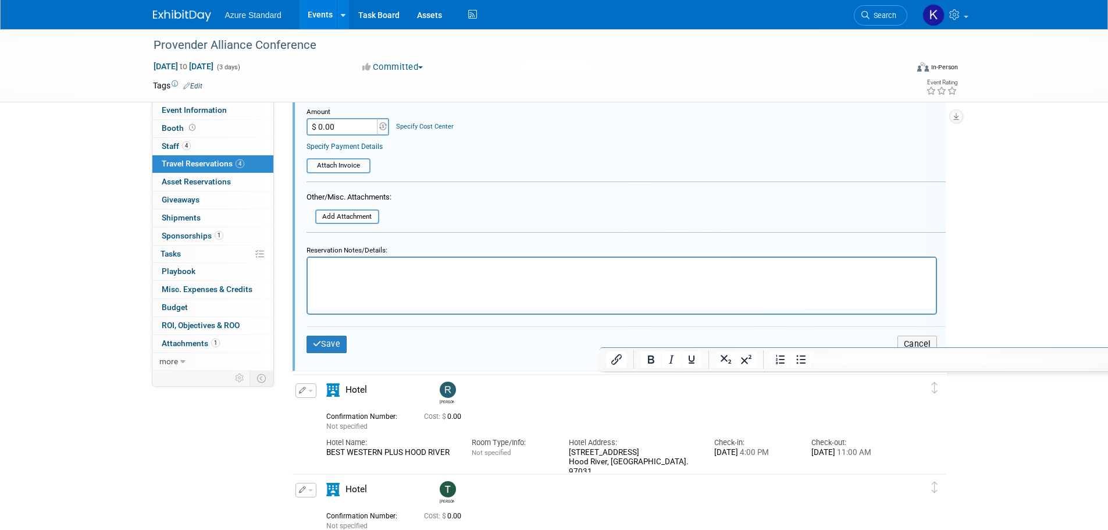
scroll to position [644, 0]
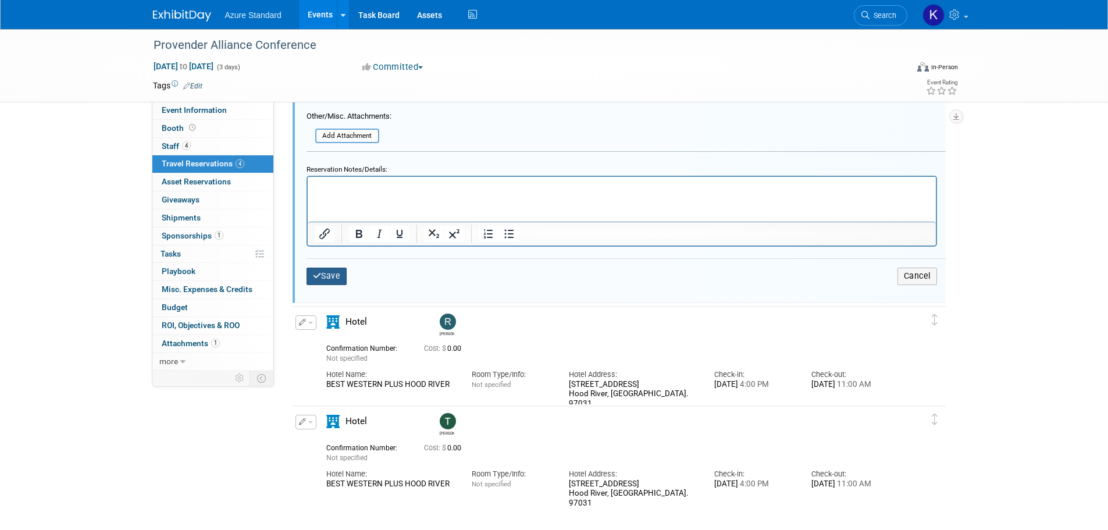
type input "1618136799"
click at [333, 279] on button "Save" at bounding box center [327, 276] width 41 height 17
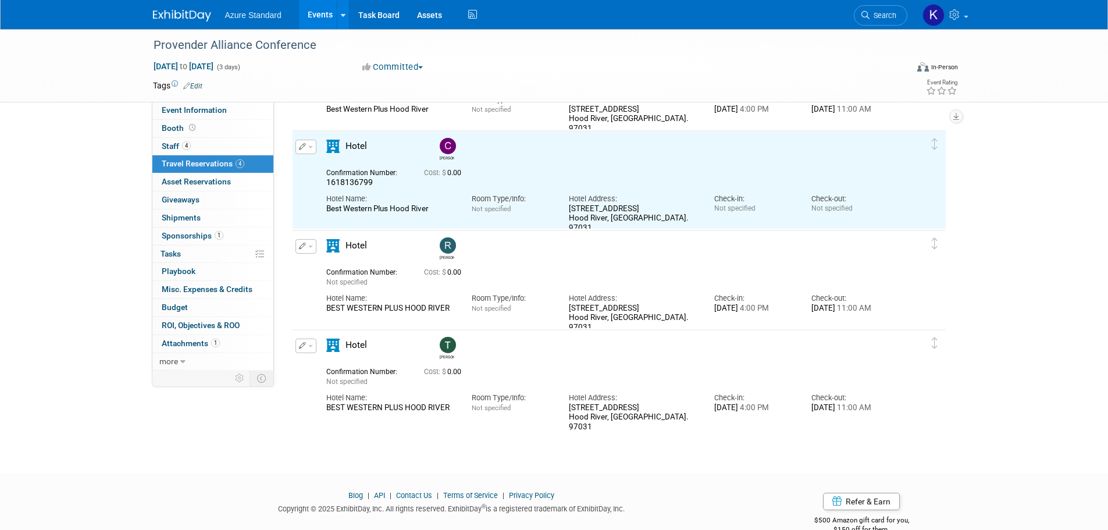
scroll to position [0, 0]
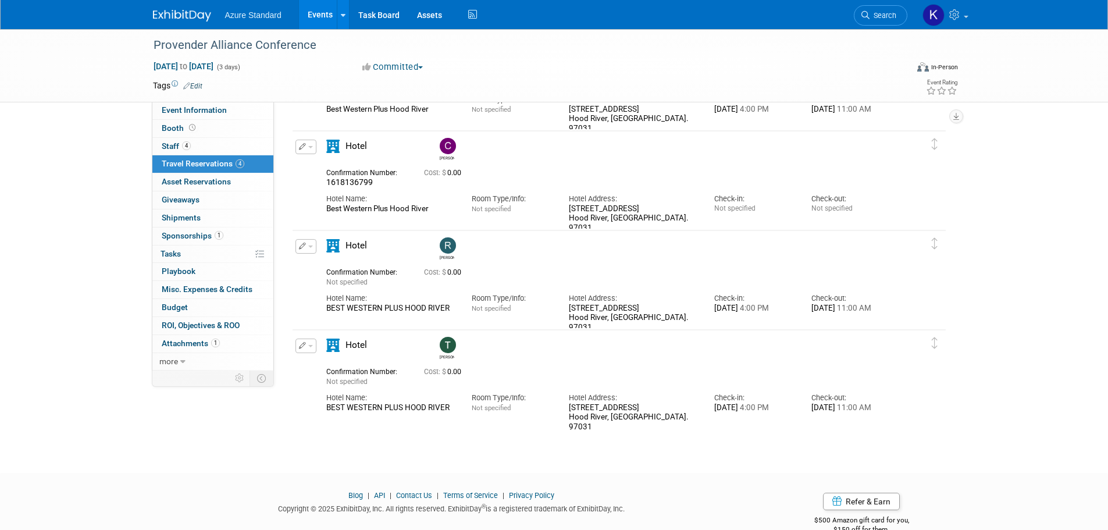
click at [303, 248] on icon "button" at bounding box center [303, 246] width 8 height 7
click at [334, 271] on button "Edit Reservation" at bounding box center [345, 266] width 98 height 17
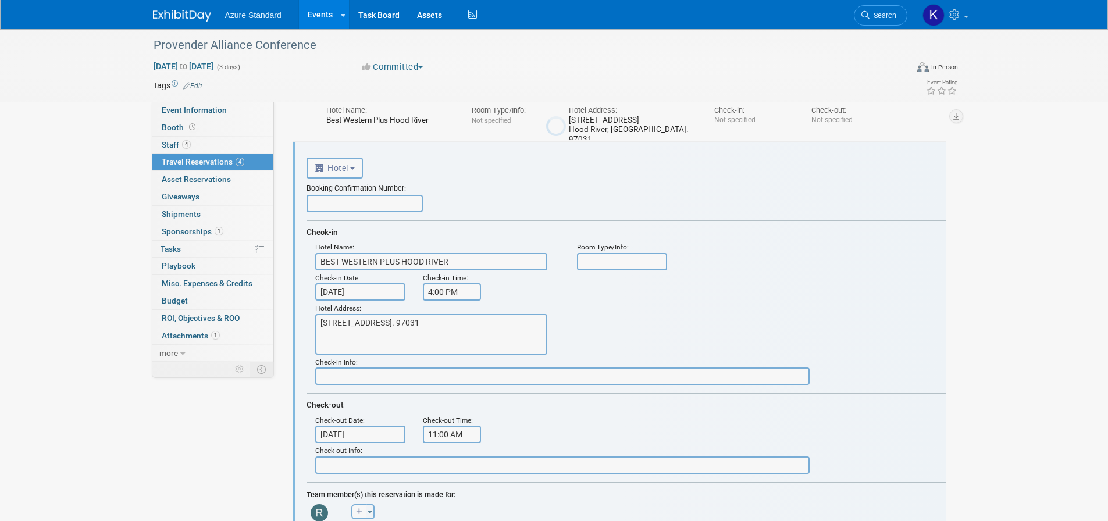
scroll to position [219, 0]
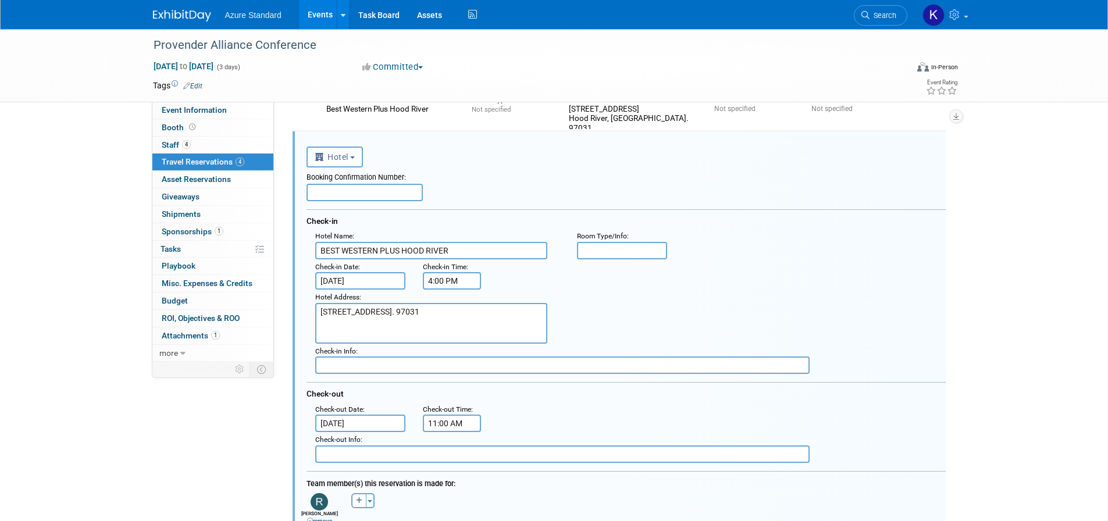
click at [383, 191] on input "text" at bounding box center [365, 192] width 116 height 17
paste input "2279354829"
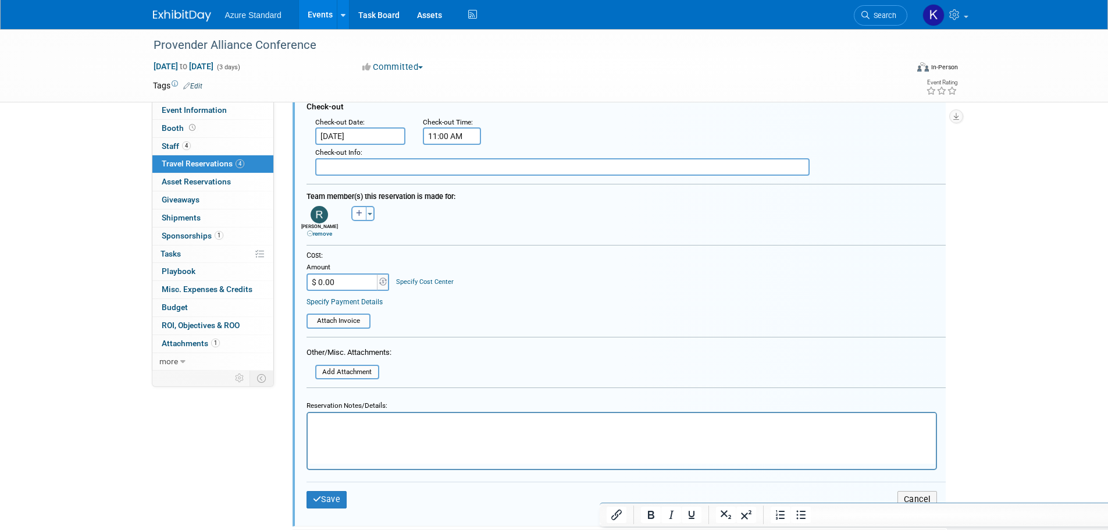
scroll to position [510, 0]
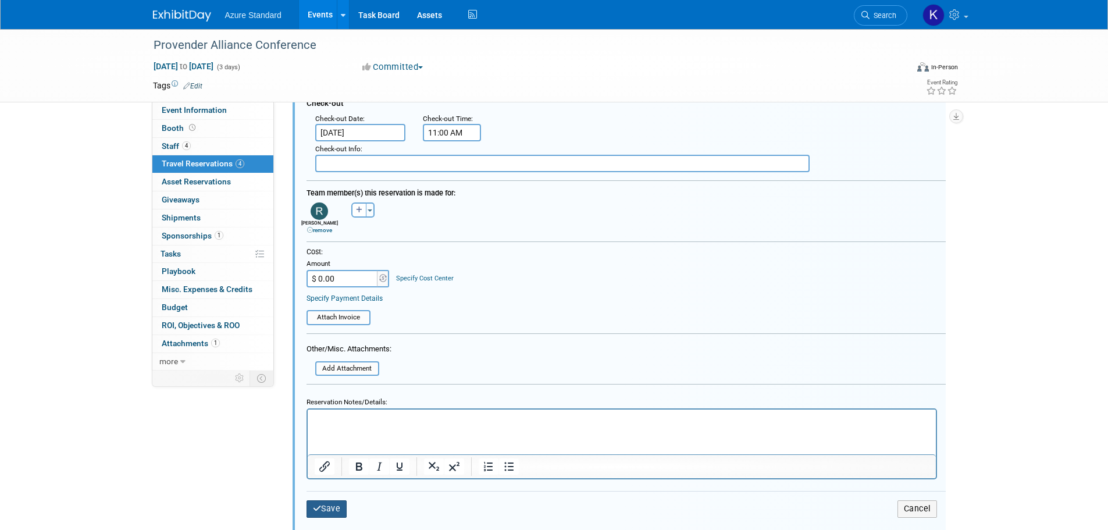
type input "2279354829"
click at [337, 507] on button "Save" at bounding box center [327, 508] width 41 height 17
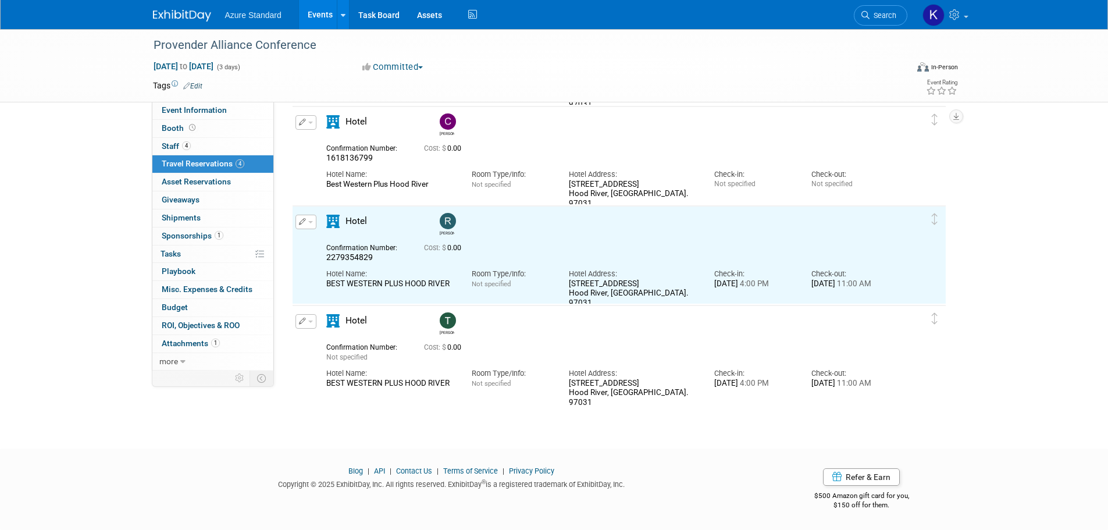
scroll to position [0, 0]
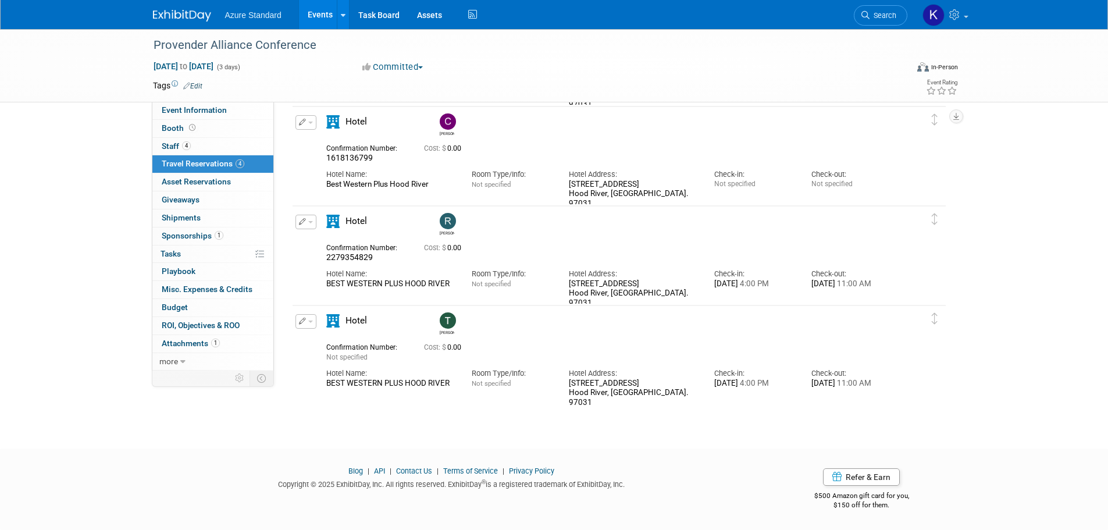
click at [303, 321] on icon "button" at bounding box center [303, 321] width 8 height 7
click at [326, 345] on button "Edit Reservation" at bounding box center [345, 341] width 98 height 17
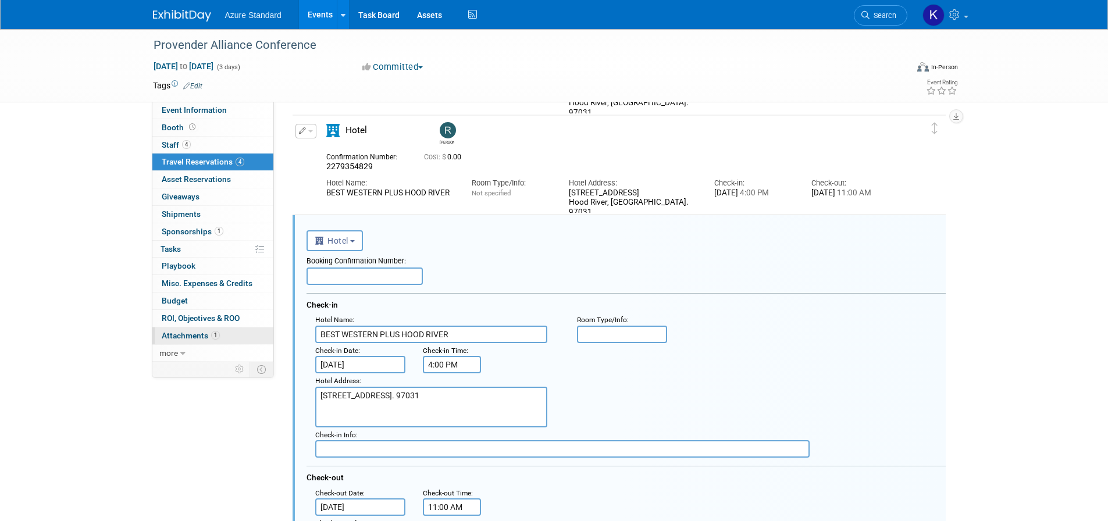
scroll to position [319, 0]
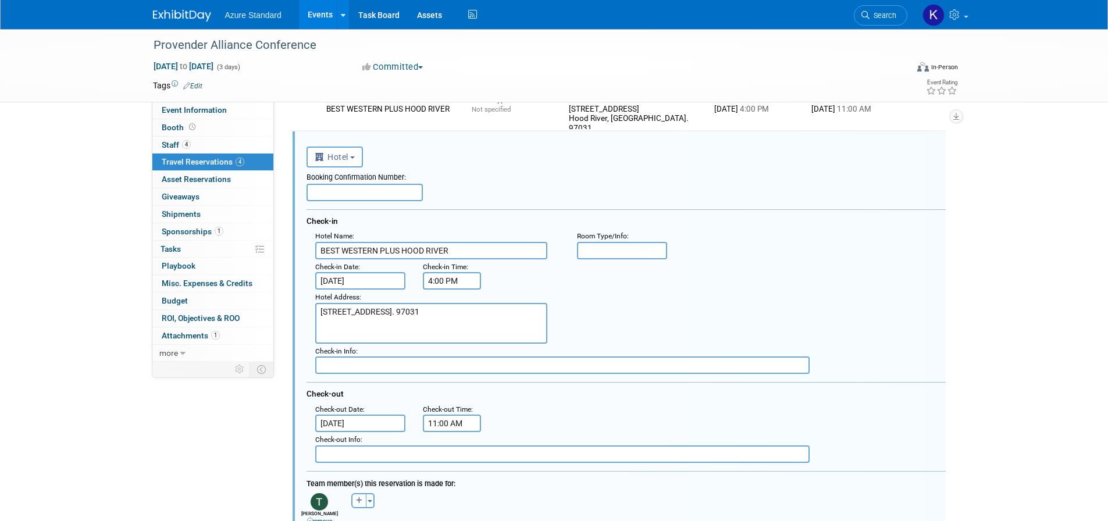
click at [339, 191] on input "text" at bounding box center [365, 192] width 116 height 17
paste input "8461474898"
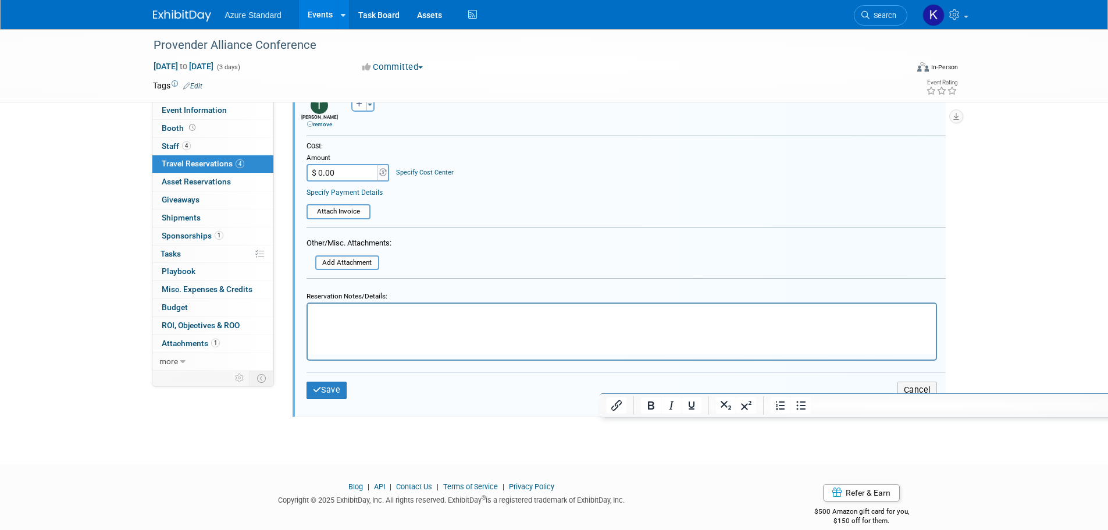
scroll to position [745, 0]
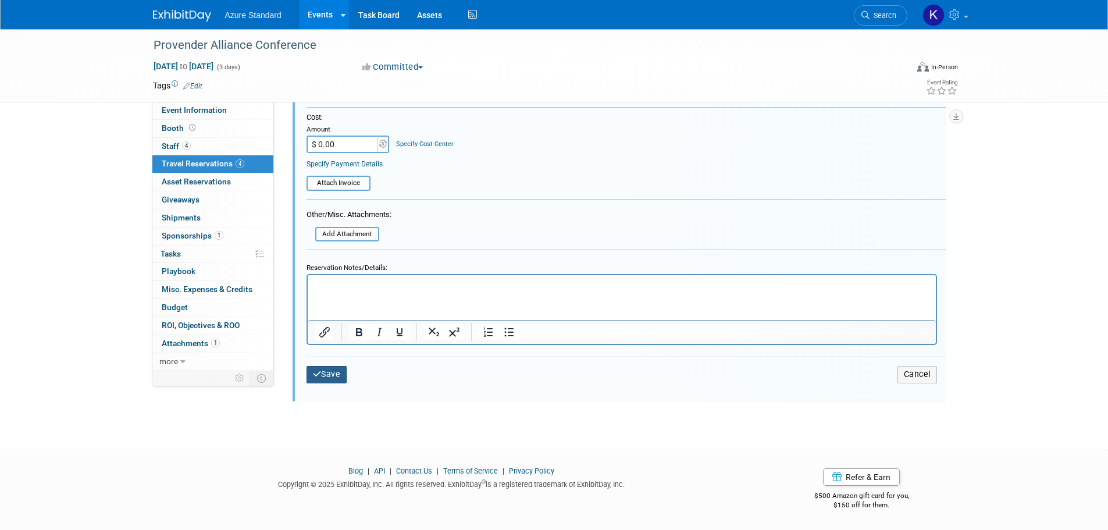
type input "8461474898"
click at [328, 369] on button "Save" at bounding box center [327, 374] width 41 height 17
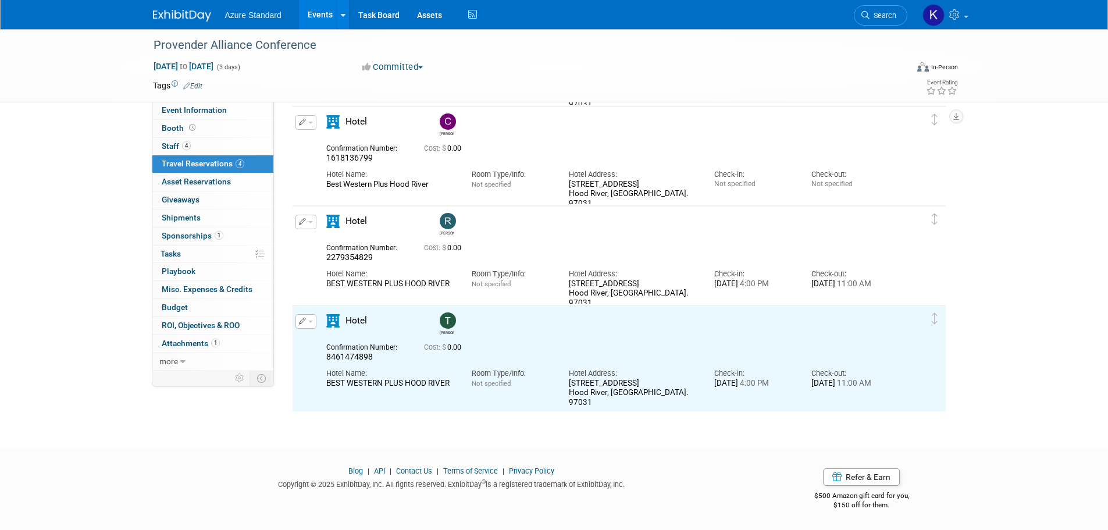
scroll to position [0, 0]
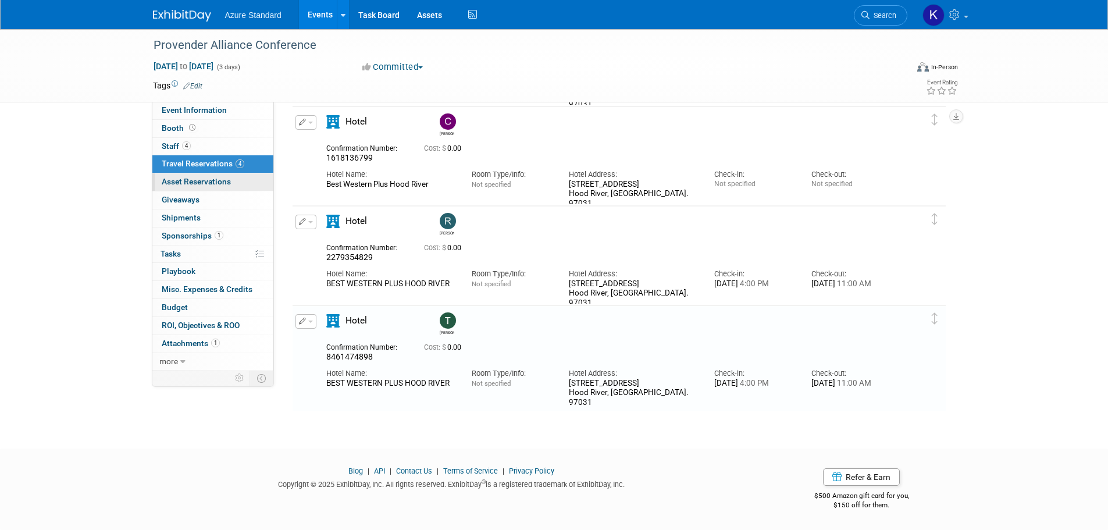
click at [182, 182] on span "Asset Reservations 0" at bounding box center [196, 181] width 69 height 9
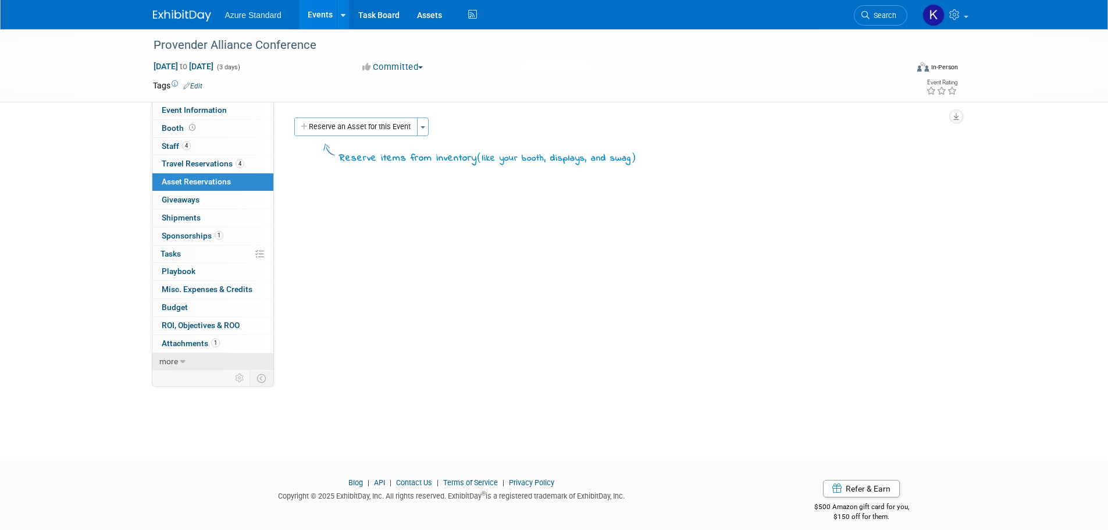
click at [169, 361] on span "more" at bounding box center [168, 361] width 19 height 9
